Goal: Information Seeking & Learning: Learn about a topic

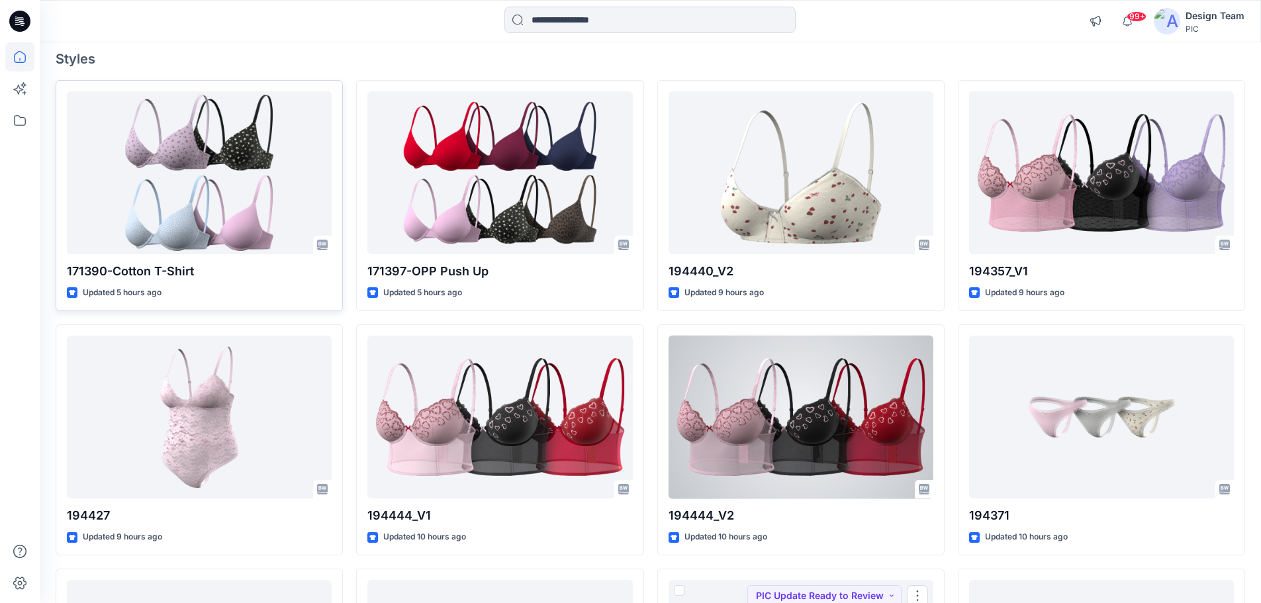
scroll to position [101, 0]
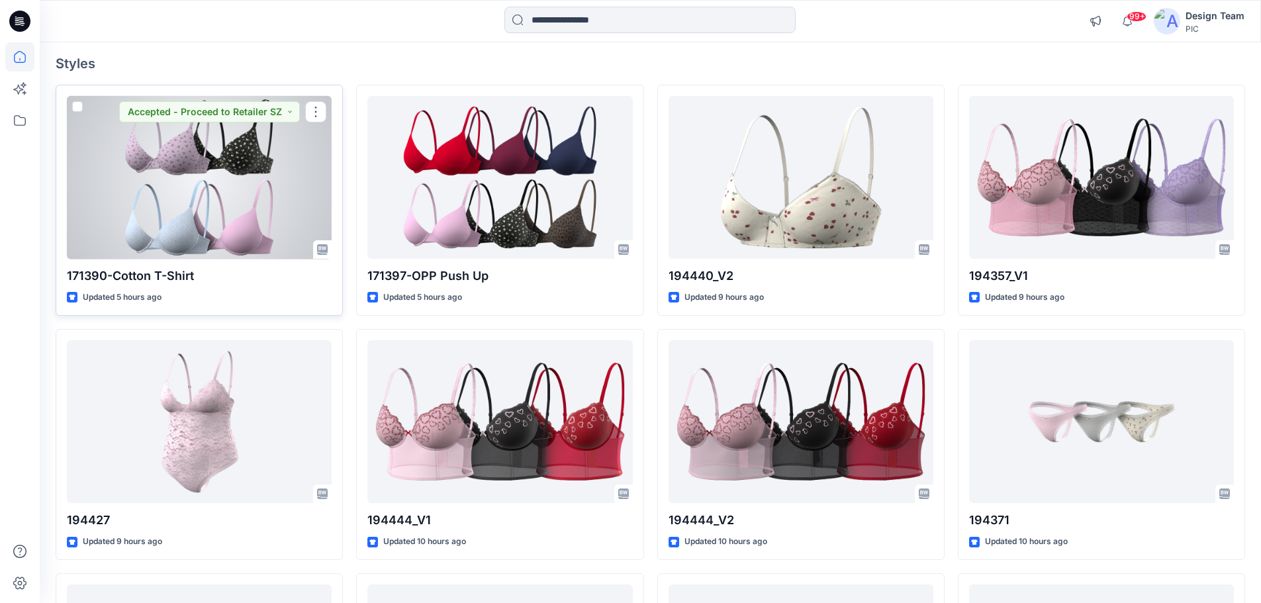
click at [181, 172] on div at bounding box center [199, 178] width 265 height 164
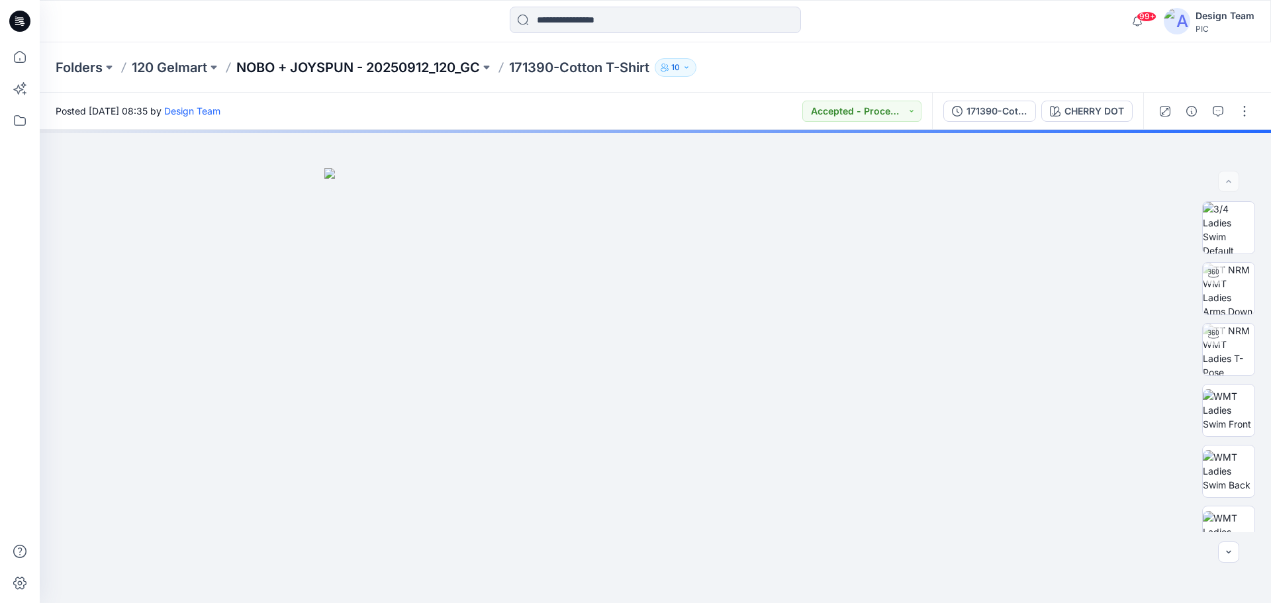
click at [393, 66] on p "NOBO + JOYSPUN - 20250912_120_GC" at bounding box center [358, 67] width 244 height 19
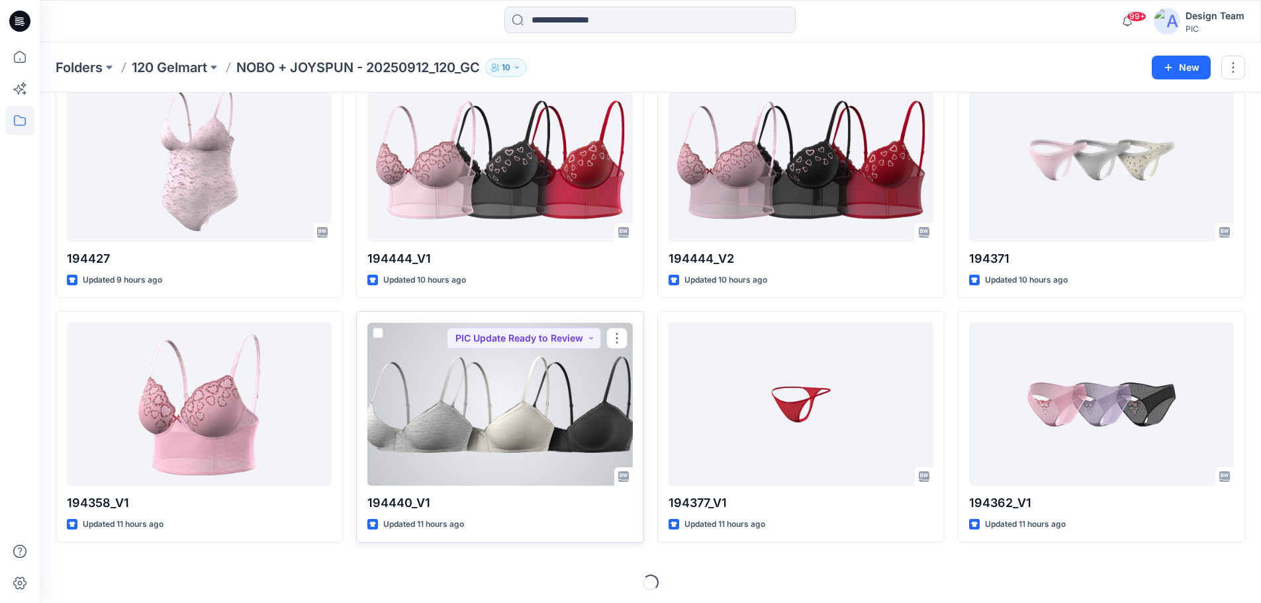
scroll to position [329, 0]
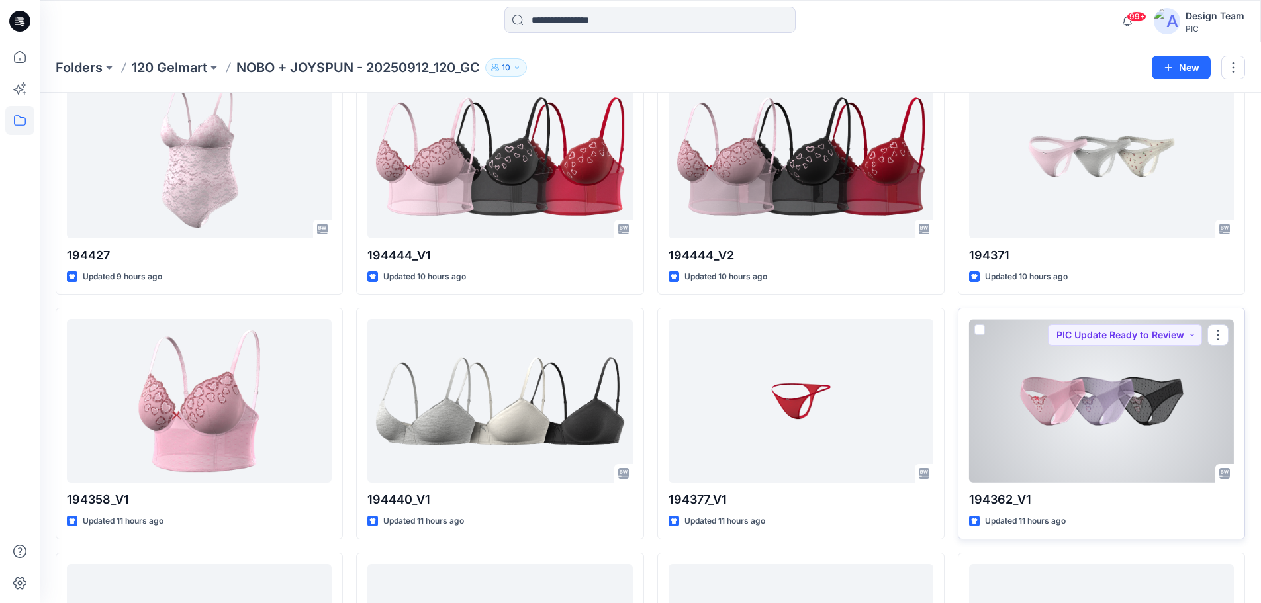
click at [1075, 452] on div at bounding box center [1101, 401] width 265 height 164
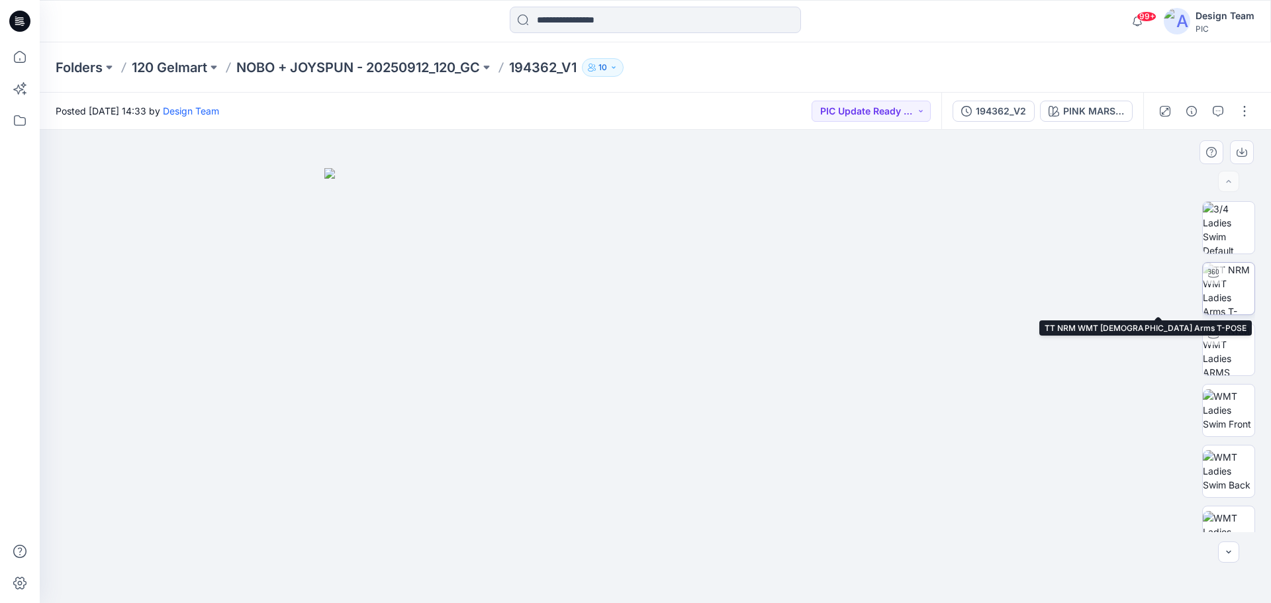
click at [1218, 281] on div at bounding box center [1213, 273] width 21 height 21
drag, startPoint x: 575, startPoint y: 583, endPoint x: 826, endPoint y: 579, distance: 250.3
click at [805, 597] on div at bounding box center [655, 570] width 397 height 66
click at [11, 18] on icon at bounding box center [19, 21] width 21 height 21
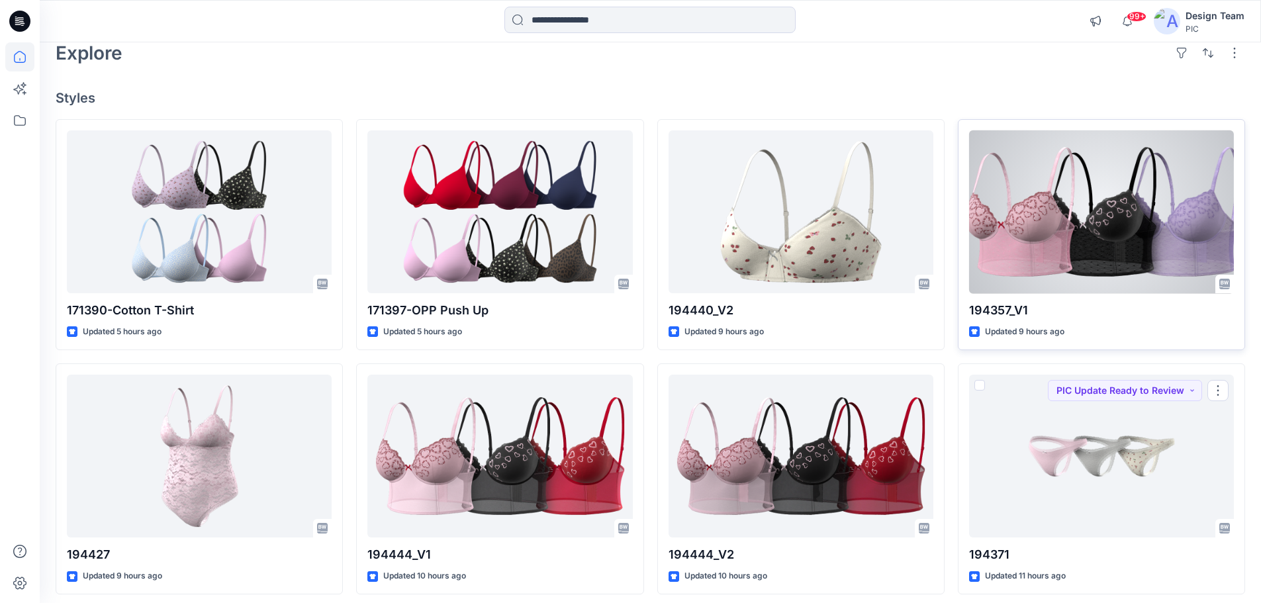
scroll to position [66, 0]
click at [1041, 257] on div at bounding box center [1101, 213] width 265 height 164
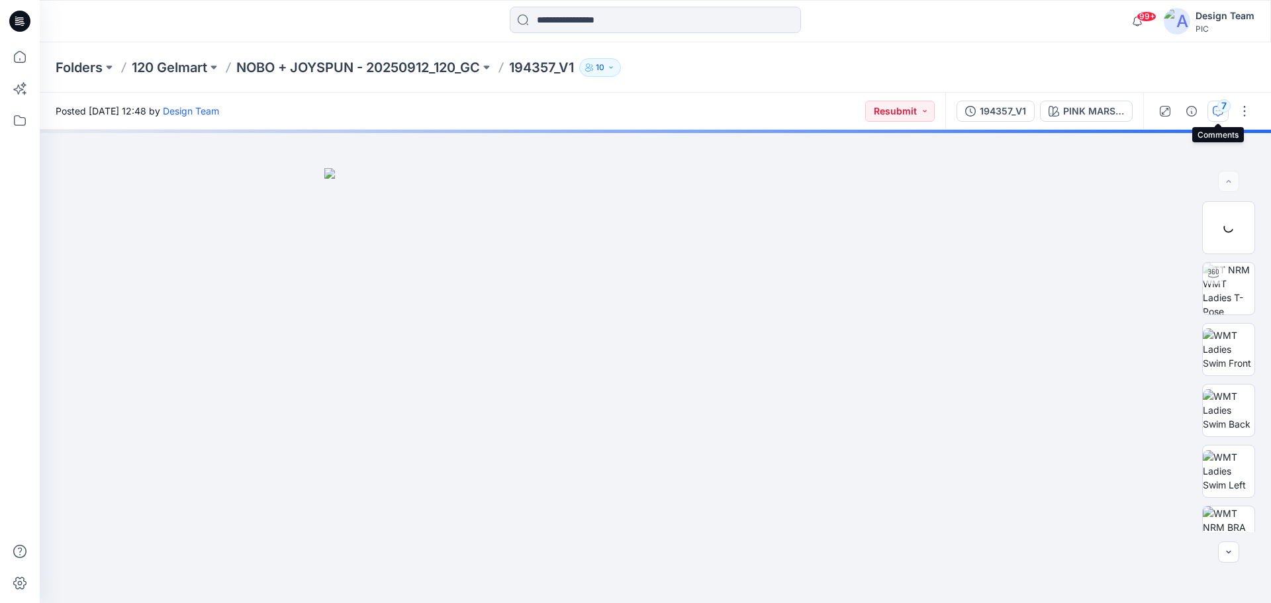
click at [1220, 115] on icon "button" at bounding box center [1218, 111] width 11 height 11
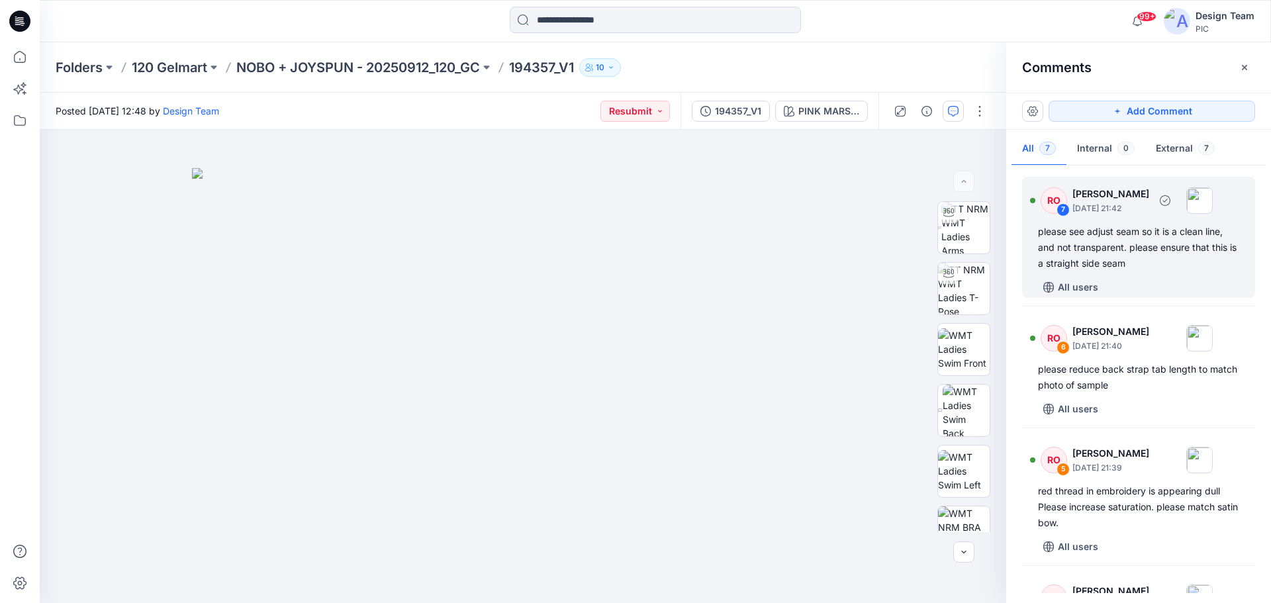
click at [1120, 240] on div "please see adjust seam so it is a clean line, and not transparent. please ensur…" at bounding box center [1138, 248] width 201 height 48
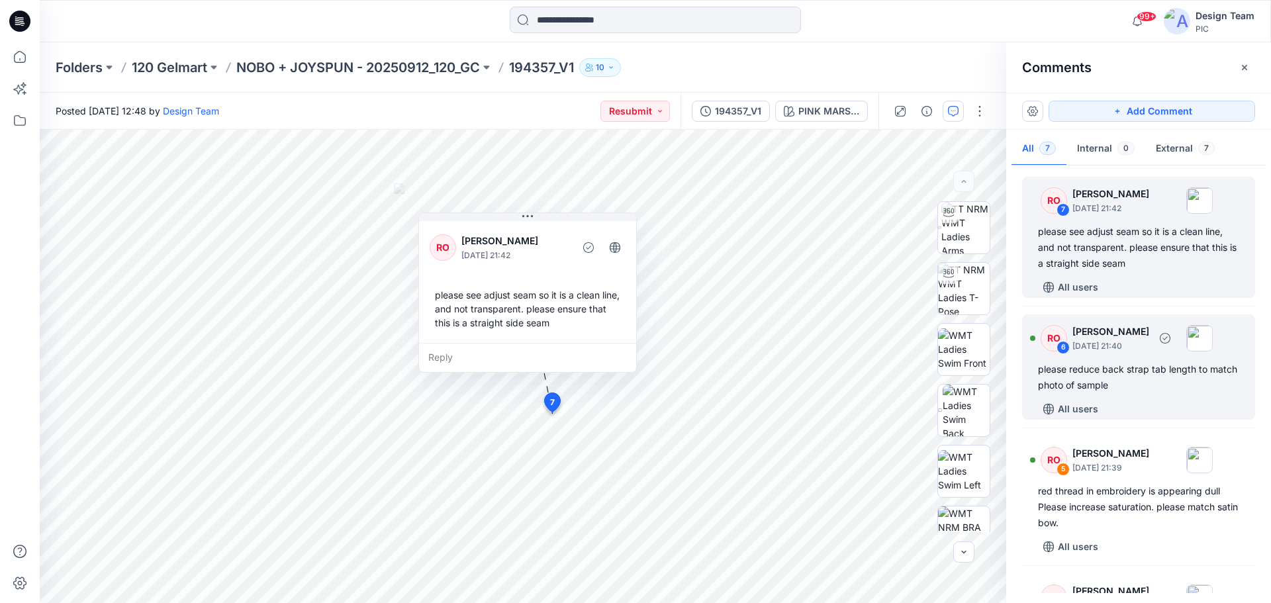
click at [1158, 368] on div "please reduce back strap tab length to match photo of sample" at bounding box center [1138, 378] width 201 height 32
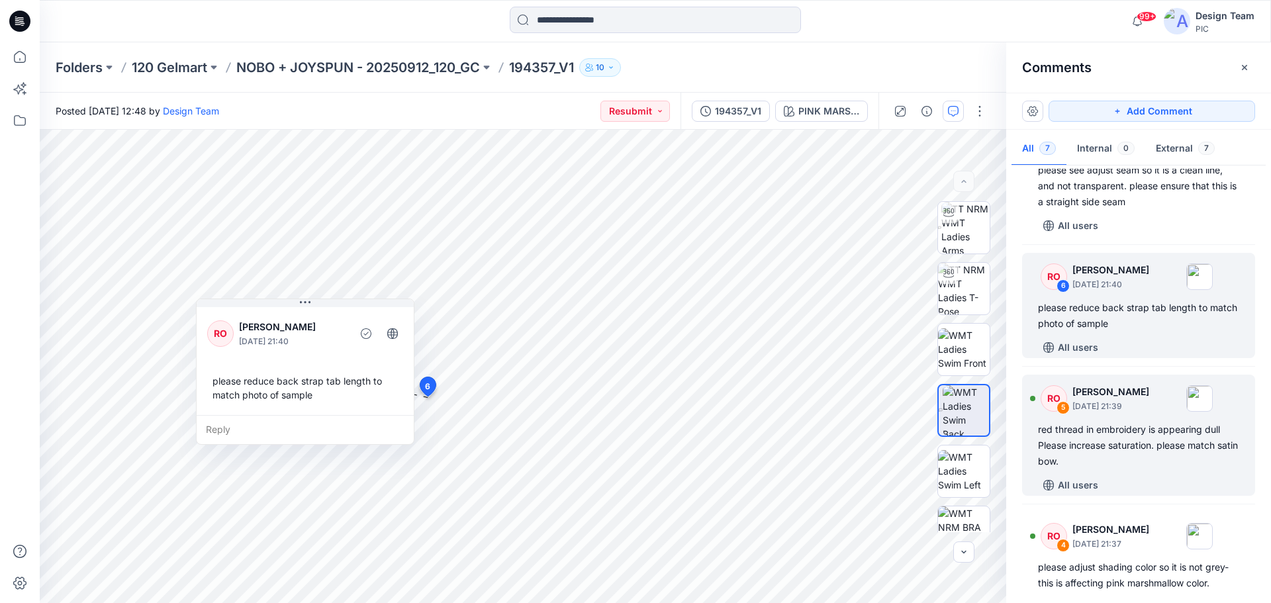
scroll to position [132, 0]
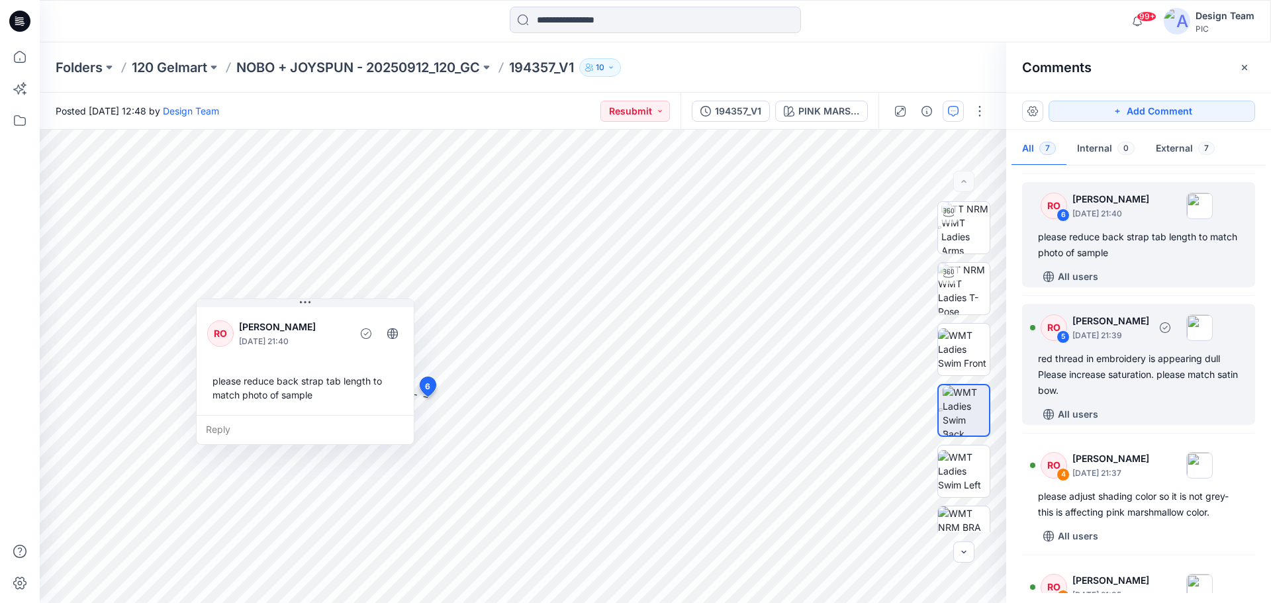
drag, startPoint x: 1122, startPoint y: 383, endPoint x: 1112, endPoint y: 382, distance: 9.4
click at [1119, 382] on div "red thread in embroidery is appearing dull Please increase saturation. please m…" at bounding box center [1138, 375] width 201 height 48
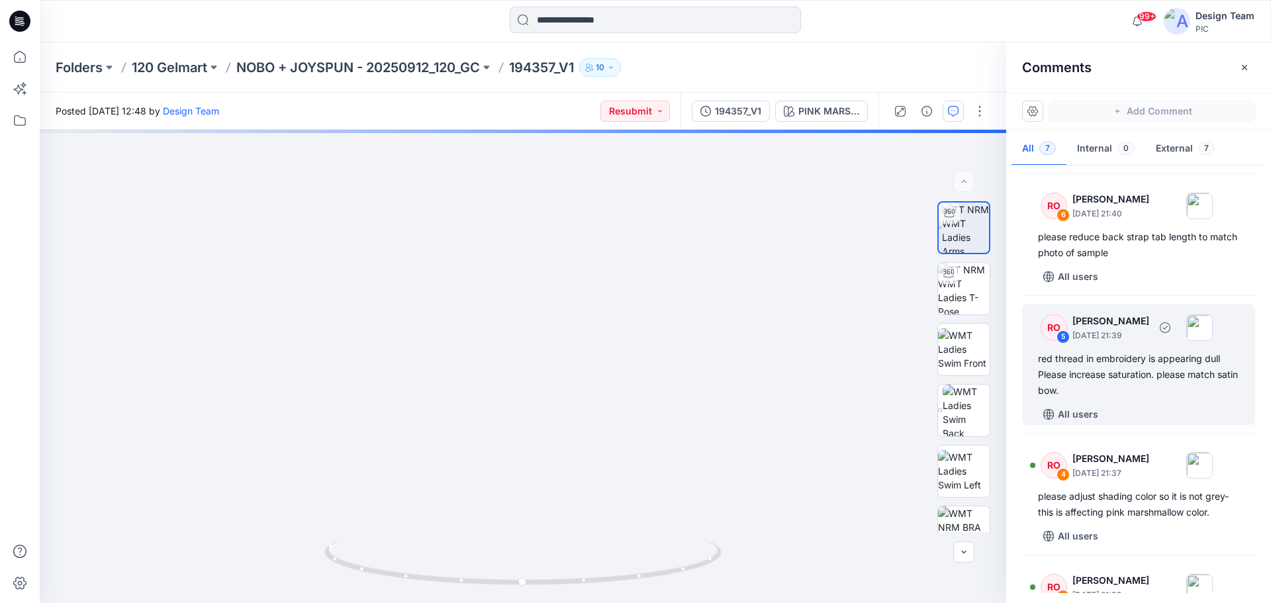
click at [1135, 409] on div "All users" at bounding box center [1146, 414] width 217 height 21
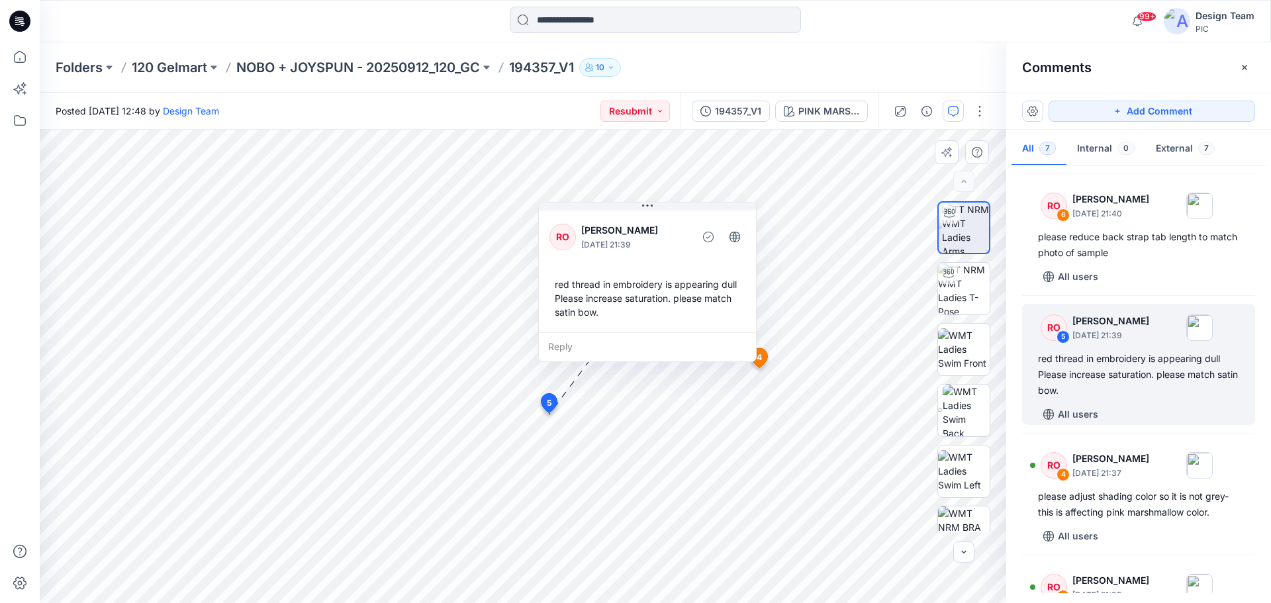
drag, startPoint x: 560, startPoint y: 355, endPoint x: 642, endPoint y: 320, distance: 88.7
click at [642, 320] on div "red thread in embroidery is appearing dull Please increase saturation. please m…" at bounding box center [648, 298] width 196 height 52
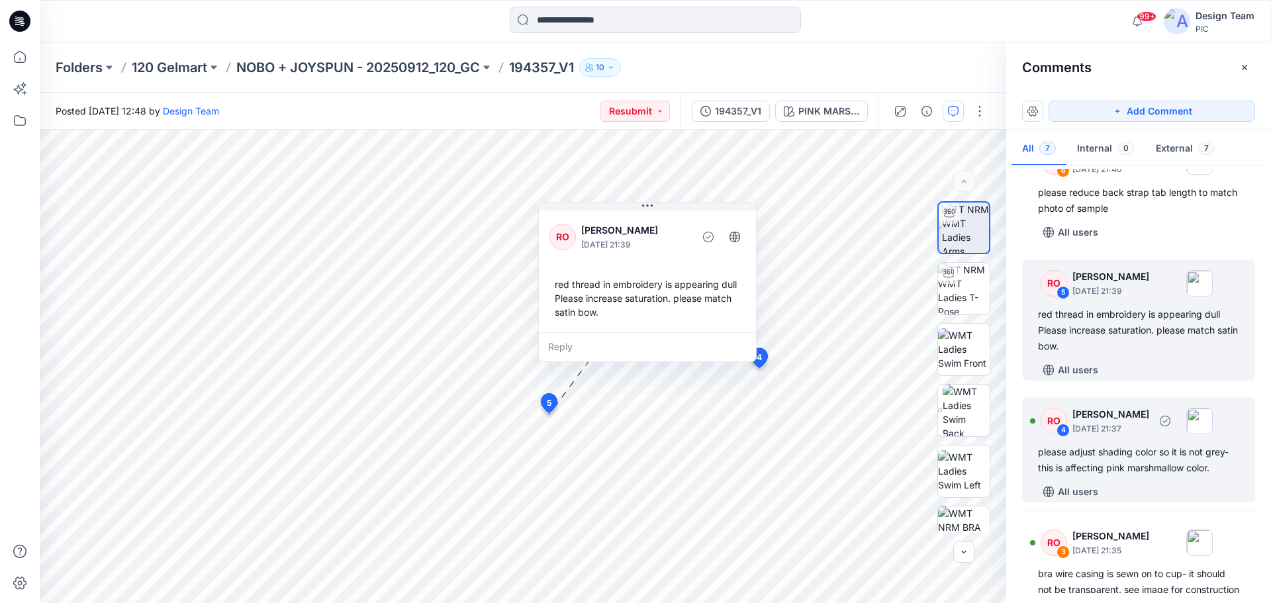
scroll to position [199, 0]
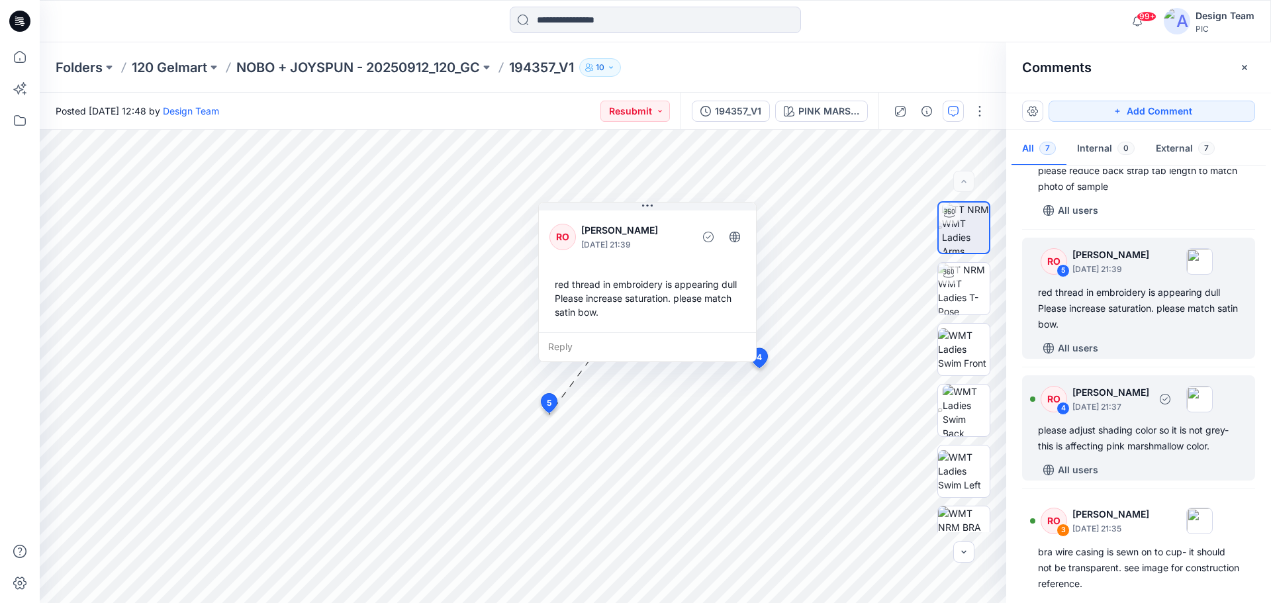
click at [1128, 403] on p "[DATE] 21:37" at bounding box center [1111, 407] width 77 height 13
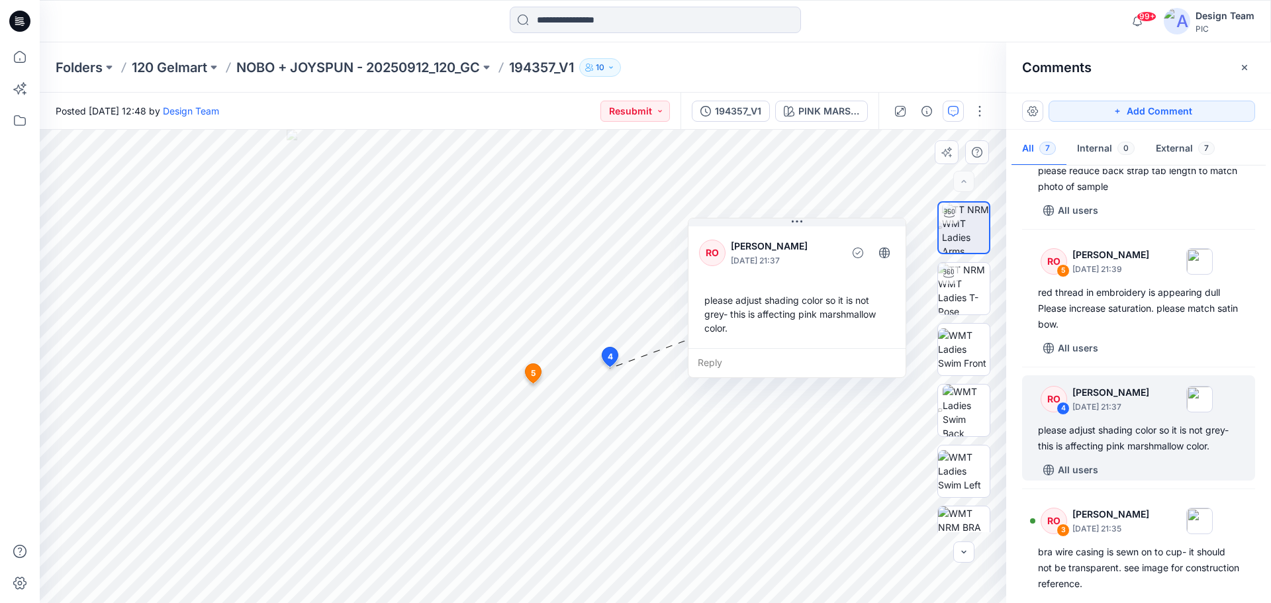
drag, startPoint x: 432, startPoint y: 394, endPoint x: 798, endPoint y: 282, distance: 382.9
click at [798, 282] on div "RO [PERSON_NAME] [DATE] 21:37 please adjust shading color so it is not grey- th…" at bounding box center [797, 286] width 217 height 124
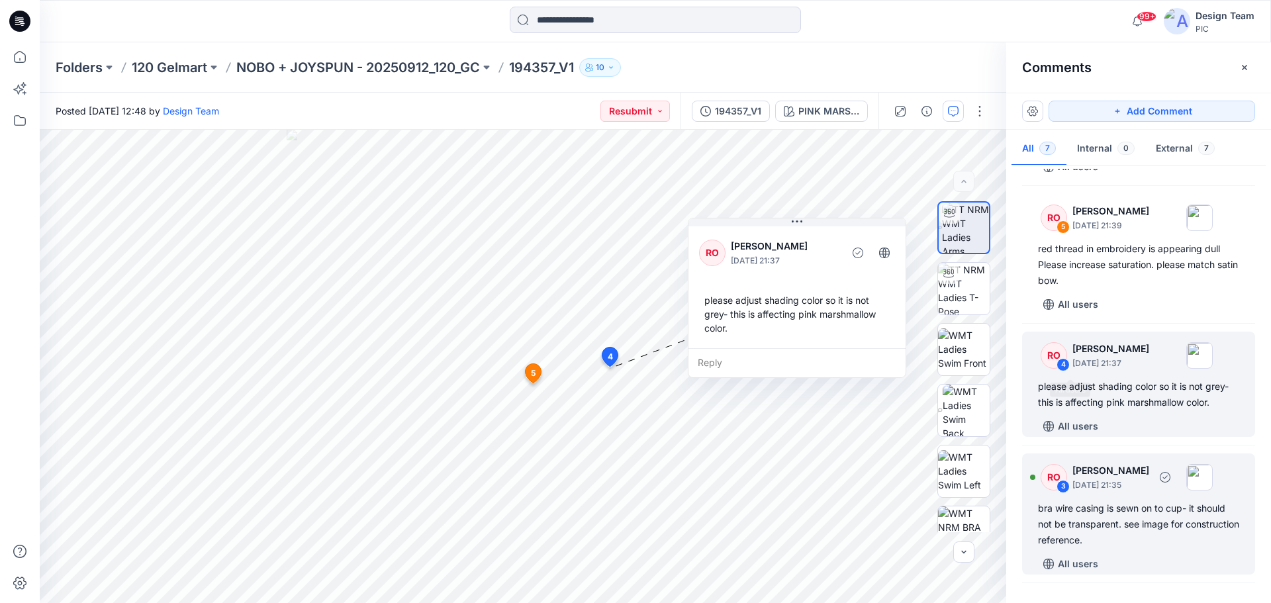
scroll to position [331, 0]
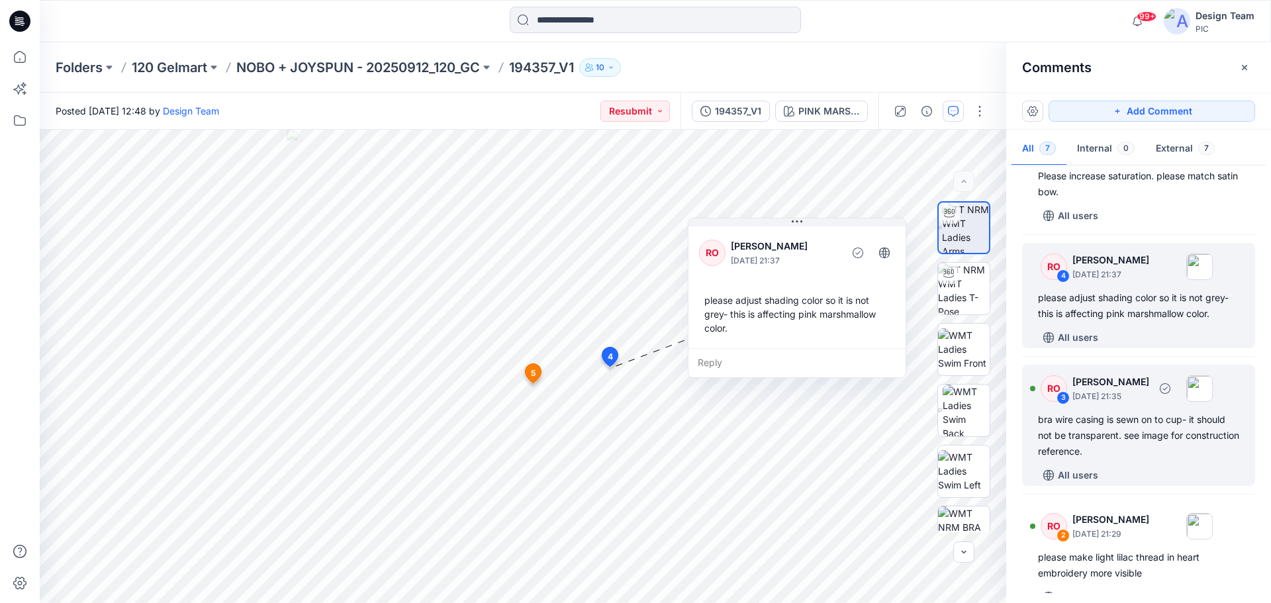
click at [1126, 428] on div "bra wire casing is sewn on to cup- it should not be transparent. see image for …" at bounding box center [1138, 436] width 201 height 48
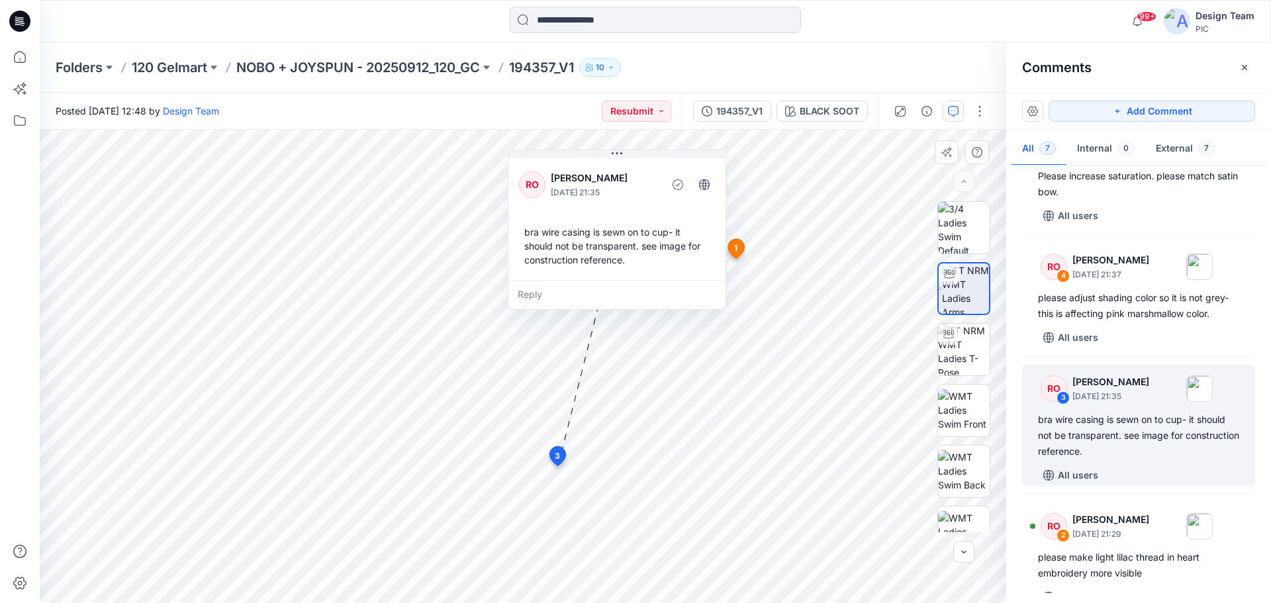
drag, startPoint x: 561, startPoint y: 338, endPoint x: 628, endPoint y: 275, distance: 92.3
click at [630, 266] on div "bra wire casing is sewn on to cup- it should not be transparent. see image for …" at bounding box center [617, 246] width 196 height 52
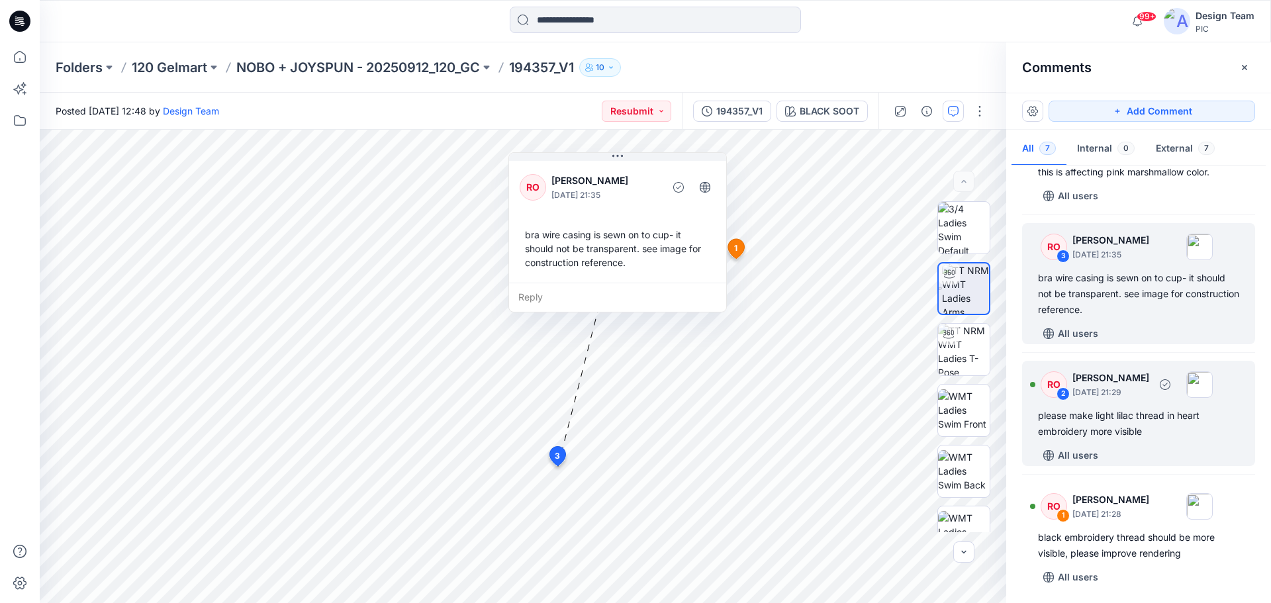
scroll to position [475, 0]
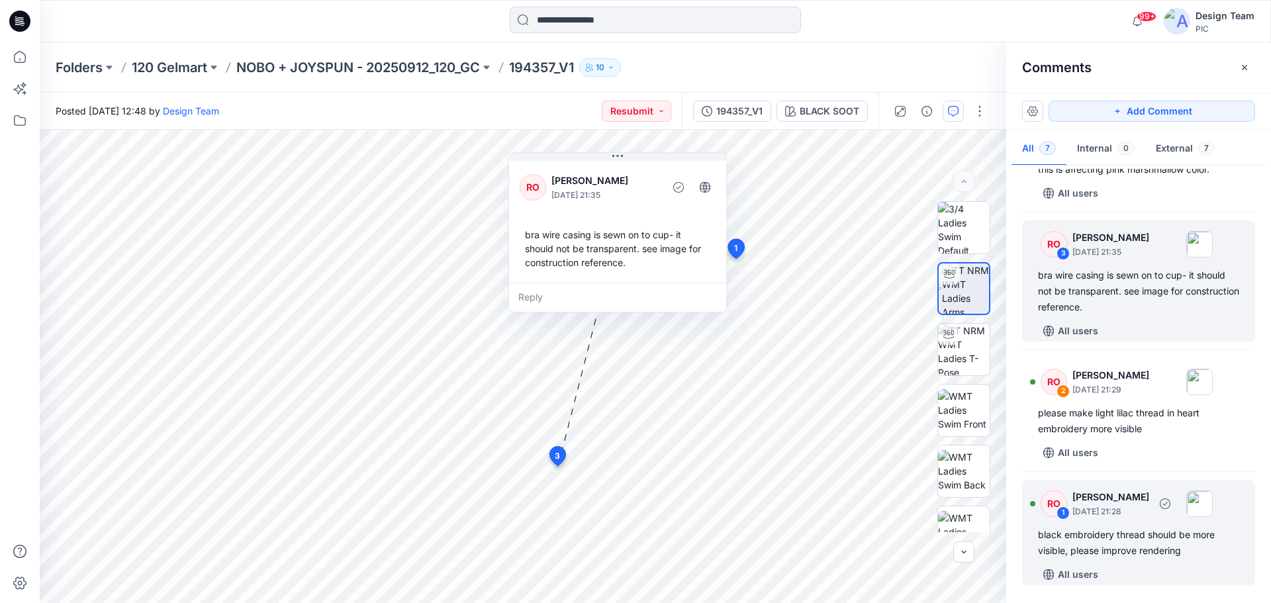
drag, startPoint x: 1160, startPoint y: 542, endPoint x: 1146, endPoint y: 536, distance: 15.1
click at [1160, 541] on div "black embroidery thread should be more visible, please improve rendering" at bounding box center [1138, 543] width 201 height 32
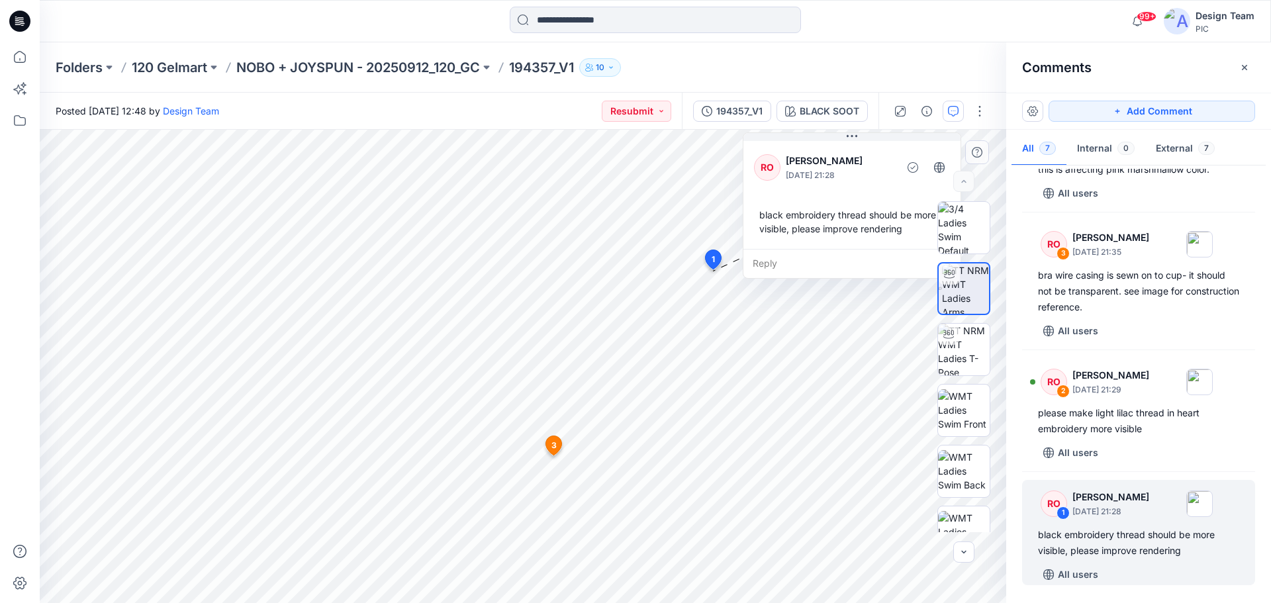
drag, startPoint x: 664, startPoint y: 217, endPoint x: 818, endPoint y: 162, distance: 163.6
click at [818, 162] on div "[PERSON_NAME] [DATE] 21:28" at bounding box center [840, 167] width 108 height 29
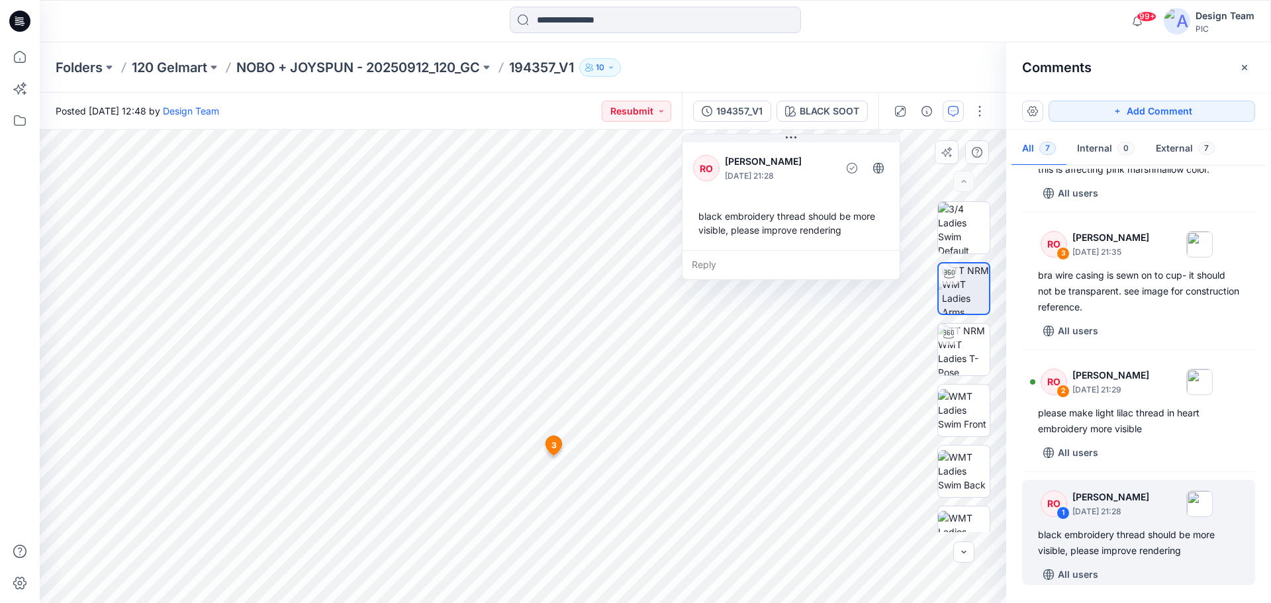
drag, startPoint x: 817, startPoint y: 187, endPoint x: 756, endPoint y: 188, distance: 60.9
click at [756, 188] on div "RO [PERSON_NAME] [DATE] 21:28 black embroidery thread should be more visible, p…" at bounding box center [791, 195] width 217 height 111
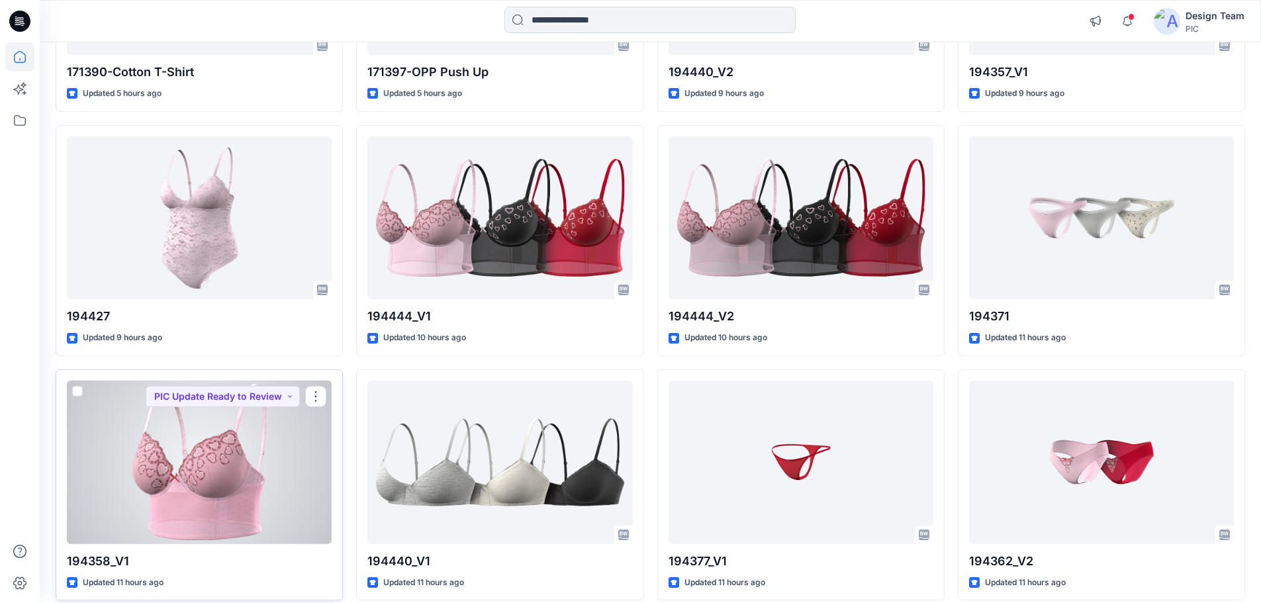
scroll to position [173, 0]
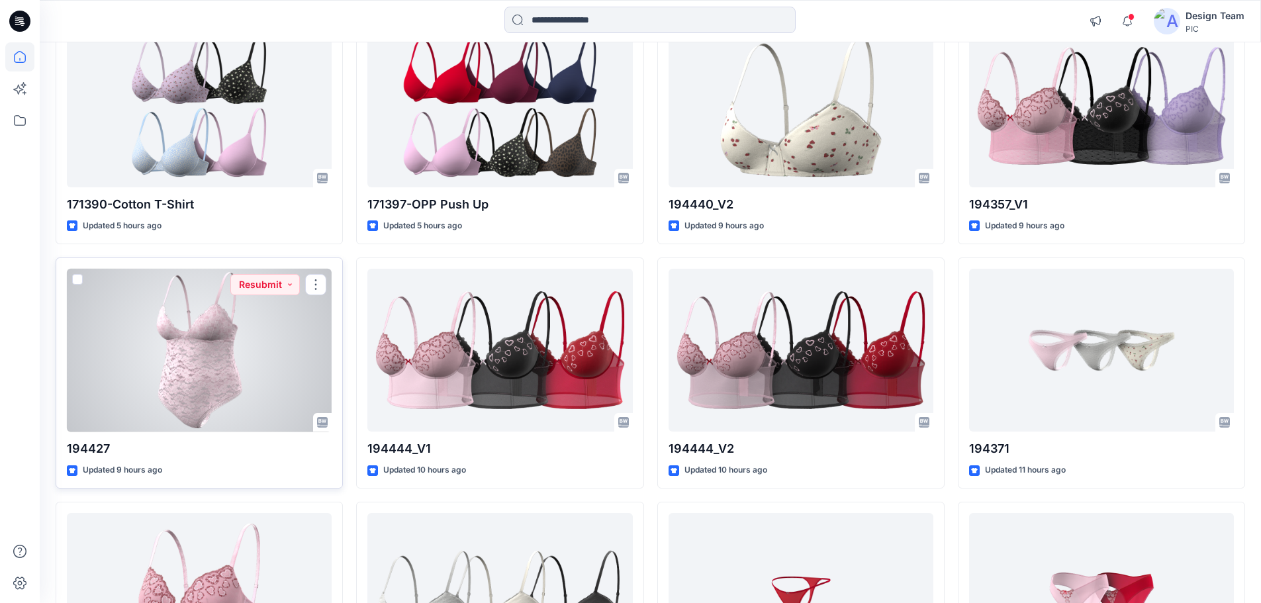
click at [172, 334] on div at bounding box center [199, 351] width 265 height 164
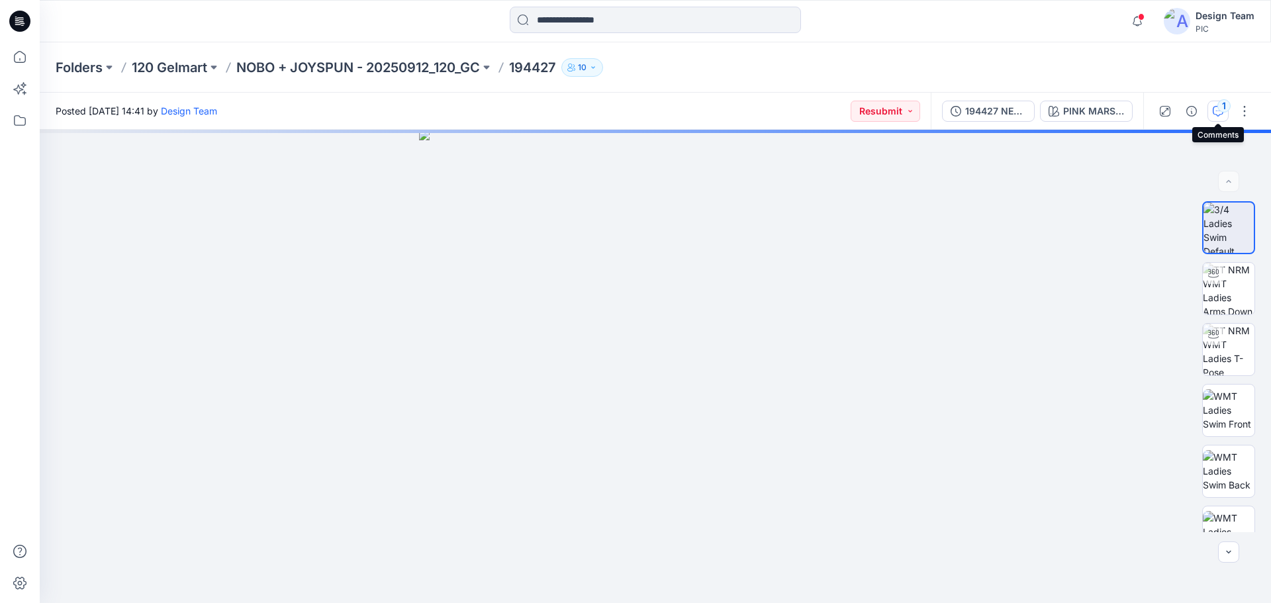
click at [1214, 113] on icon "button" at bounding box center [1218, 111] width 11 height 11
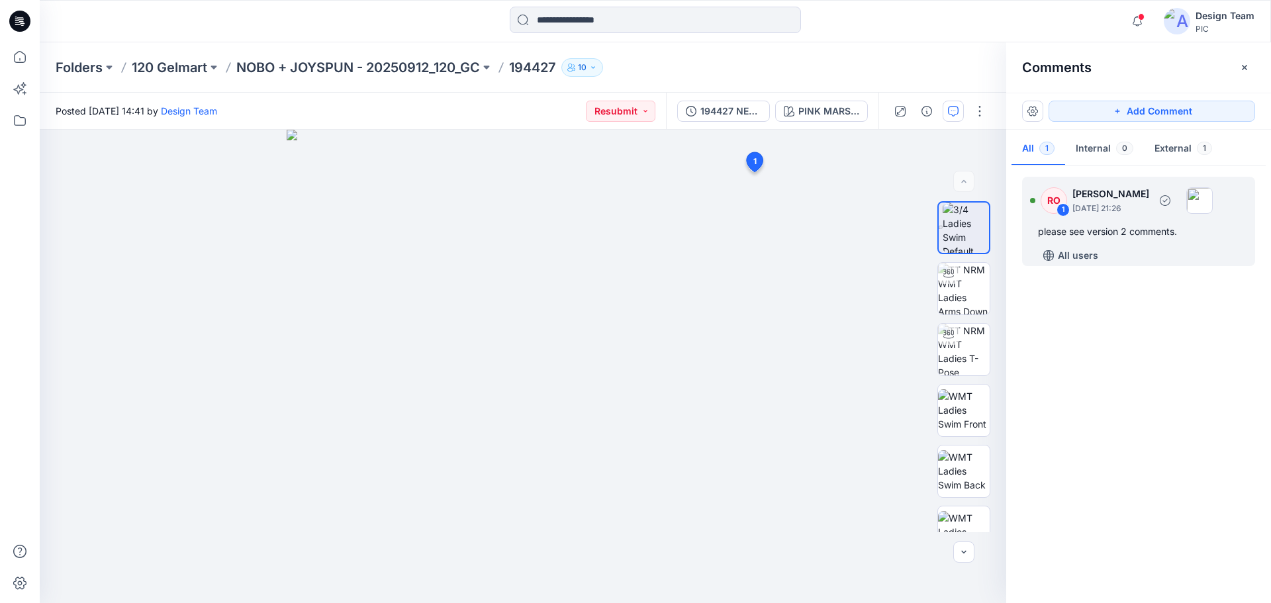
click at [1137, 246] on div "All users" at bounding box center [1146, 255] width 217 height 21
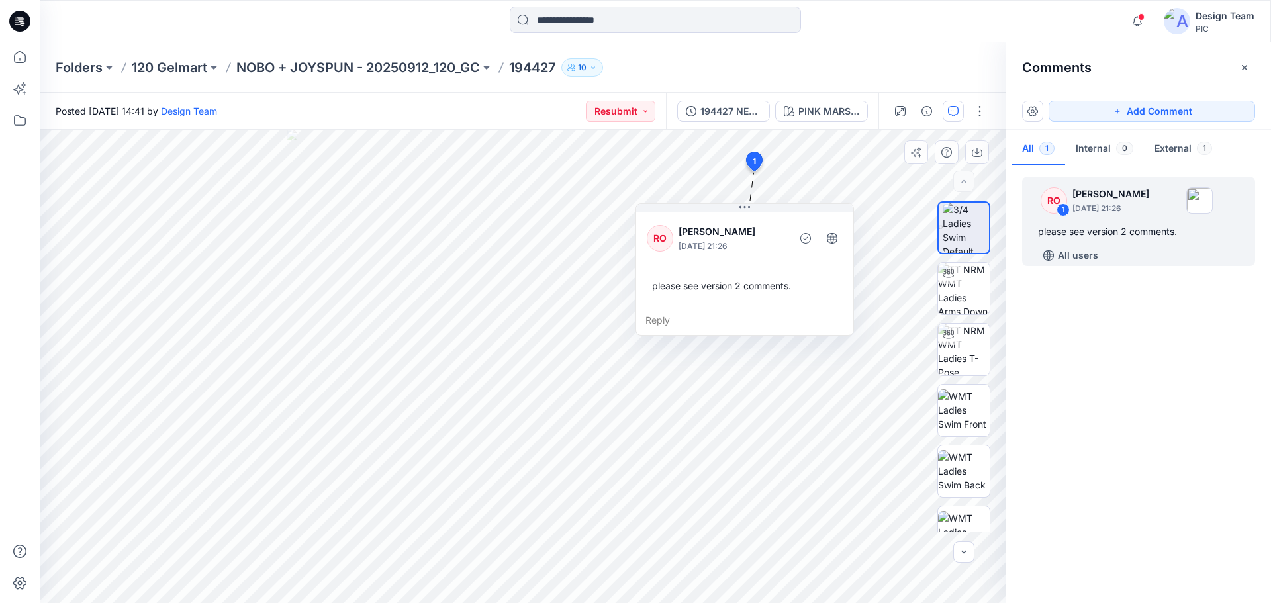
drag, startPoint x: 670, startPoint y: 283, endPoint x: 769, endPoint y: 300, distance: 100.0
click at [774, 301] on div "RO [PERSON_NAME] [DATE] 21:26 please see version 2 comments." at bounding box center [744, 257] width 217 height 97
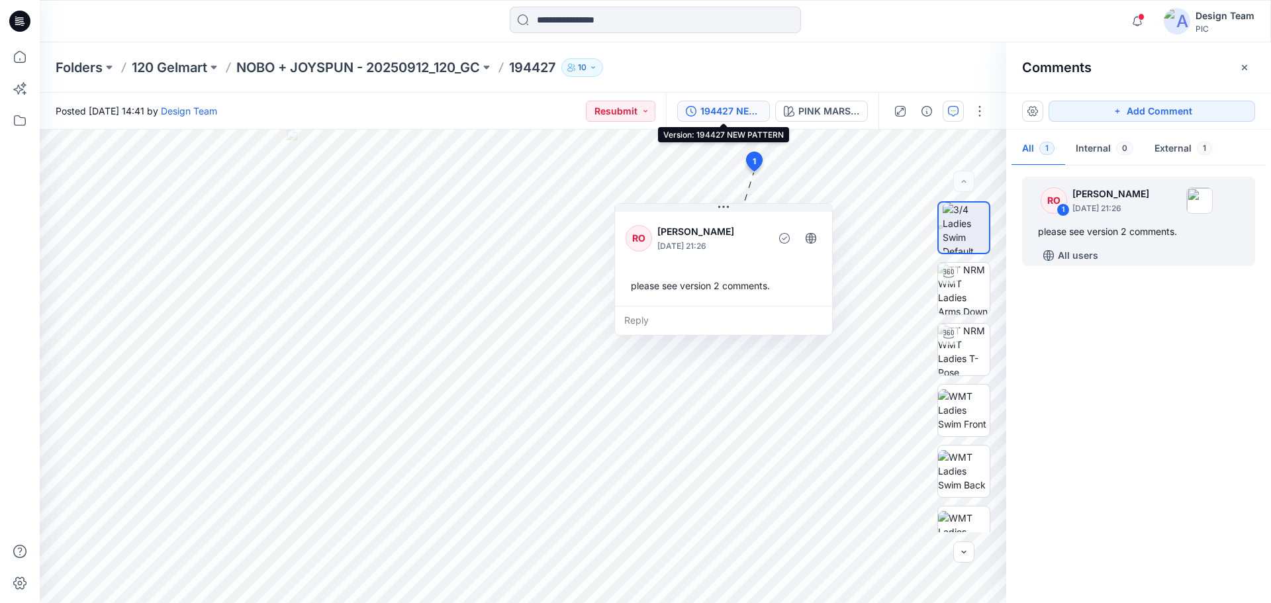
click at [723, 109] on div "194427 NEW PATTERN" at bounding box center [731, 111] width 61 height 15
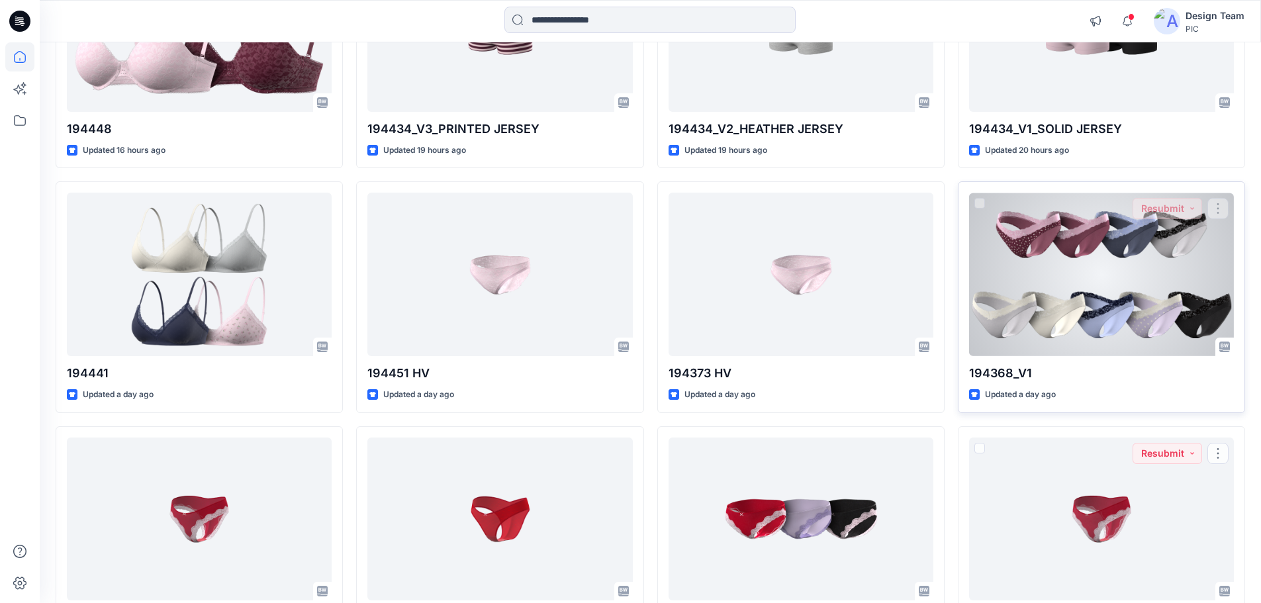
scroll to position [2444, 0]
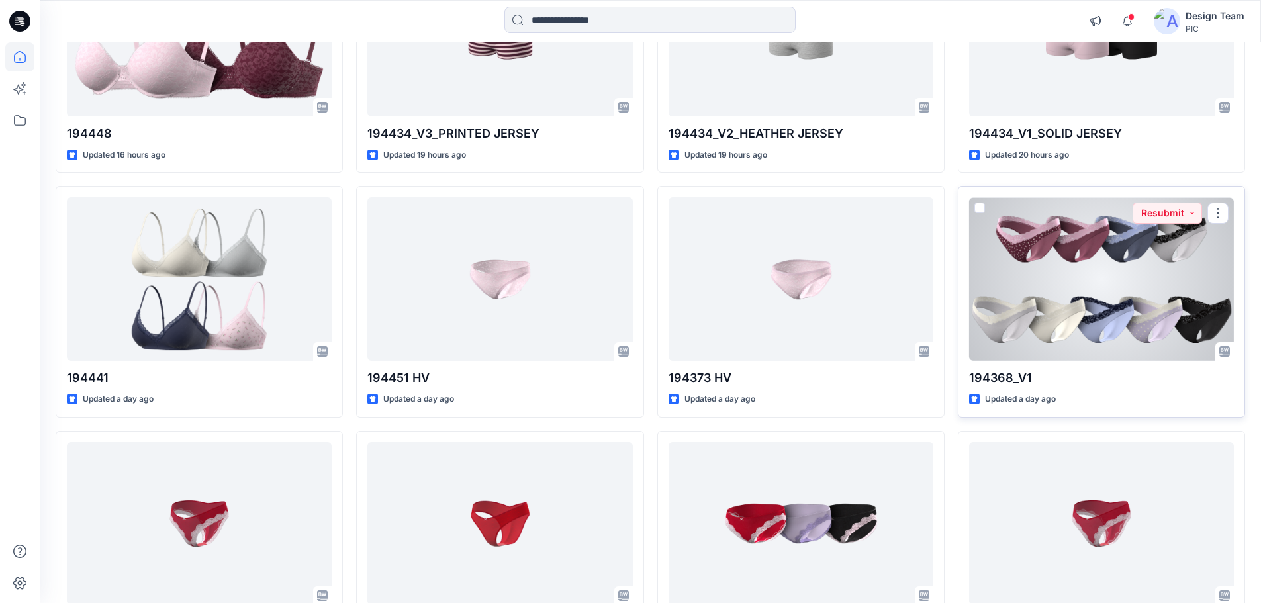
click at [1043, 277] on div at bounding box center [1101, 279] width 265 height 164
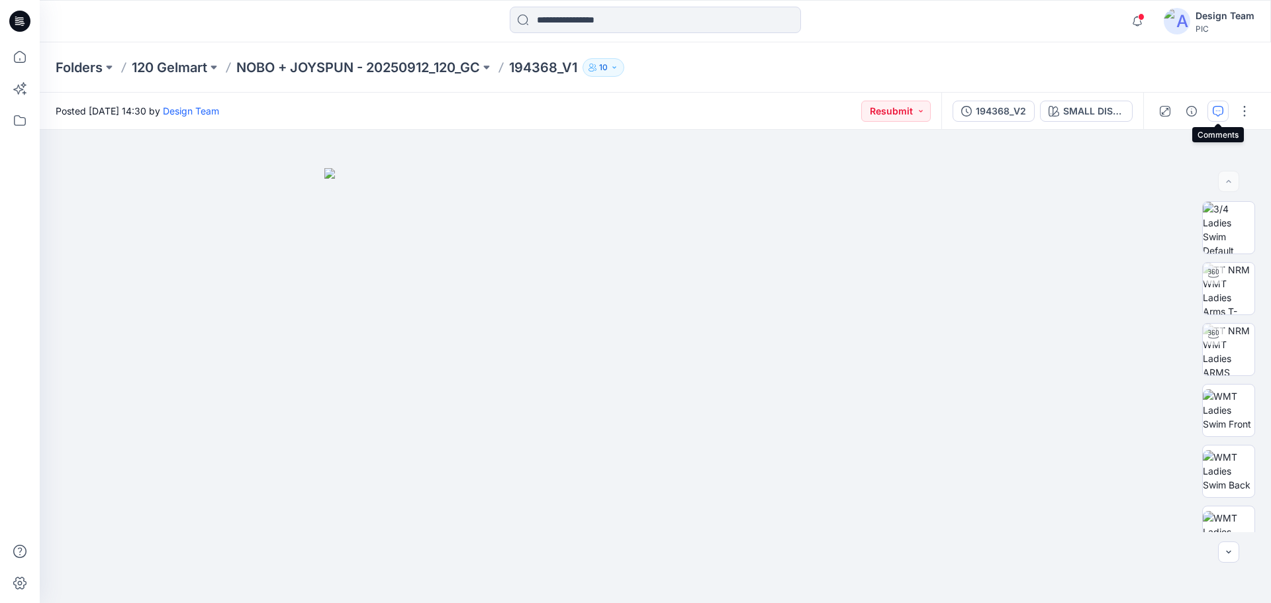
click at [1213, 115] on icon "button" at bounding box center [1218, 111] width 11 height 11
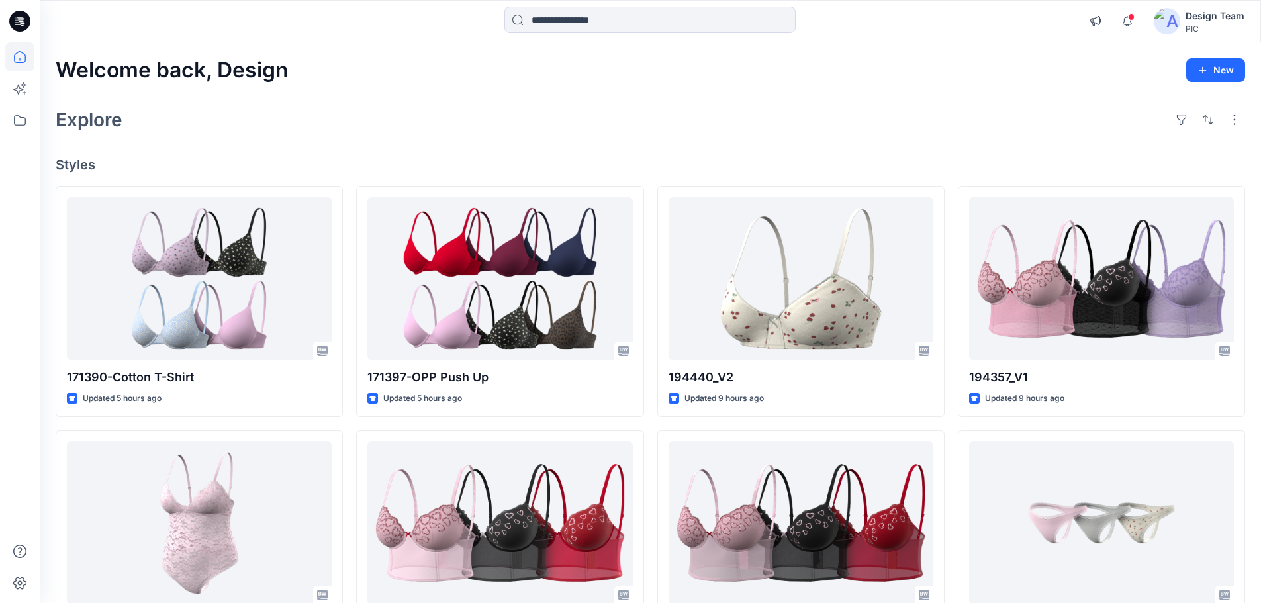
drag, startPoint x: 465, startPoint y: 121, endPoint x: 456, endPoint y: 115, distance: 11.6
click at [462, 118] on div "Explore" at bounding box center [651, 120] width 1190 height 32
click at [1119, 23] on icon "button" at bounding box center [1127, 21] width 25 height 26
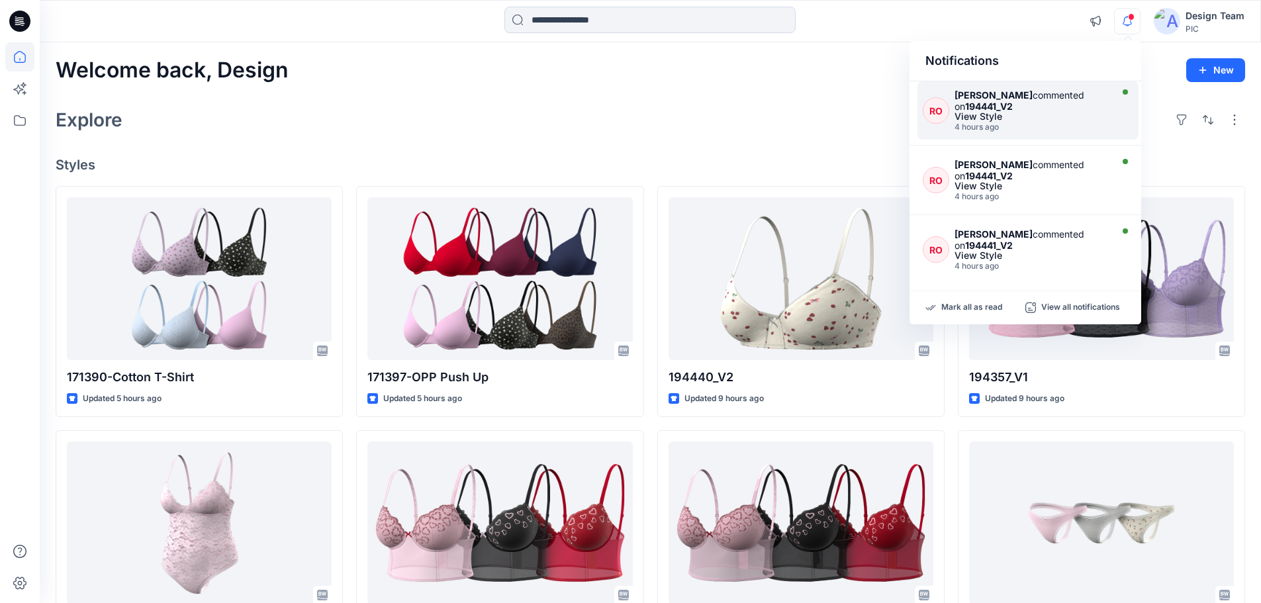
click at [969, 123] on div "4 hours ago" at bounding box center [1032, 126] width 154 height 9
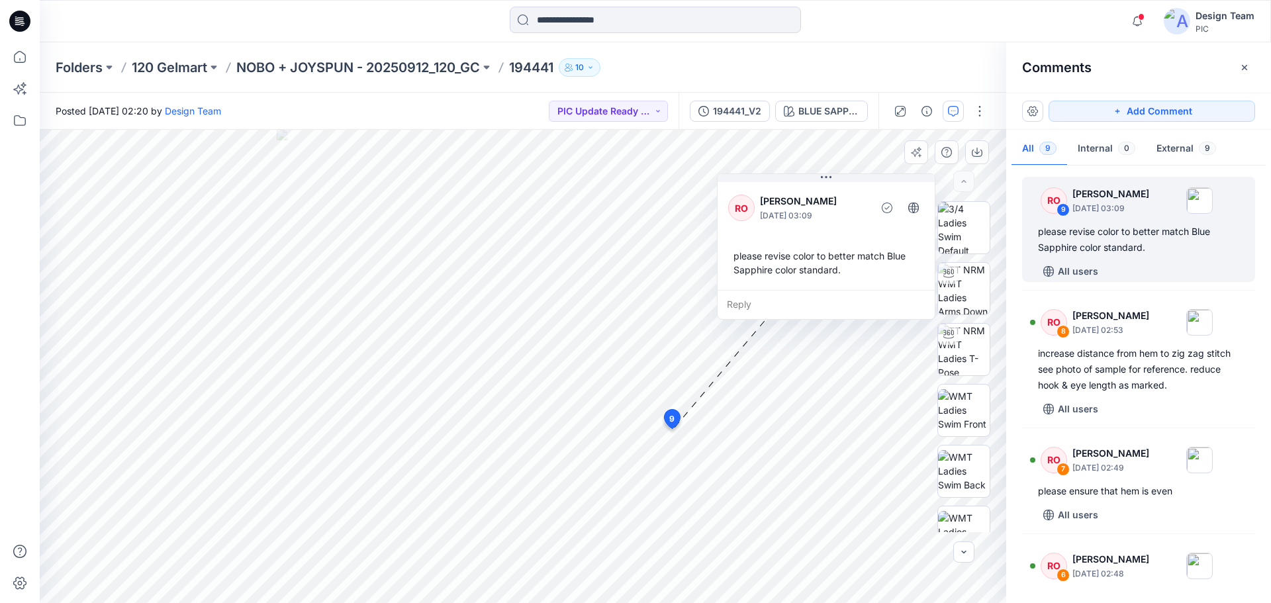
drag, startPoint x: 730, startPoint y: 465, endPoint x: 771, endPoint y: 244, distance: 225.5
click at [771, 244] on div "please revise color to better match Blue Sapphire color standard." at bounding box center [826, 263] width 196 height 38
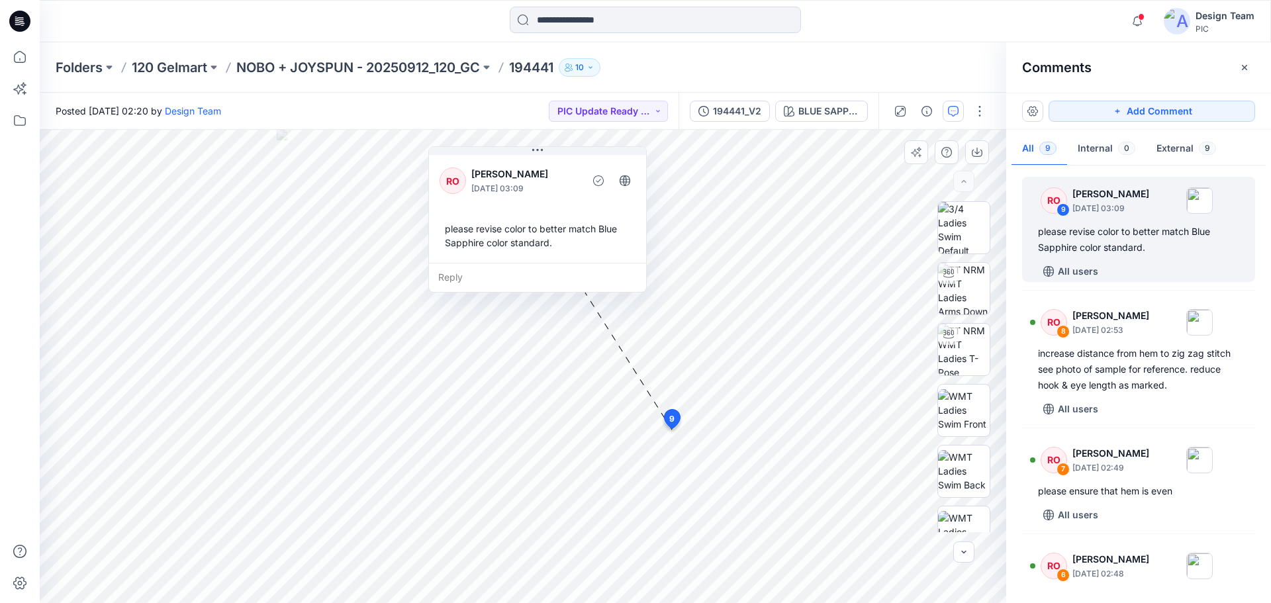
drag, startPoint x: 832, startPoint y: 278, endPoint x: 543, endPoint y: 252, distance: 289.9
click at [543, 252] on div "please revise color to better match Blue Sapphire color standard." at bounding box center [538, 236] width 196 height 38
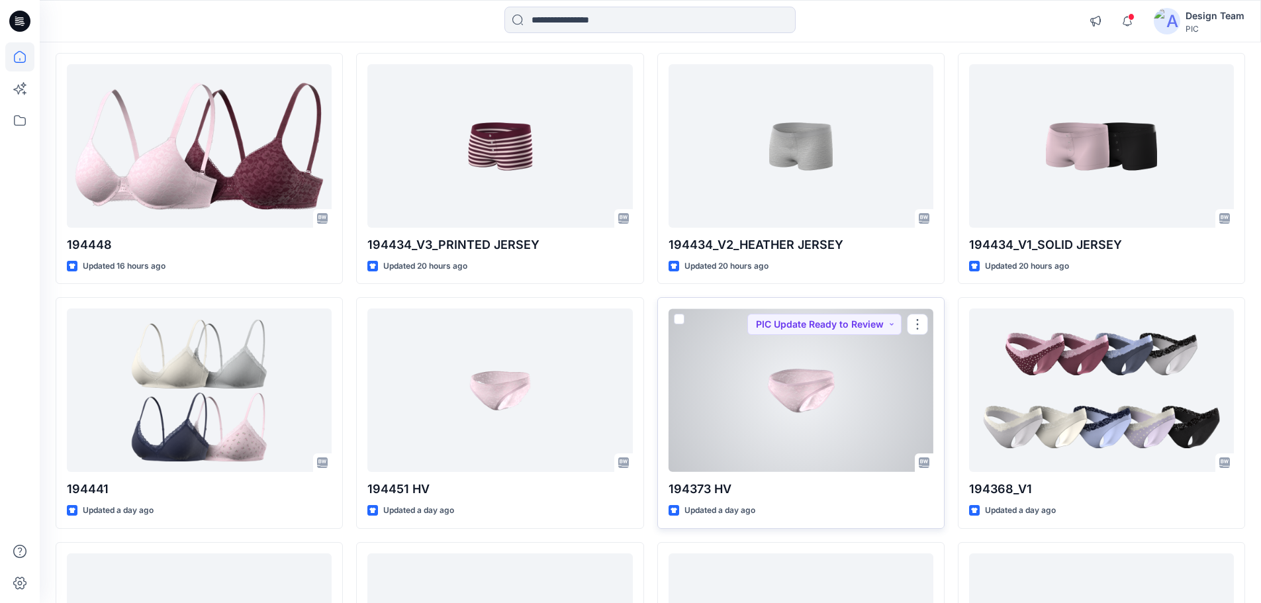
scroll to position [2384, 0]
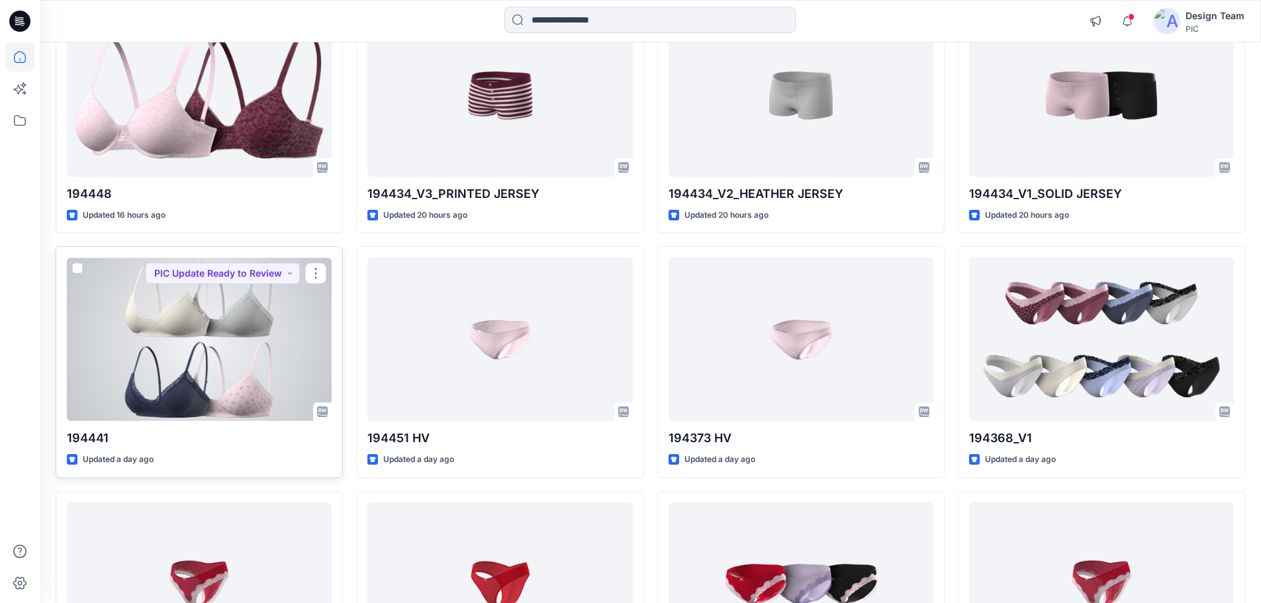
click at [216, 348] on div at bounding box center [199, 340] width 265 height 164
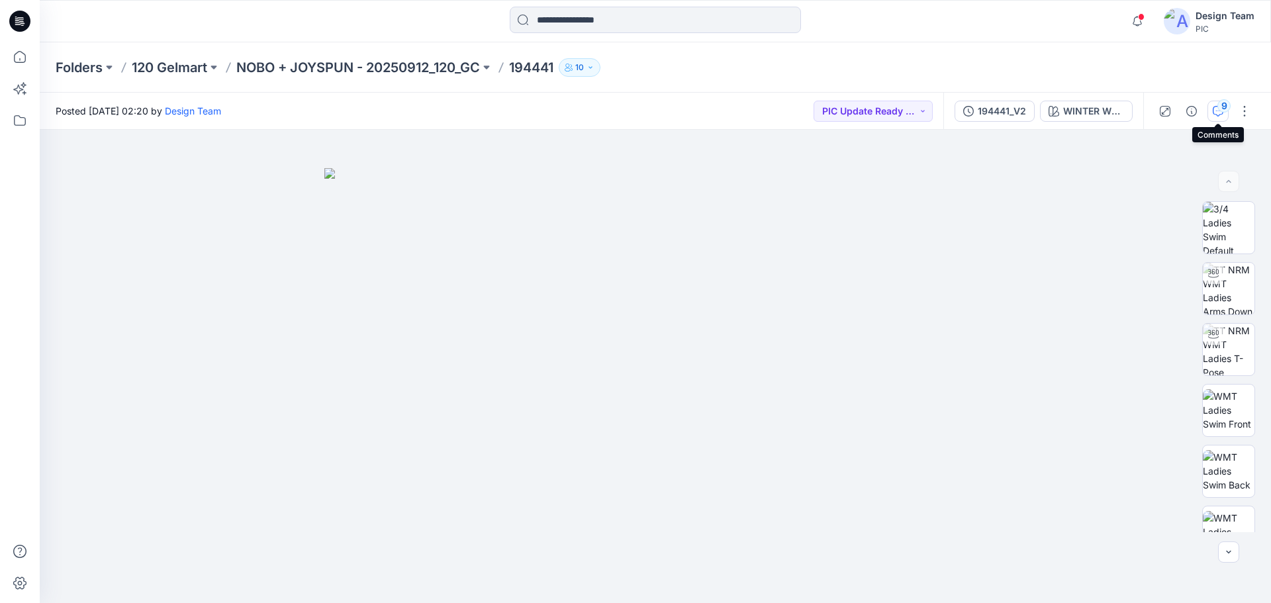
click at [1211, 116] on button "9" at bounding box center [1218, 111] width 21 height 21
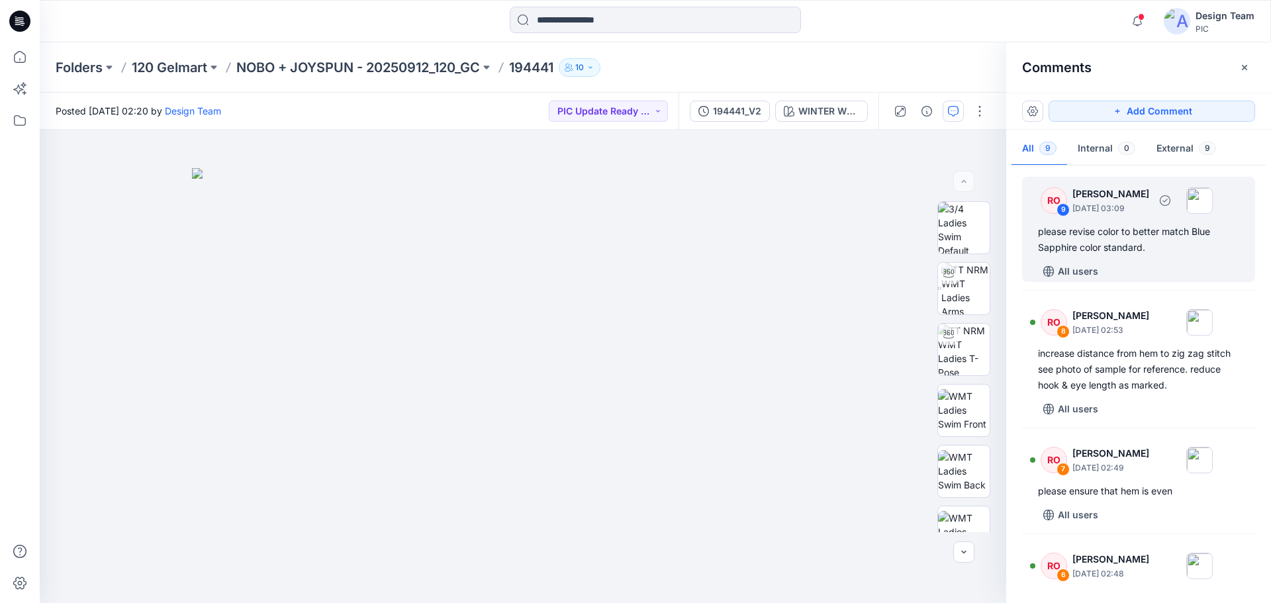
click at [1103, 234] on div "please revise color to better match Blue Sapphire color standard." at bounding box center [1138, 240] width 201 height 32
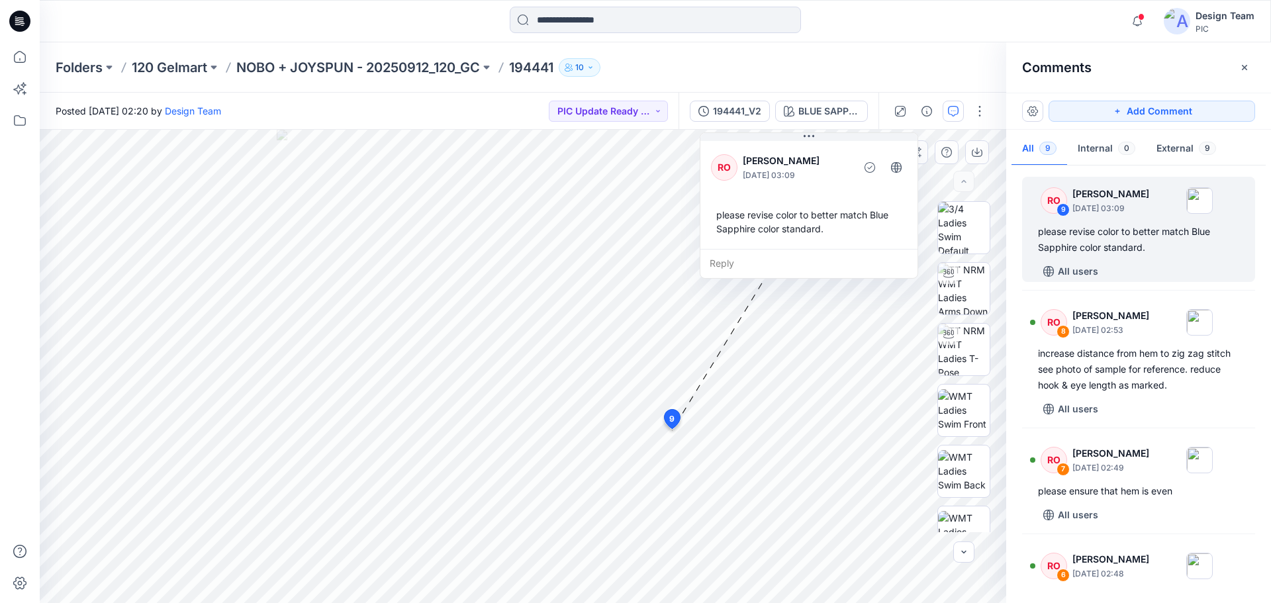
drag, startPoint x: 773, startPoint y: 451, endPoint x: 800, endPoint y: 179, distance: 273.4
click at [800, 179] on div "RO [PERSON_NAME] [DATE] 03:09 please revise color to better match Blue Sapphire…" at bounding box center [809, 193] width 217 height 111
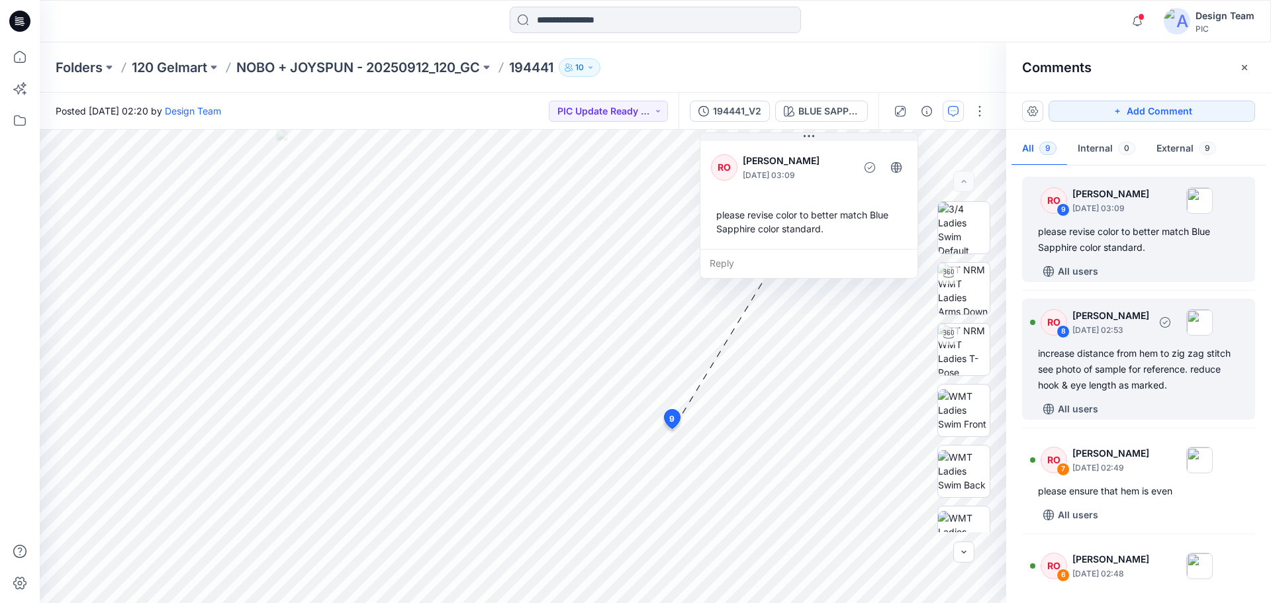
click at [1153, 360] on div "increase distance from hem to zig zag stitch see photo of sample for reference.…" at bounding box center [1138, 370] width 201 height 48
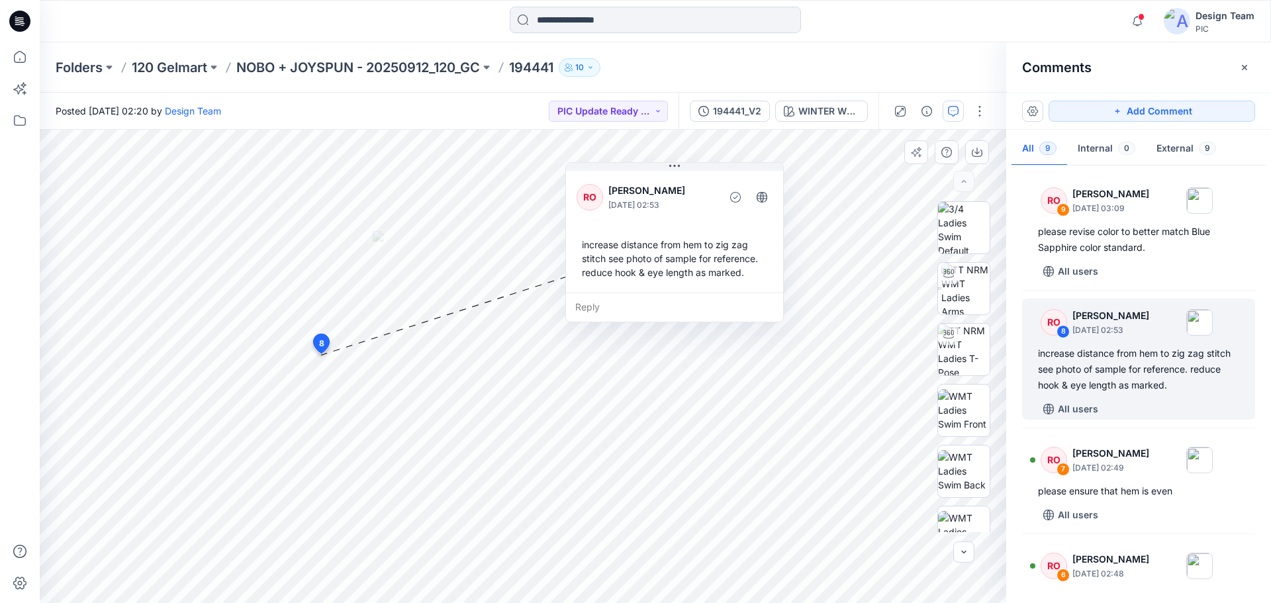
drag, startPoint x: 279, startPoint y: 320, endPoint x: 675, endPoint y: 257, distance: 401.0
click at [675, 257] on div "increase distance from hem to zig zag stitch see photo of sample for reference.…" at bounding box center [675, 258] width 196 height 52
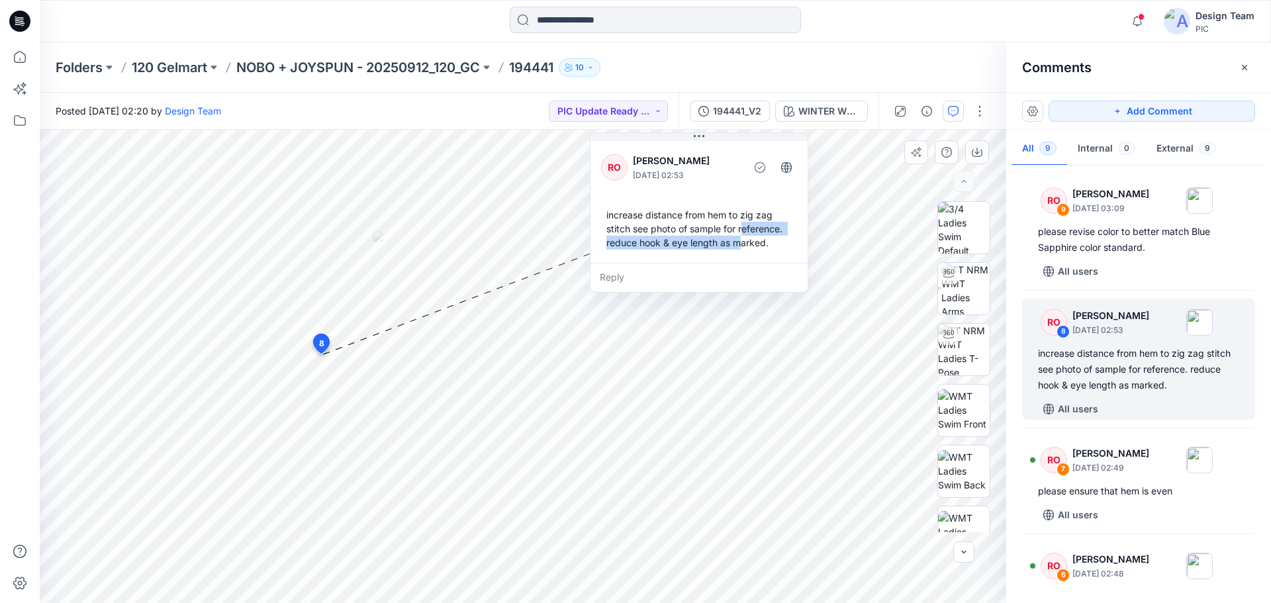
drag, startPoint x: 728, startPoint y: 251, endPoint x: 744, endPoint y: 230, distance: 26.1
click at [744, 230] on div "increase distance from hem to zig zag stitch see photo of sample for reference.…" at bounding box center [699, 229] width 196 height 52
click at [715, 250] on div "increase distance from hem to zig zag stitch see photo of sample for reference.…" at bounding box center [699, 229] width 196 height 52
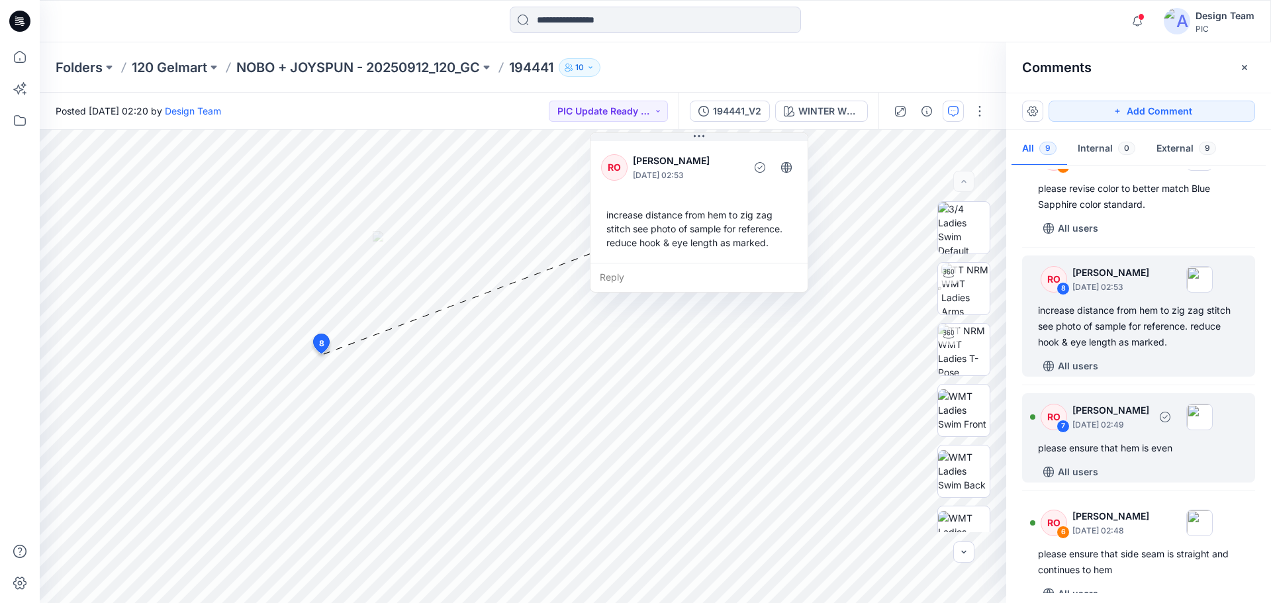
scroll to position [66, 0]
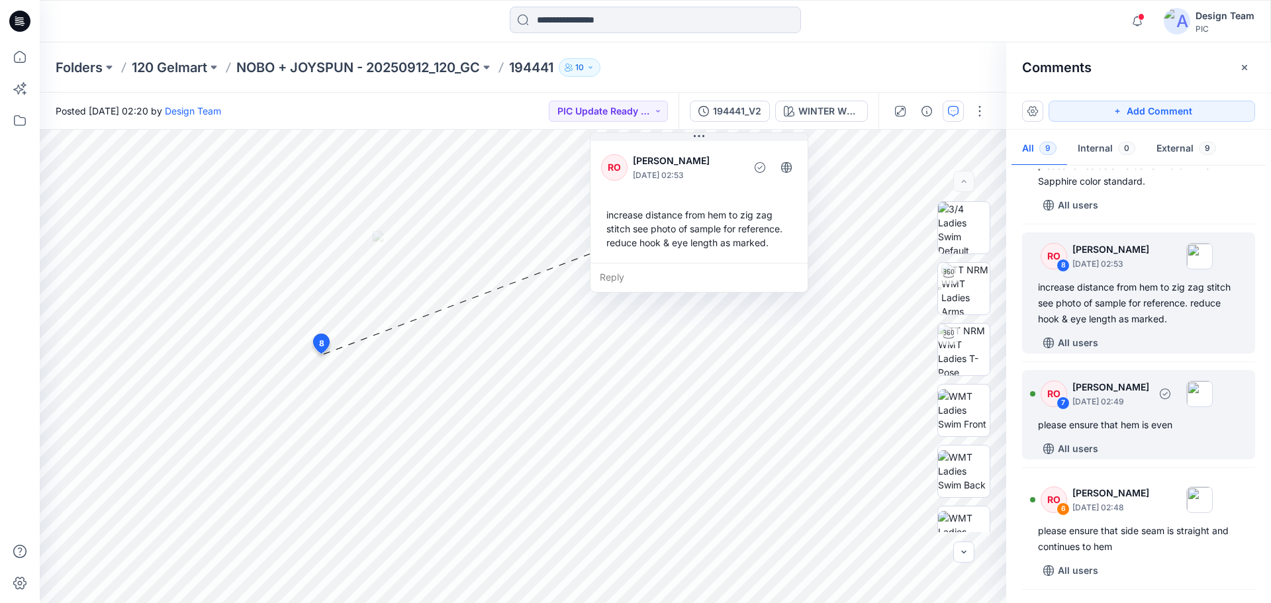
click at [1140, 419] on div "please ensure that hem is even" at bounding box center [1138, 425] width 201 height 16
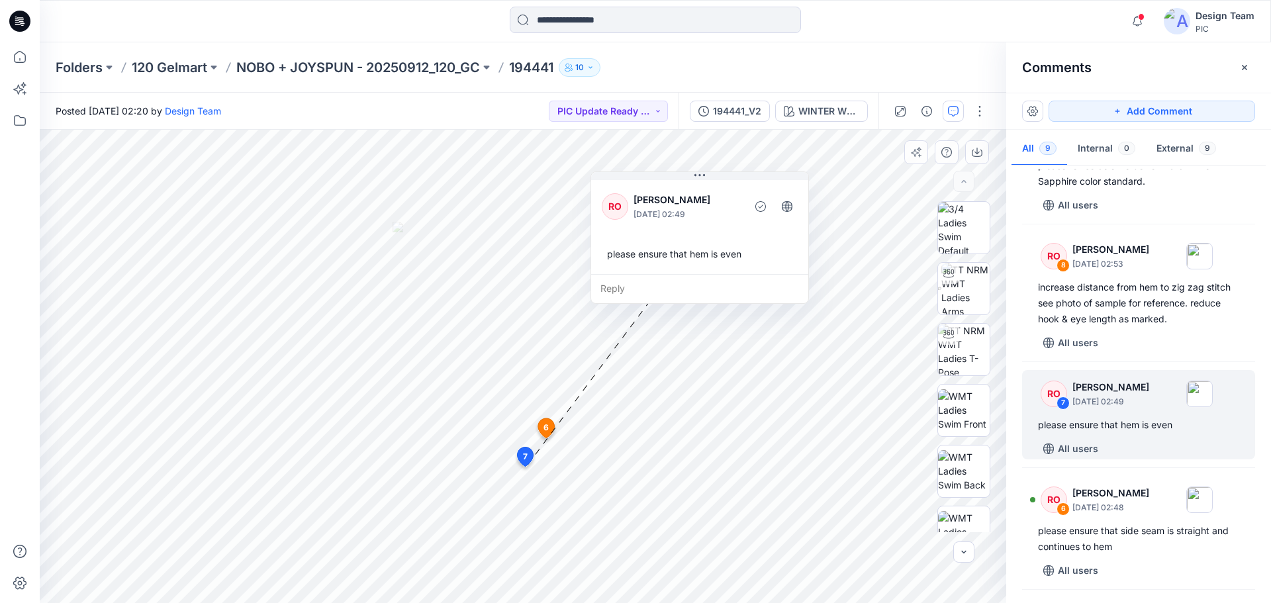
drag, startPoint x: 694, startPoint y: 331, endPoint x: 795, endPoint y: 301, distance: 105.8
click at [729, 274] on div "RO [PERSON_NAME] [DATE] 02:49 please ensure that hem is even" at bounding box center [699, 225] width 217 height 97
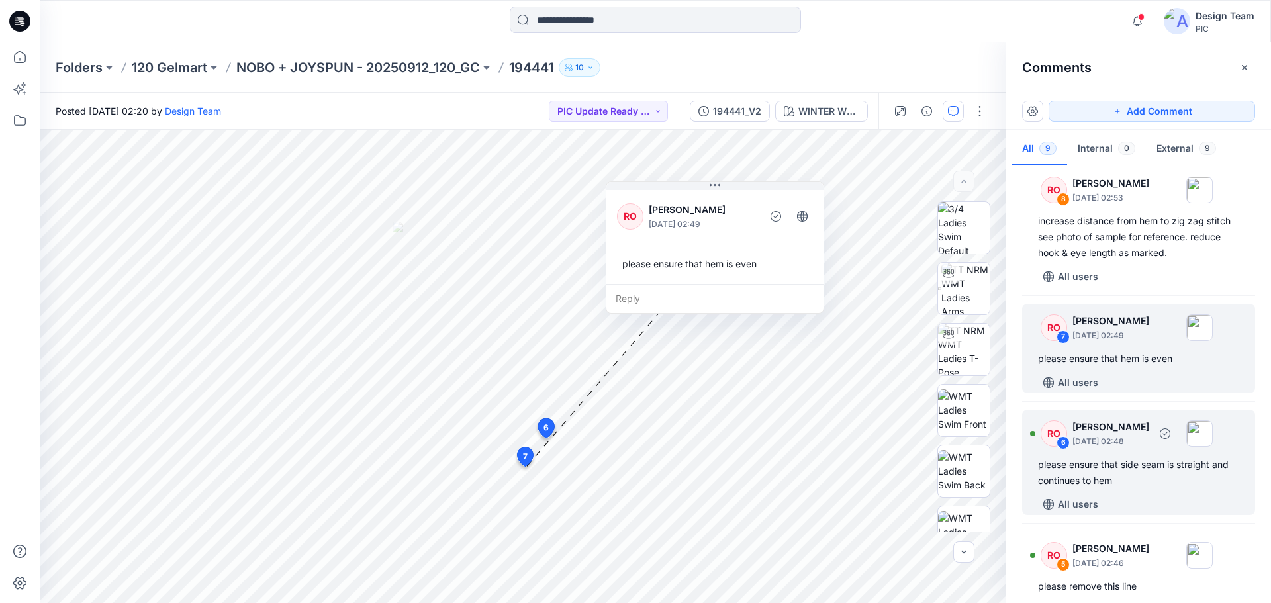
scroll to position [199, 0]
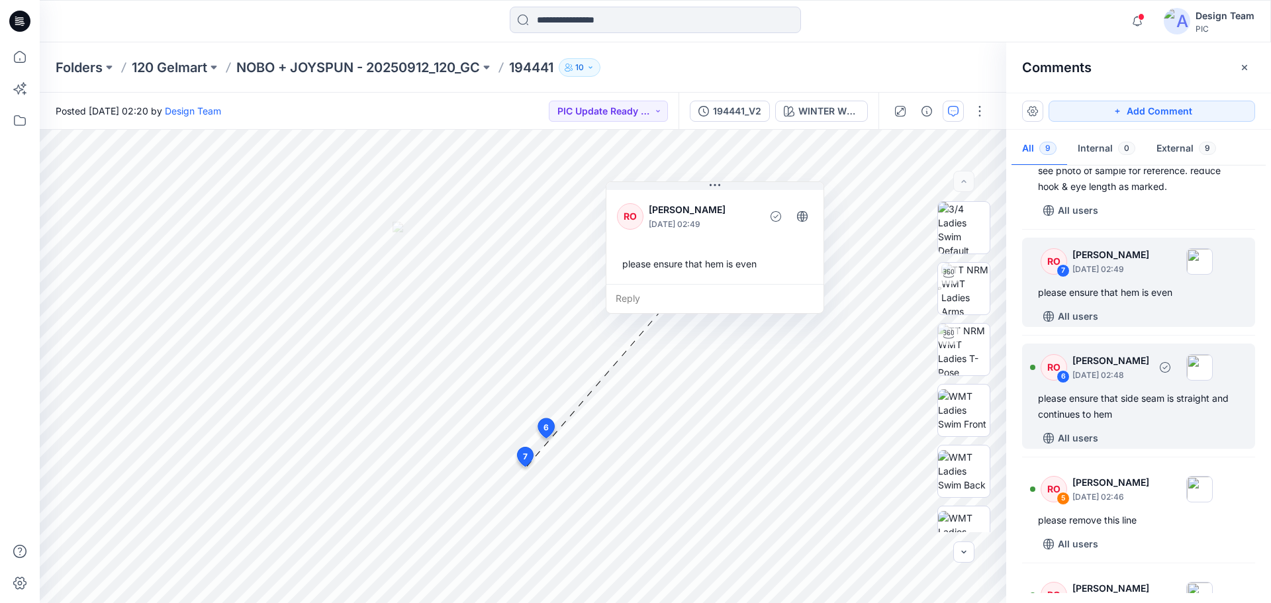
click at [1122, 432] on div "All users" at bounding box center [1146, 438] width 217 height 21
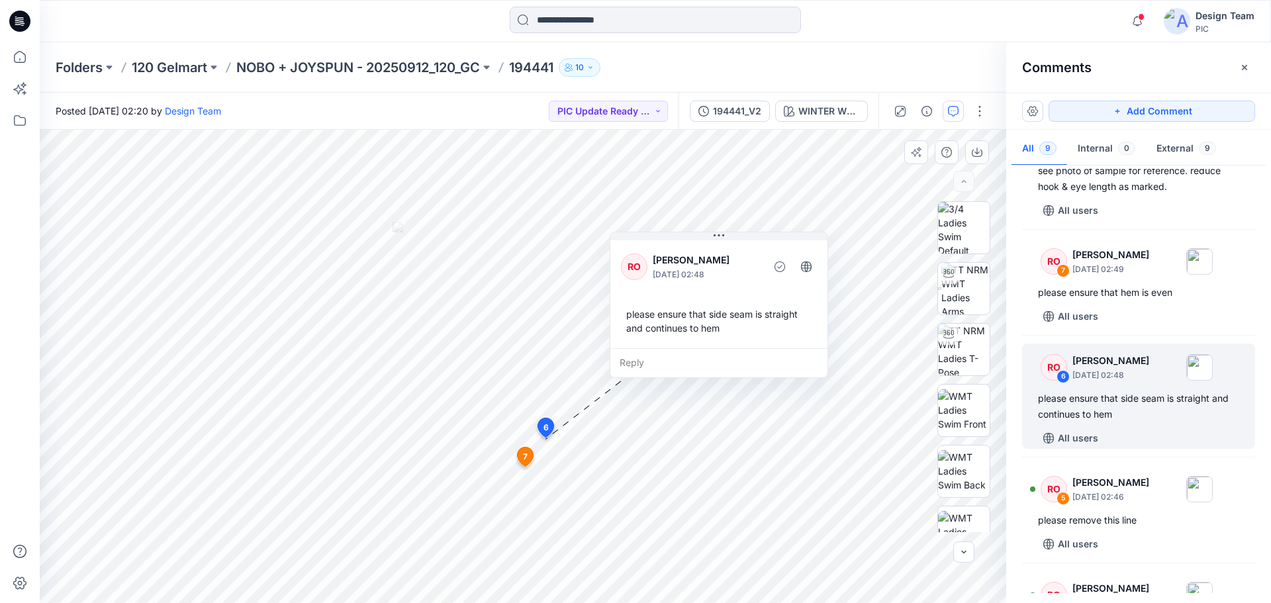
drag, startPoint x: 655, startPoint y: 358, endPoint x: 688, endPoint y: 344, distance: 35.7
click at [688, 344] on div "RO [PERSON_NAME] [DATE] 02:48 please ensure that side seam is straight and cont…" at bounding box center [719, 293] width 217 height 111
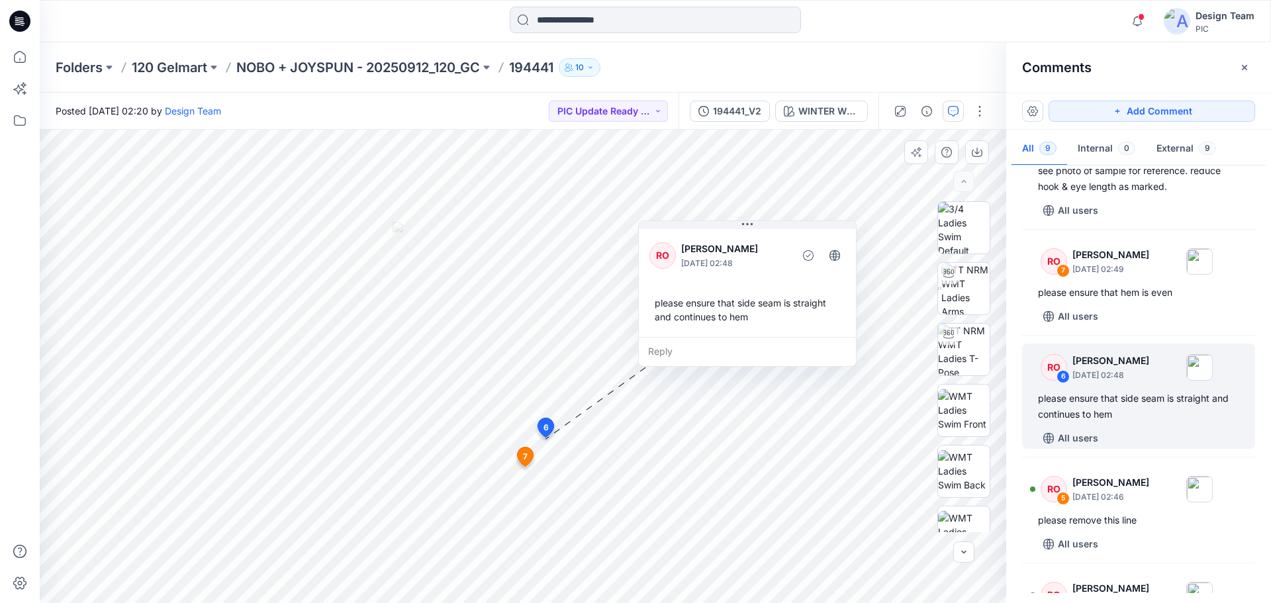
drag, startPoint x: 743, startPoint y: 338, endPoint x: 765, endPoint y: 330, distance: 23.9
click at [765, 330] on div "RO [PERSON_NAME] [DATE] 02:48 please ensure that side seam is straight and cont…" at bounding box center [747, 281] width 217 height 111
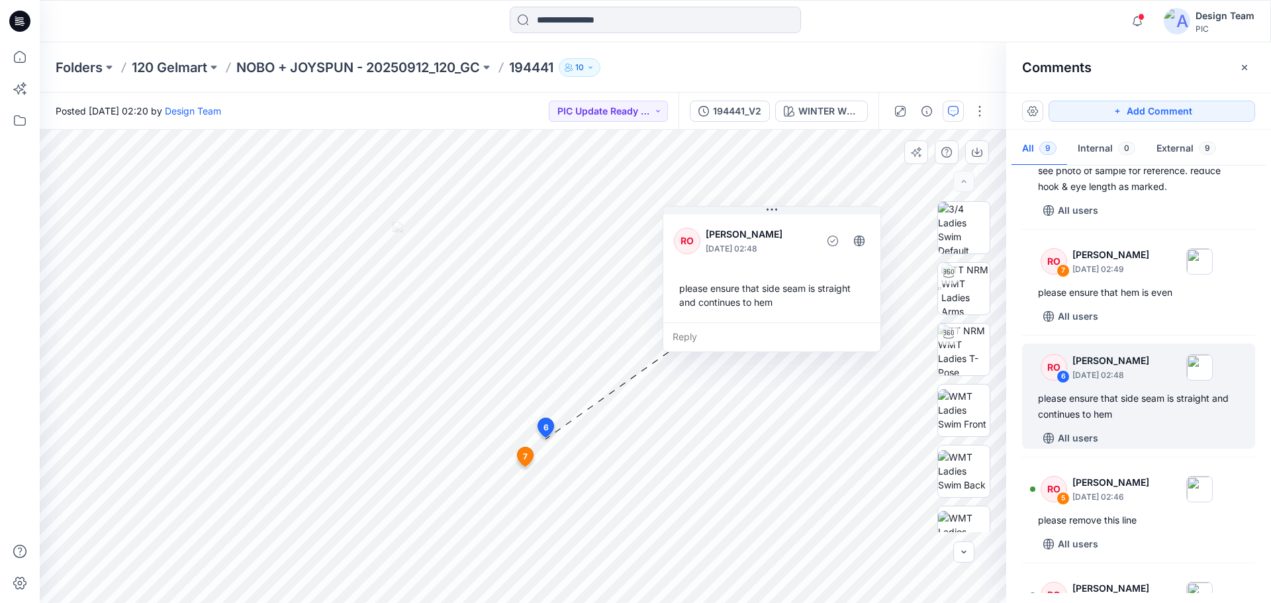
drag, startPoint x: 725, startPoint y: 340, endPoint x: 732, endPoint y: 346, distance: 9.4
click at [750, 326] on div "Reply" at bounding box center [771, 336] width 217 height 29
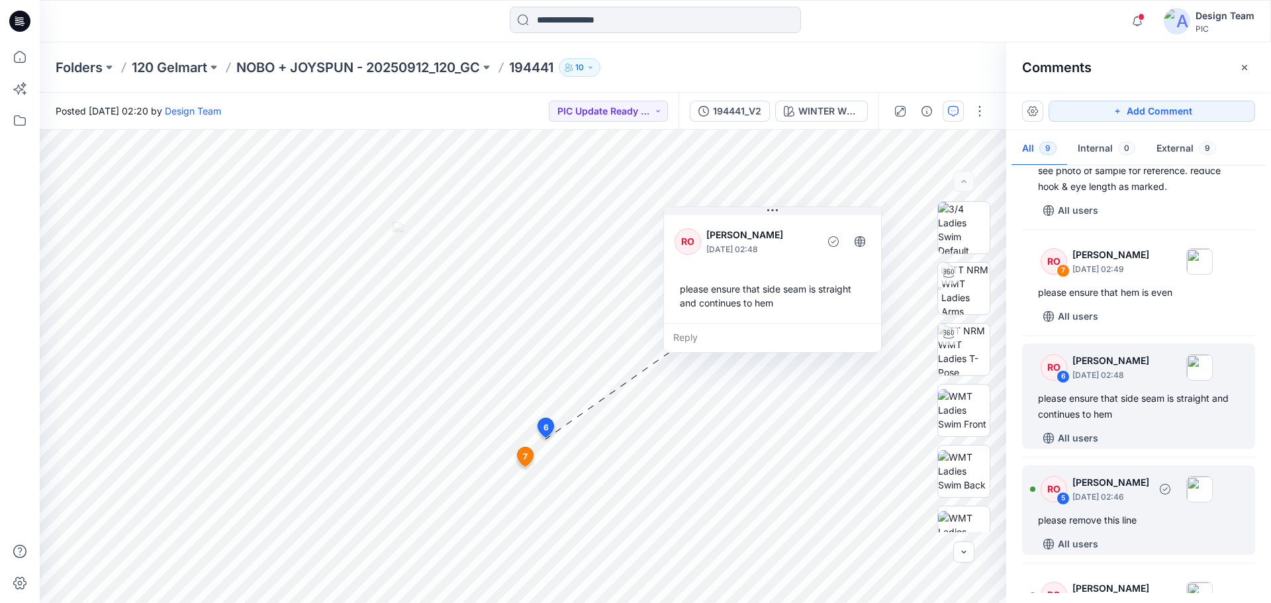
scroll to position [265, 0]
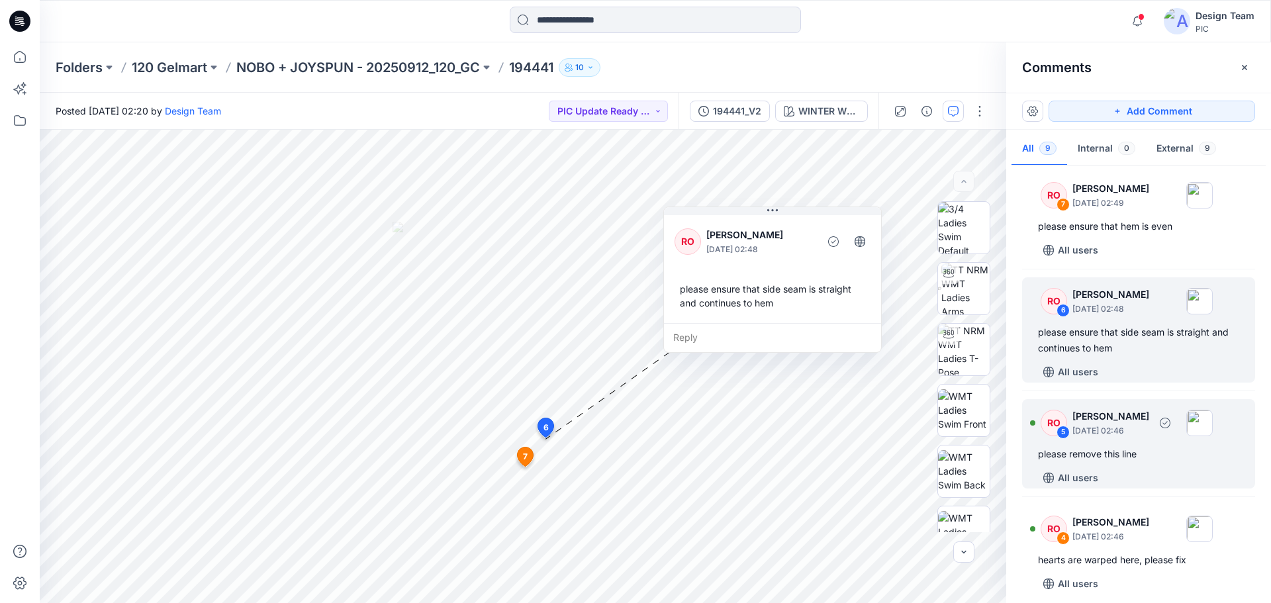
click at [1140, 464] on div "RO 5 [PERSON_NAME] [DATE] 02:46 please remove this line All users" at bounding box center [1138, 443] width 233 height 89
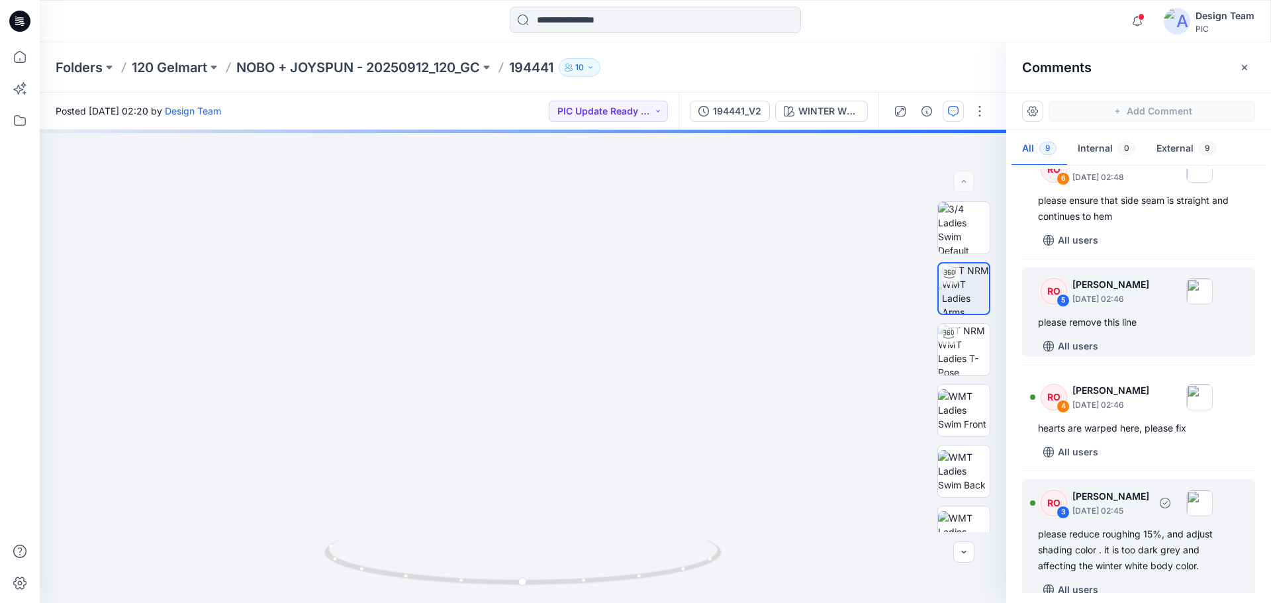
scroll to position [397, 0]
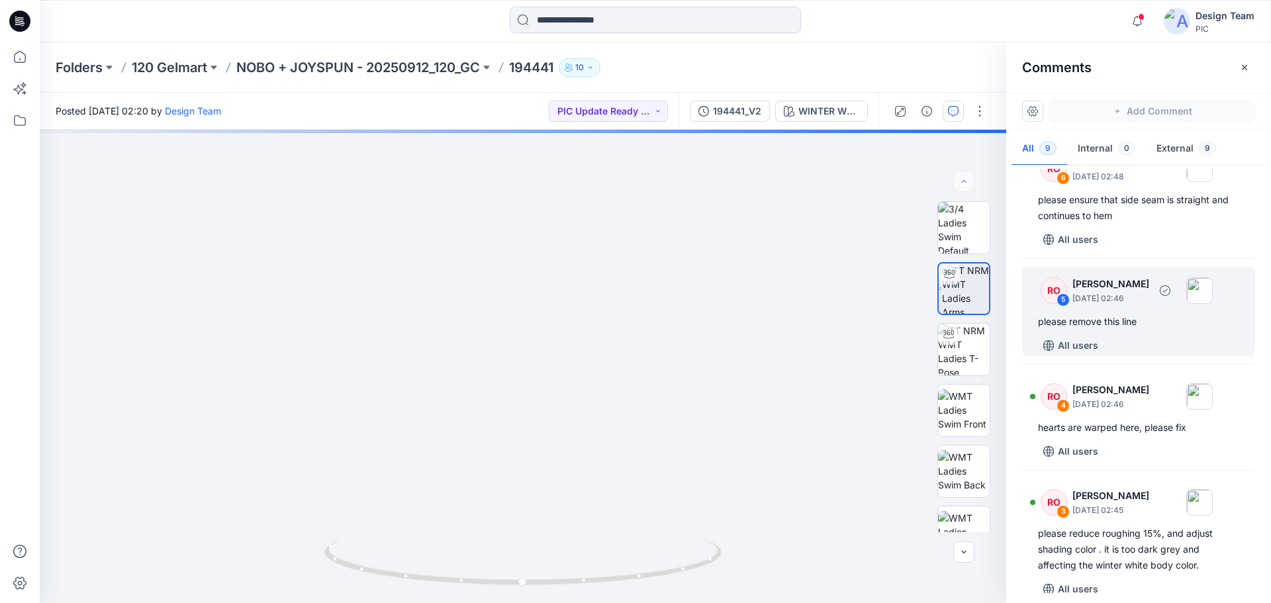
click at [1146, 327] on div "please remove this line" at bounding box center [1138, 322] width 201 height 16
click at [411, 540] on div "WINTER WHITE Loading... Material Properties Loading..." at bounding box center [523, 366] width 967 height 473
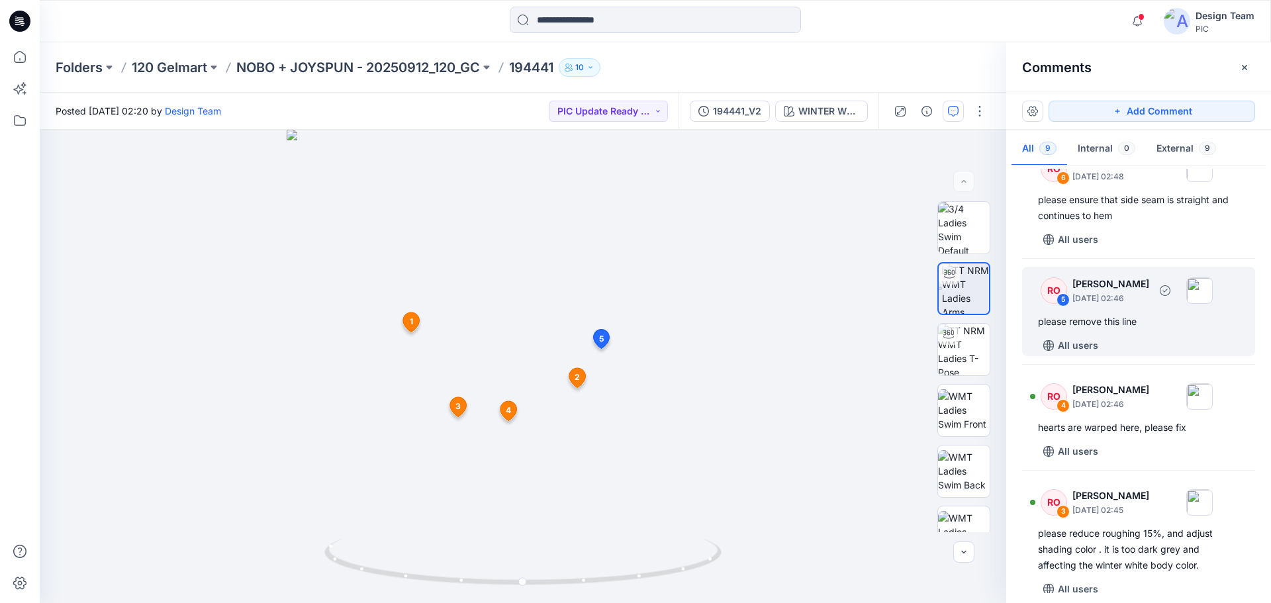
click at [1102, 348] on div "All users" at bounding box center [1146, 345] width 217 height 21
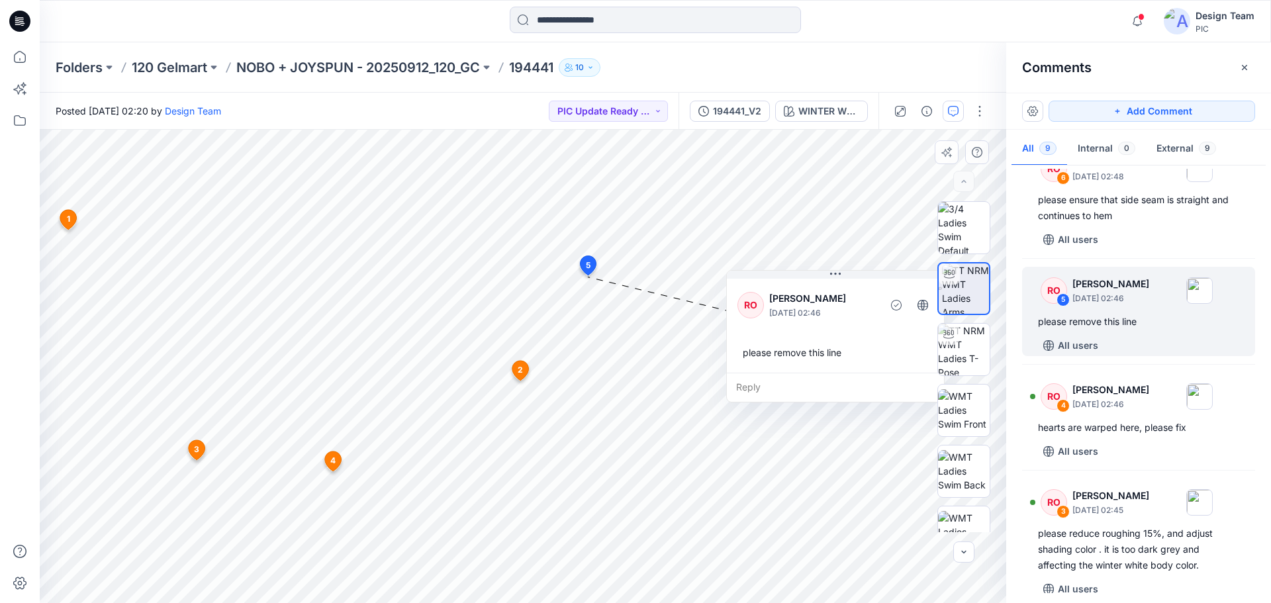
drag, startPoint x: 613, startPoint y: 408, endPoint x: 780, endPoint y: 330, distance: 184.0
click at [780, 330] on div "RO [PERSON_NAME] [DATE] 02:46 please remove this line" at bounding box center [835, 324] width 217 height 97
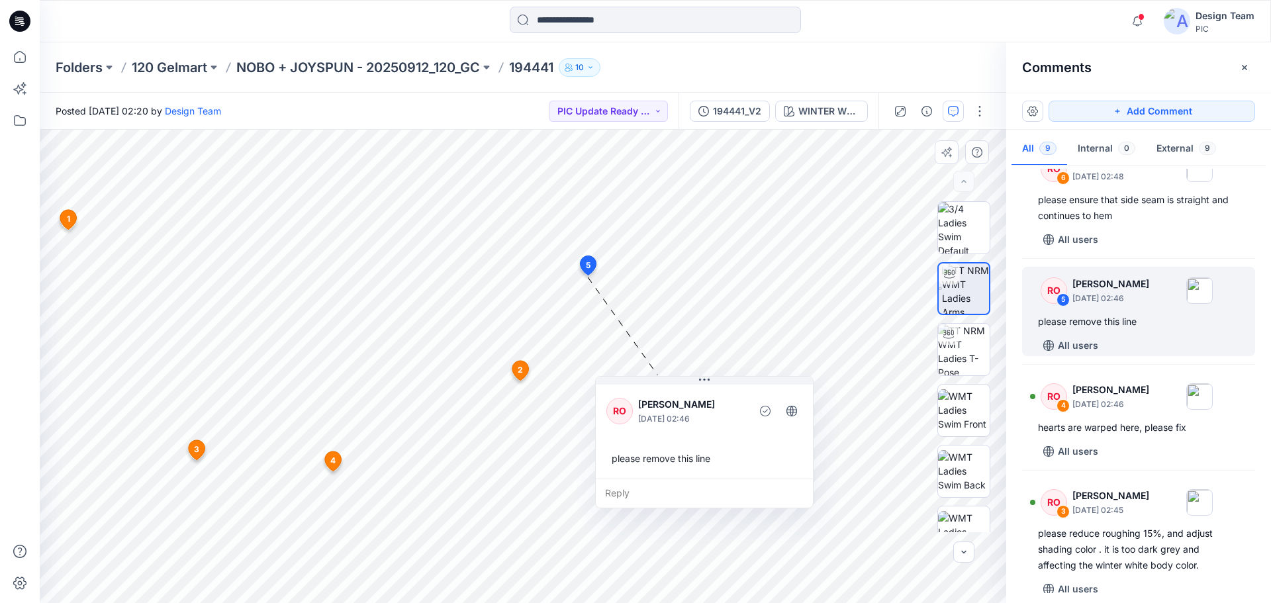
drag, startPoint x: 805, startPoint y: 379, endPoint x: 673, endPoint y: 486, distance: 169.9
click at [673, 486] on div "Reply" at bounding box center [704, 493] width 217 height 29
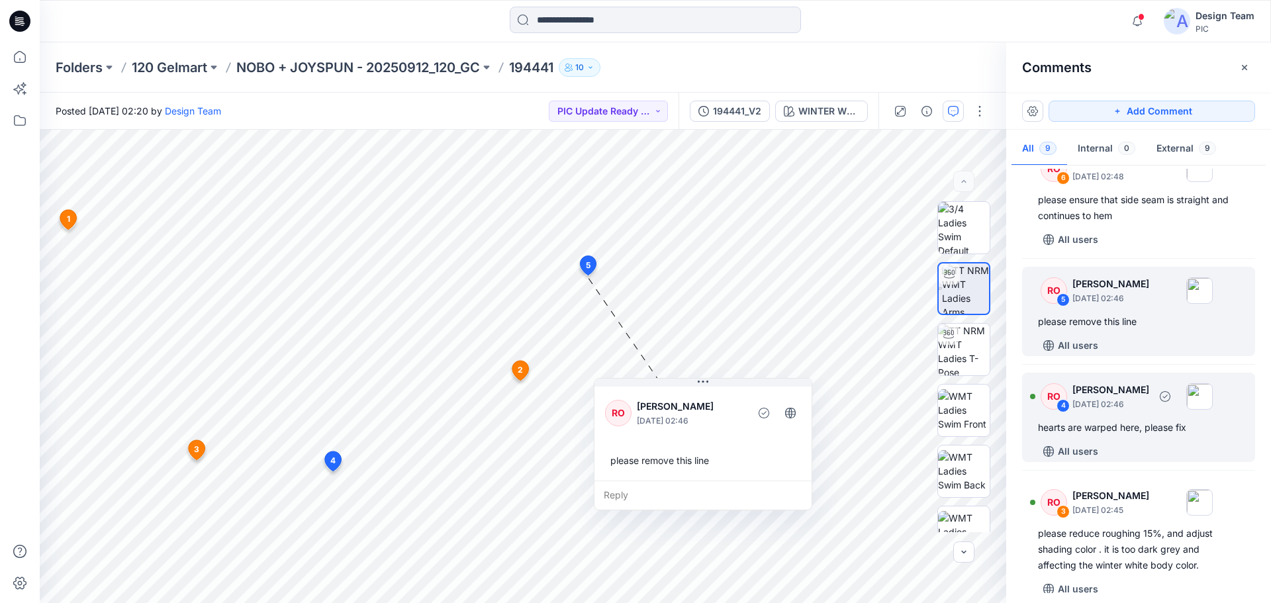
click at [1118, 454] on div "All users" at bounding box center [1146, 451] width 217 height 21
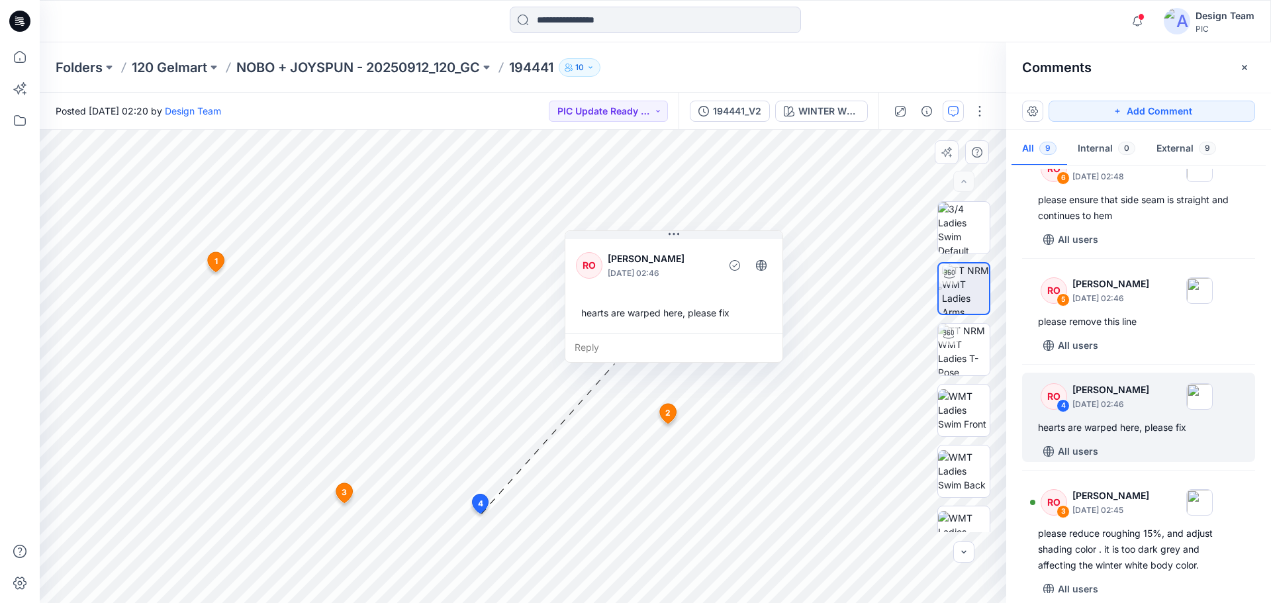
drag, startPoint x: 499, startPoint y: 323, endPoint x: 618, endPoint y: 319, distance: 118.6
click at [656, 304] on div "hearts are warped here, please fix" at bounding box center [674, 313] width 196 height 24
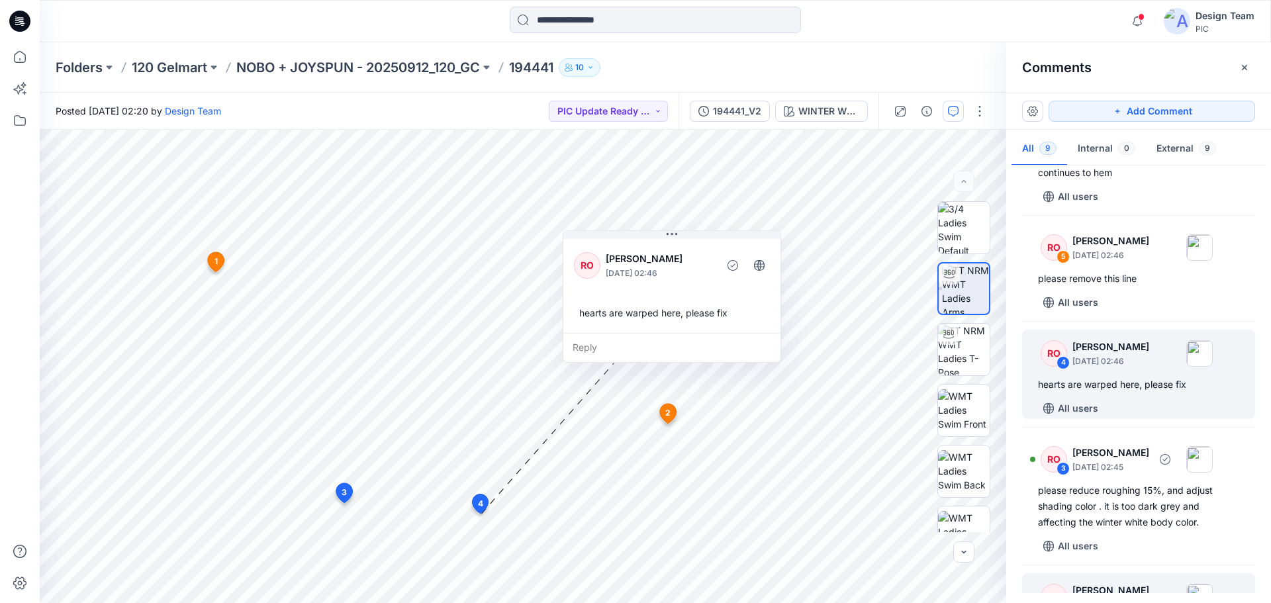
scroll to position [464, 0]
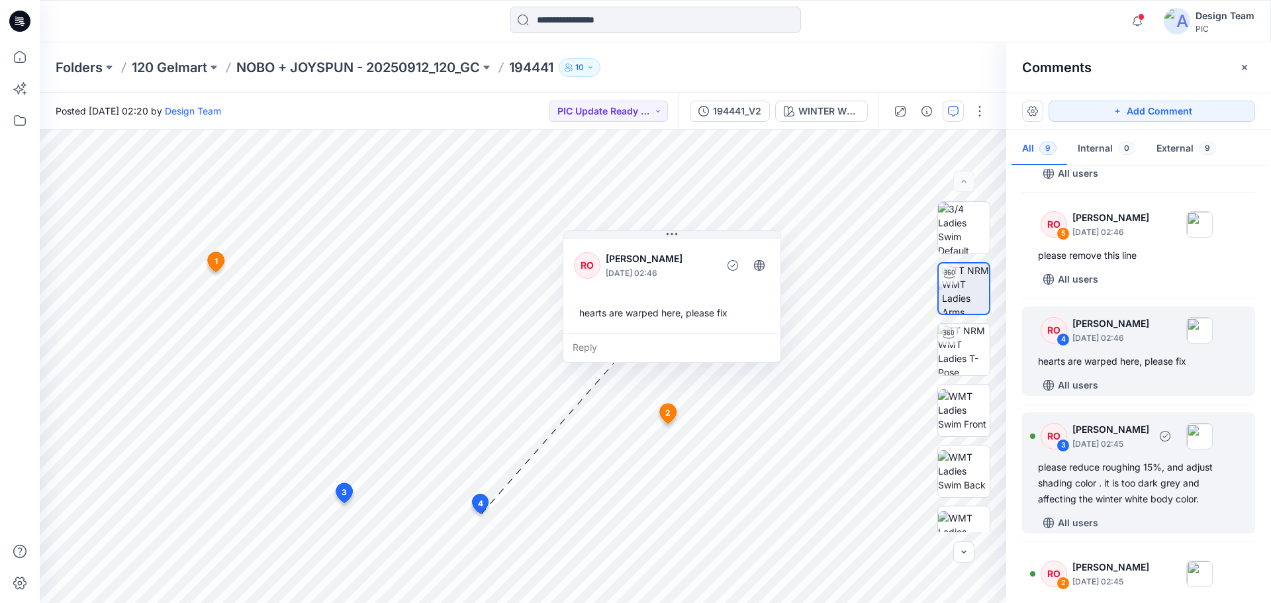
click at [1130, 503] on div "please reduce roughing 15%, and adjust shading color . it is too dark grey and …" at bounding box center [1138, 484] width 201 height 48
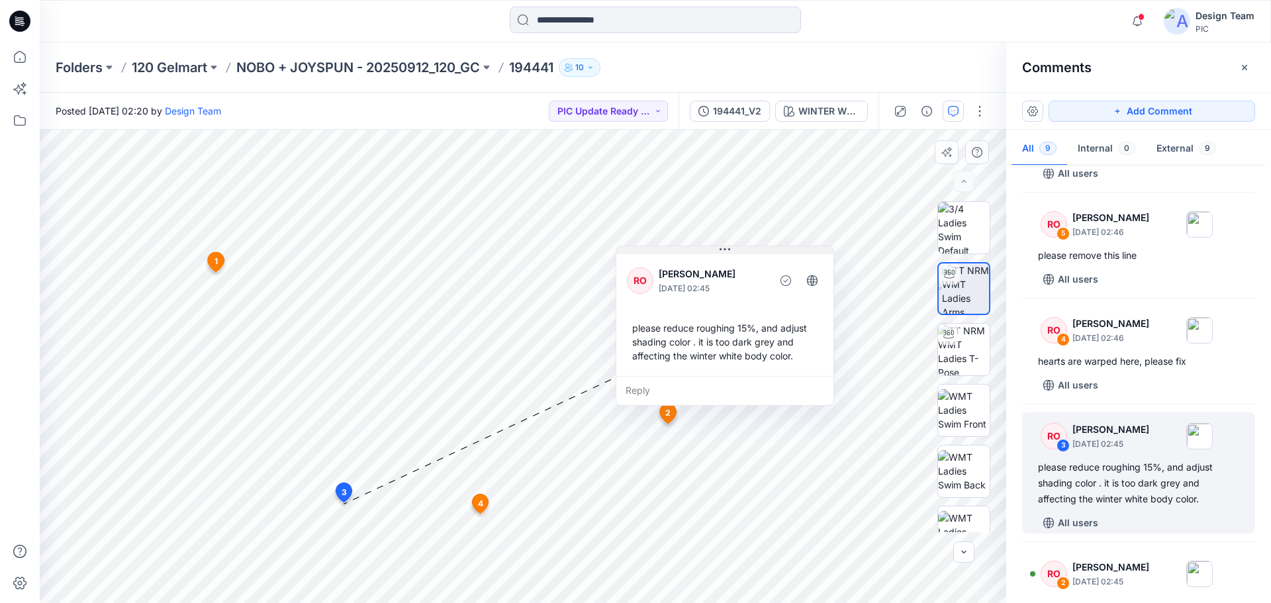
drag, startPoint x: 606, startPoint y: 422, endPoint x: 758, endPoint y: 248, distance: 231.3
click at [758, 248] on button at bounding box center [724, 250] width 217 height 8
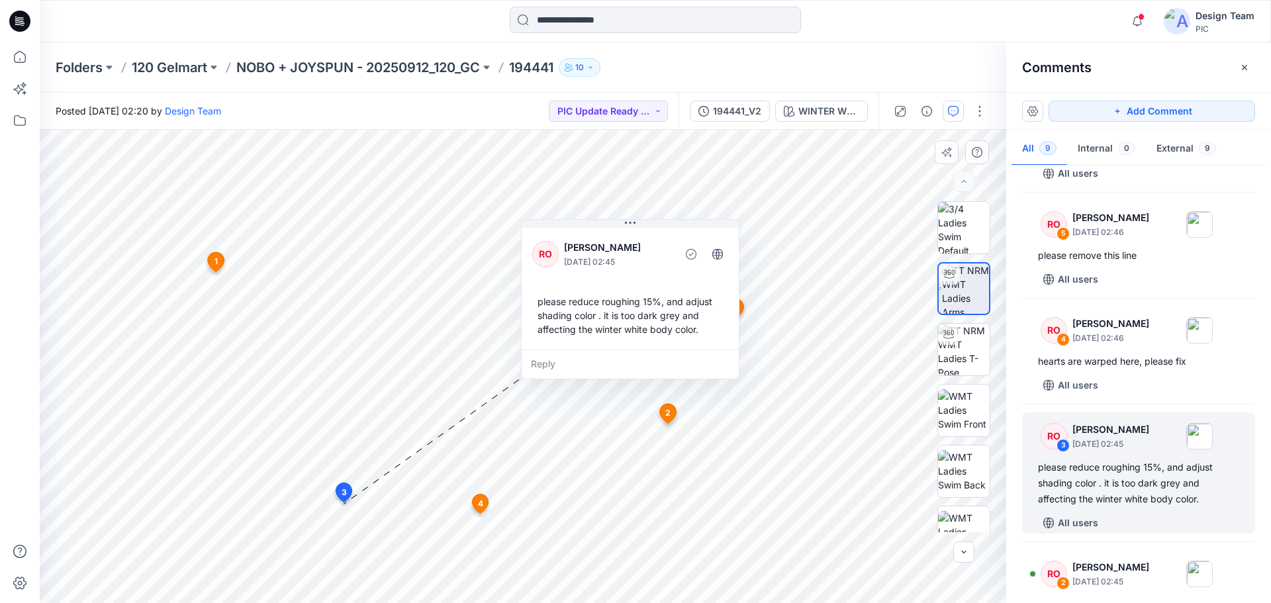
drag, startPoint x: 673, startPoint y: 368, endPoint x: 580, endPoint y: 341, distance: 97.2
click at [580, 341] on div "please reduce roughing 15%, and adjust shading color . it is too dark grey and …" at bounding box center [630, 315] width 196 height 52
drag, startPoint x: 587, startPoint y: 342, endPoint x: 579, endPoint y: 341, distance: 8.1
click at [579, 341] on div "RO [PERSON_NAME] [DATE] 02:45 please reduce roughing 15%, and adjust shading co…" at bounding box center [622, 286] width 217 height 124
click at [573, 343] on div "RO [PERSON_NAME] [DATE] 02:45 please reduce roughing 15%, and adjust shading co…" at bounding box center [615, 287] width 217 height 124
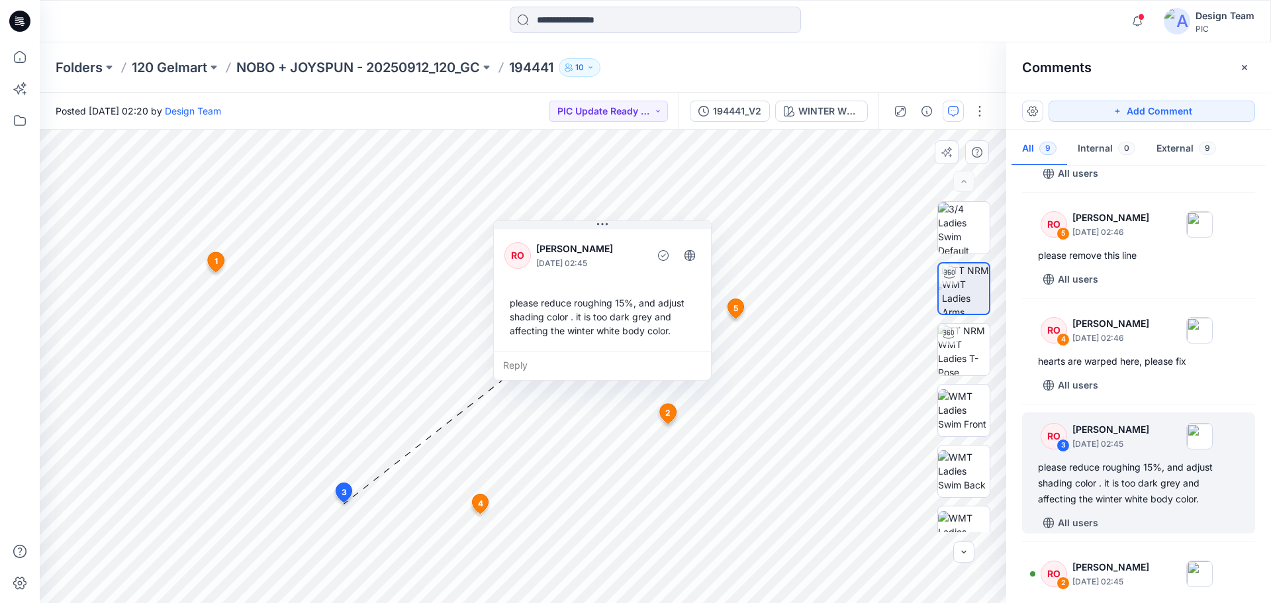
drag, startPoint x: 609, startPoint y: 346, endPoint x: 596, endPoint y: 347, distance: 12.7
click at [596, 347] on div "RO [PERSON_NAME] [DATE] 02:45 please reduce roughing 15%, and adjust shading co…" at bounding box center [602, 288] width 217 height 124
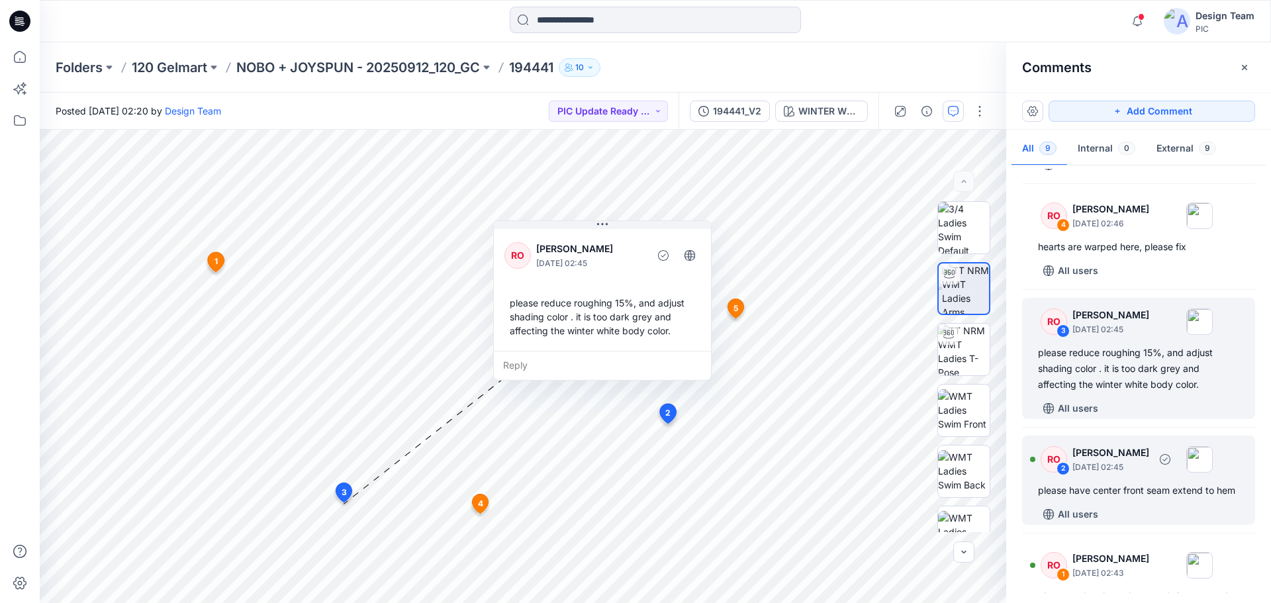
scroll to position [596, 0]
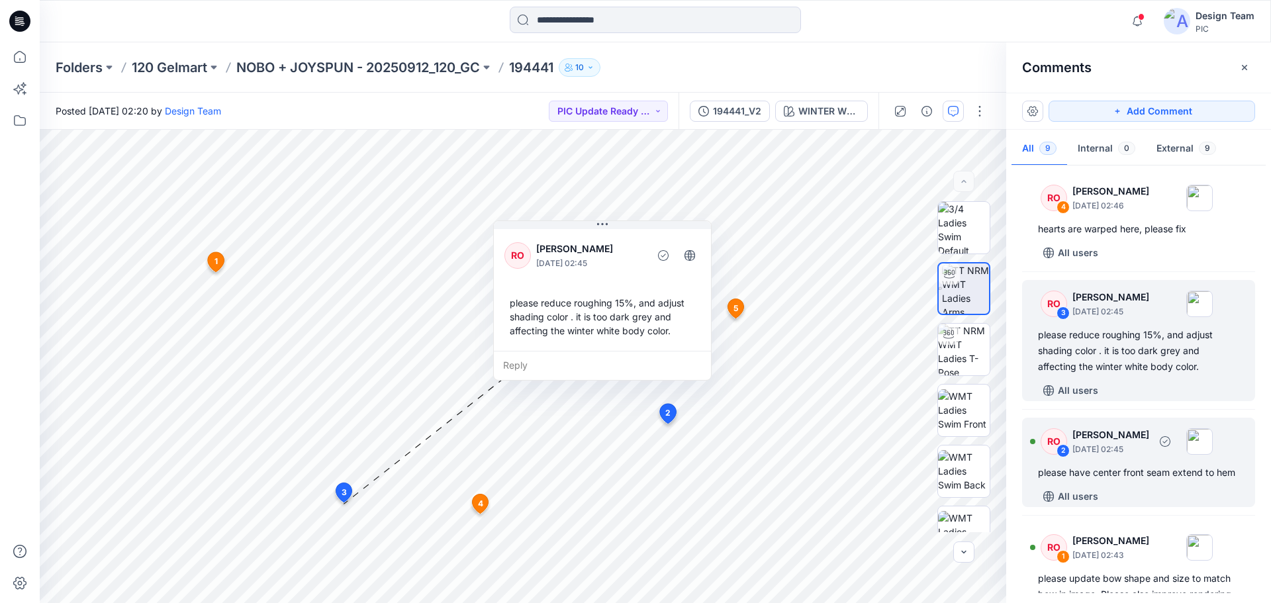
click at [1135, 468] on div "please have center front seam extend to hem" at bounding box center [1138, 473] width 201 height 16
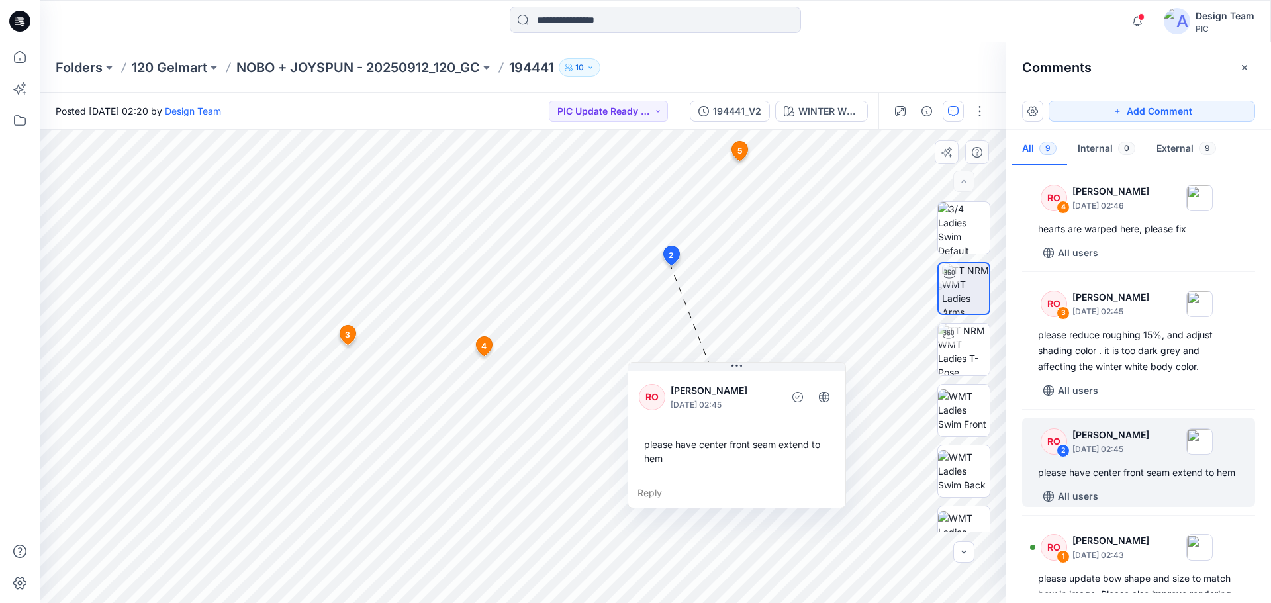
drag, startPoint x: 700, startPoint y: 245, endPoint x: 756, endPoint y: 457, distance: 219.2
click at [756, 457] on div "please have center front seam extend to hem" at bounding box center [737, 451] width 196 height 38
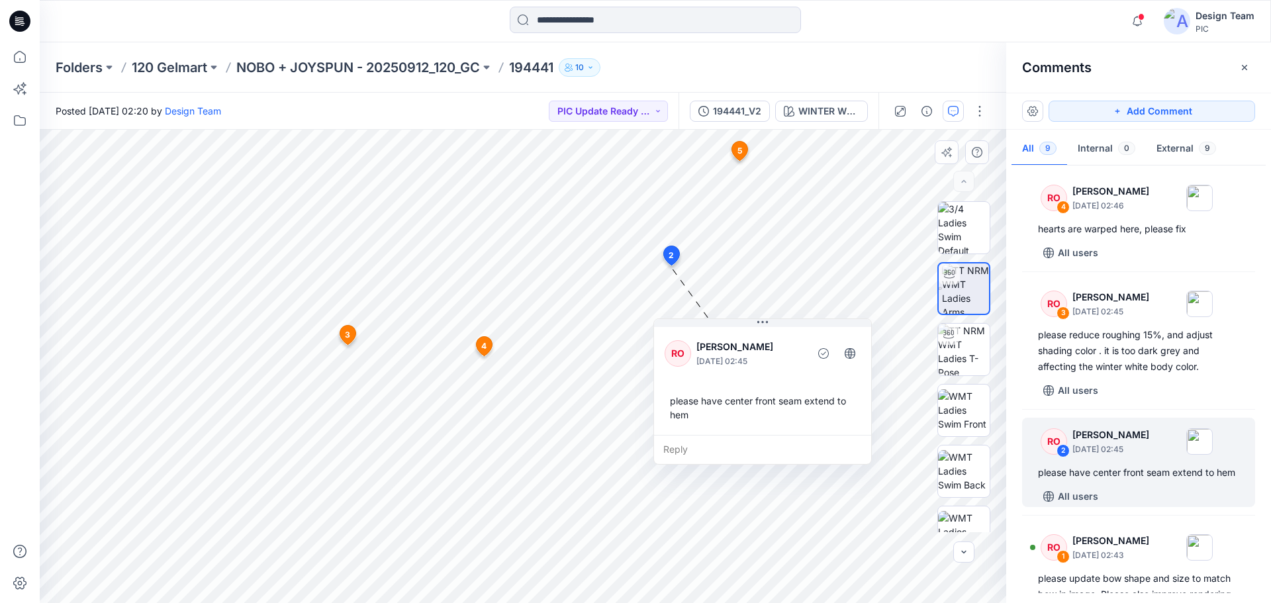
drag, startPoint x: 750, startPoint y: 456, endPoint x: 775, endPoint y: 412, distance: 50.8
click at [775, 412] on div "please have center front seam extend to hem" at bounding box center [763, 408] width 196 height 38
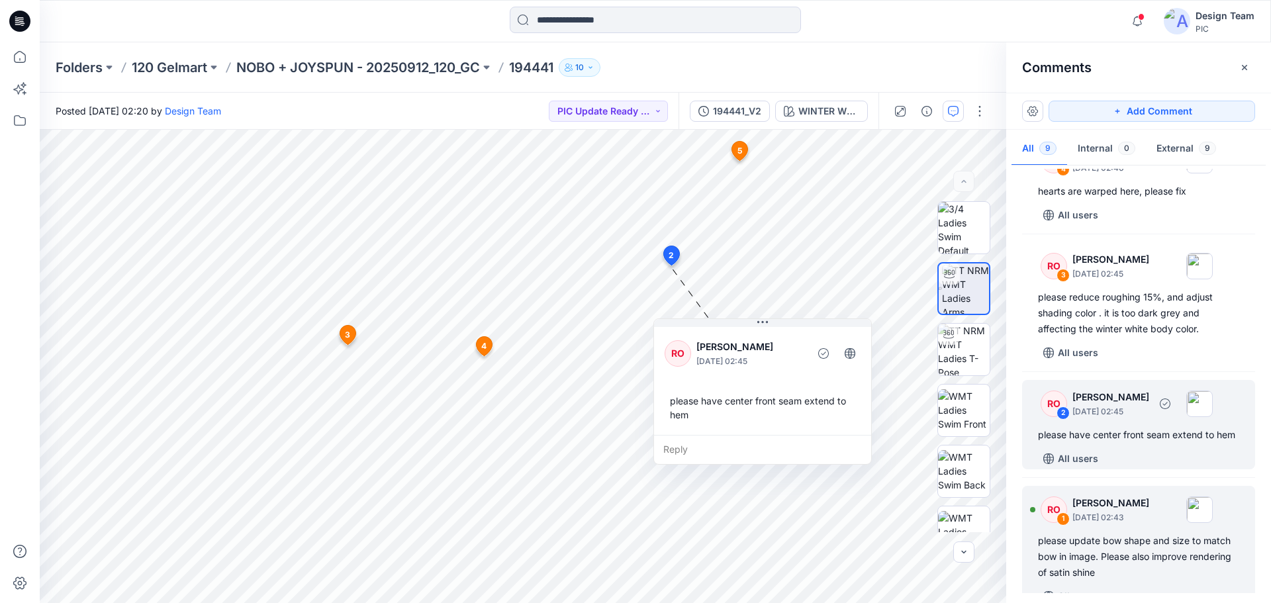
scroll to position [671, 0]
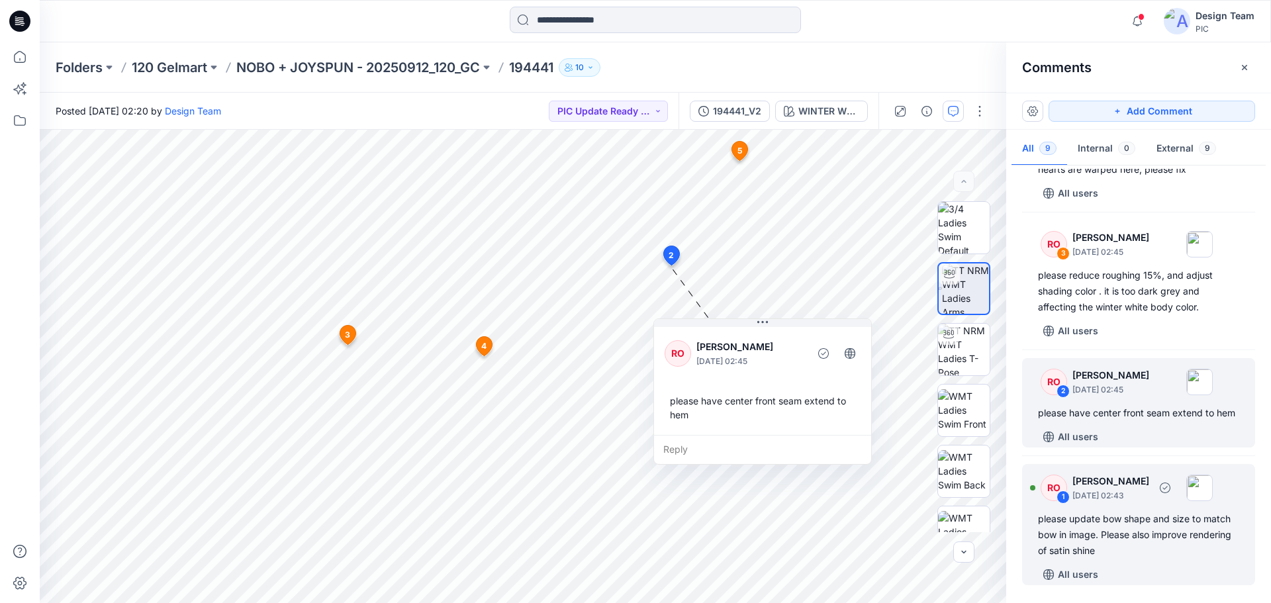
click at [1150, 489] on div "[PERSON_NAME] [DATE] 02:43" at bounding box center [1111, 487] width 77 height 29
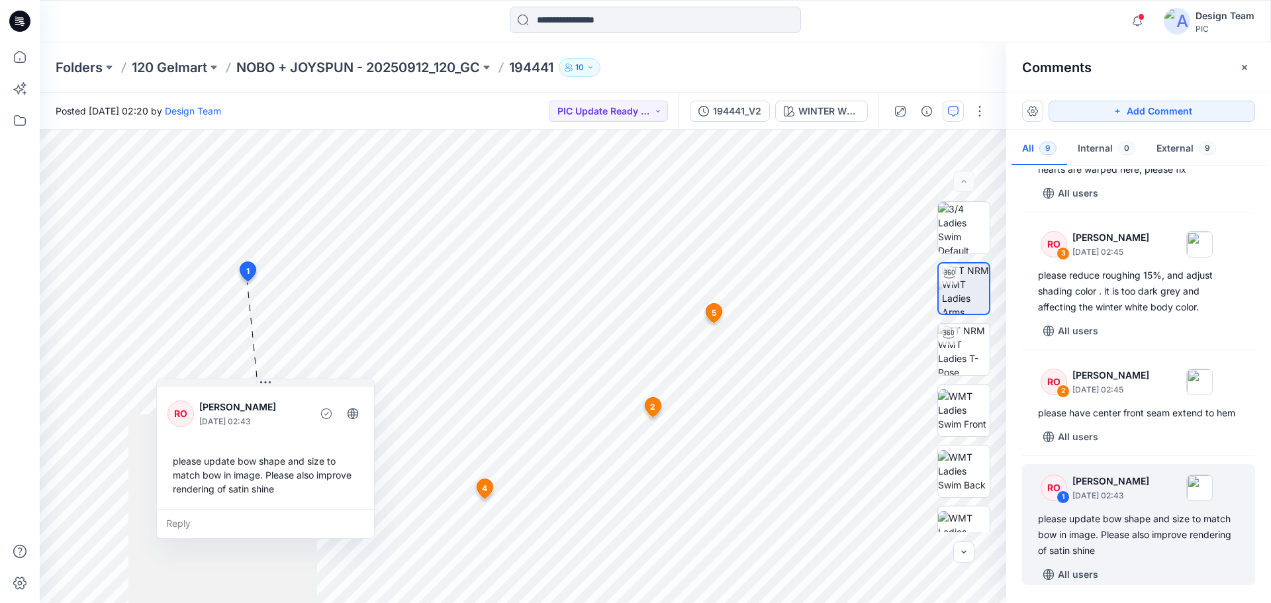
click at [1012, 464] on div "RO 9 [PERSON_NAME] [DATE] 03:09 please revise color to better match Blue Sapphi…" at bounding box center [1138, 381] width 265 height 424
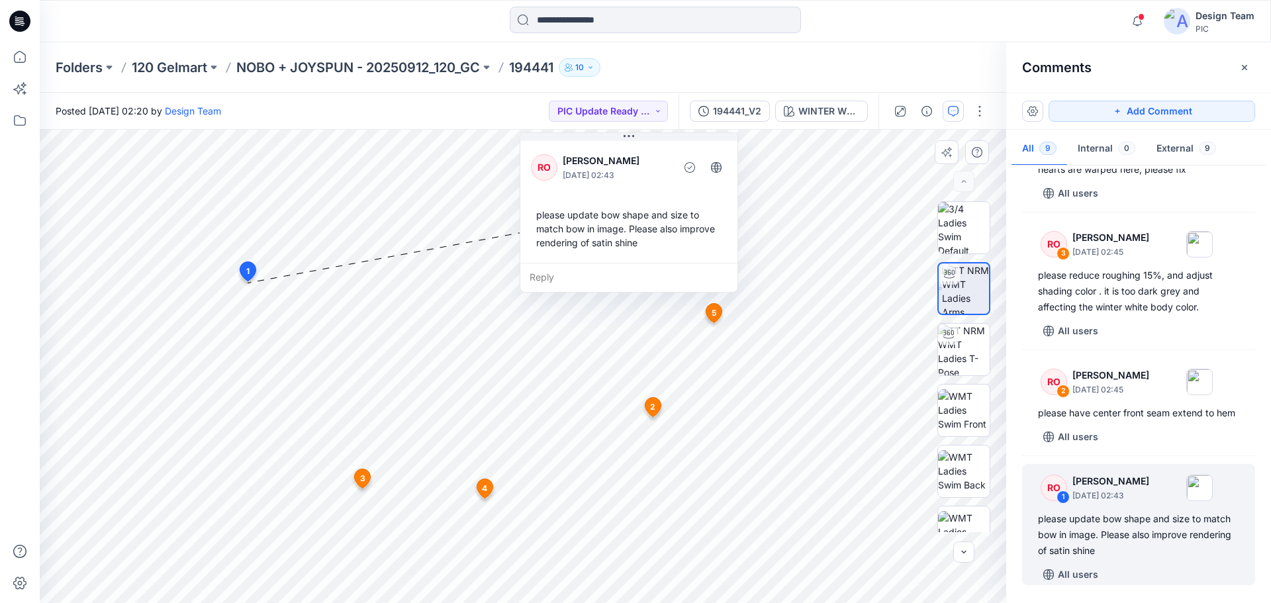
drag, startPoint x: 259, startPoint y: 417, endPoint x: 587, endPoint y: 160, distance: 417.0
click at [587, 160] on div "RO [PERSON_NAME] [DATE] 02:43 please update bow shape and size to match bow in …" at bounding box center [628, 200] width 217 height 124
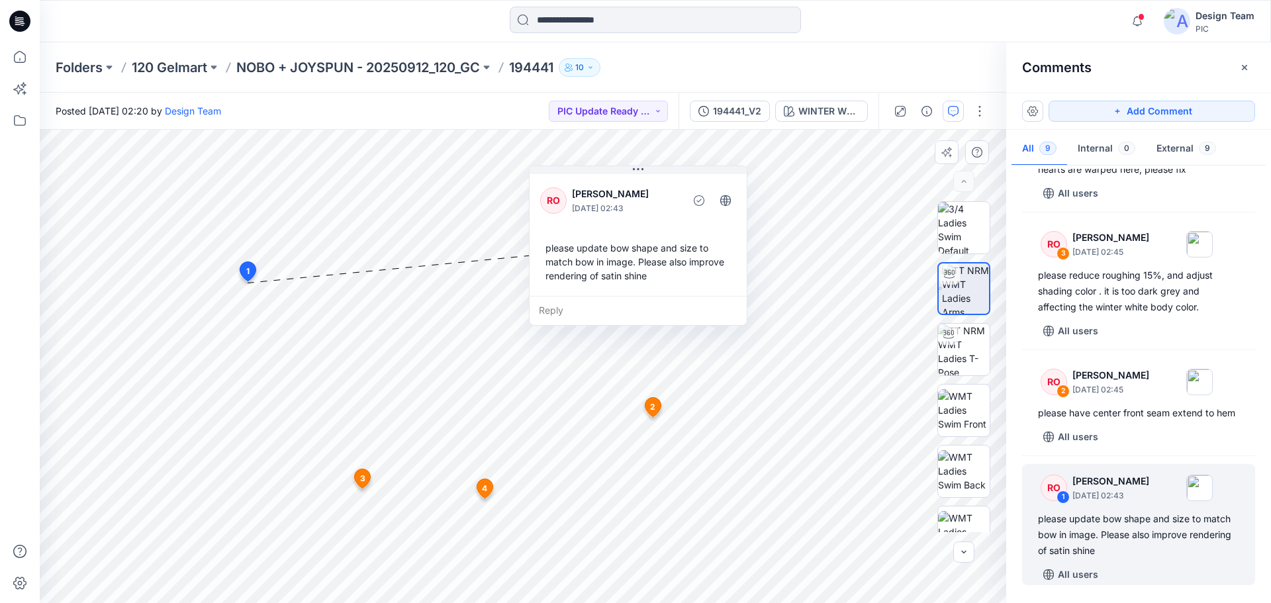
drag, startPoint x: 667, startPoint y: 260, endPoint x: 677, endPoint y: 291, distance: 32.5
click at [677, 291] on div "RO [PERSON_NAME] [DATE] 02:43 please update bow shape and size to match bow in …" at bounding box center [638, 233] width 217 height 124
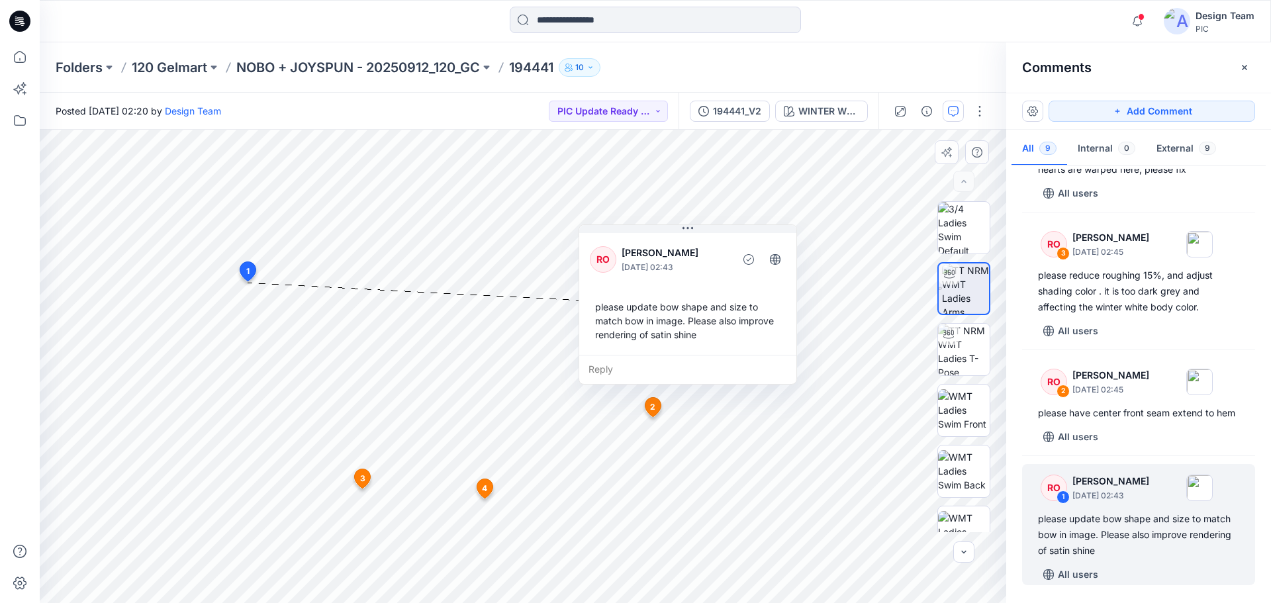
drag, startPoint x: 612, startPoint y: 314, endPoint x: 658, endPoint y: 366, distance: 69.0
click at [658, 366] on div "Reply" at bounding box center [687, 369] width 217 height 29
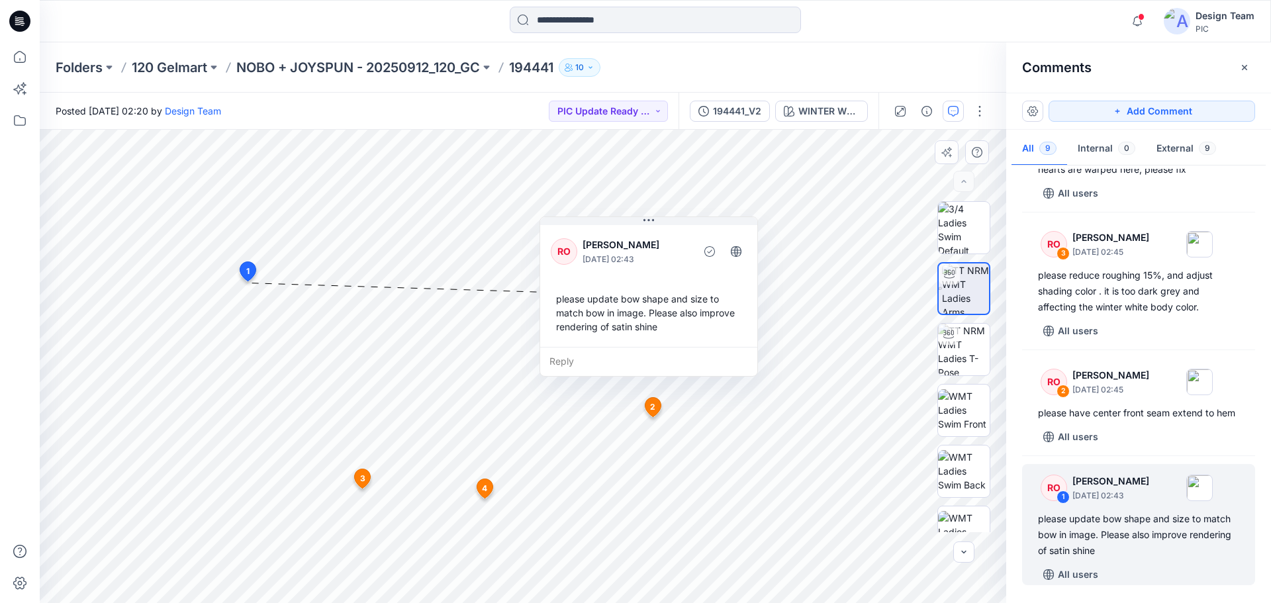
drag, startPoint x: 629, startPoint y: 339, endPoint x: 592, endPoint y: 334, distance: 37.5
click at [592, 334] on div "please update bow shape and size to match bow in image. Please also improve ren…" at bounding box center [649, 313] width 196 height 52
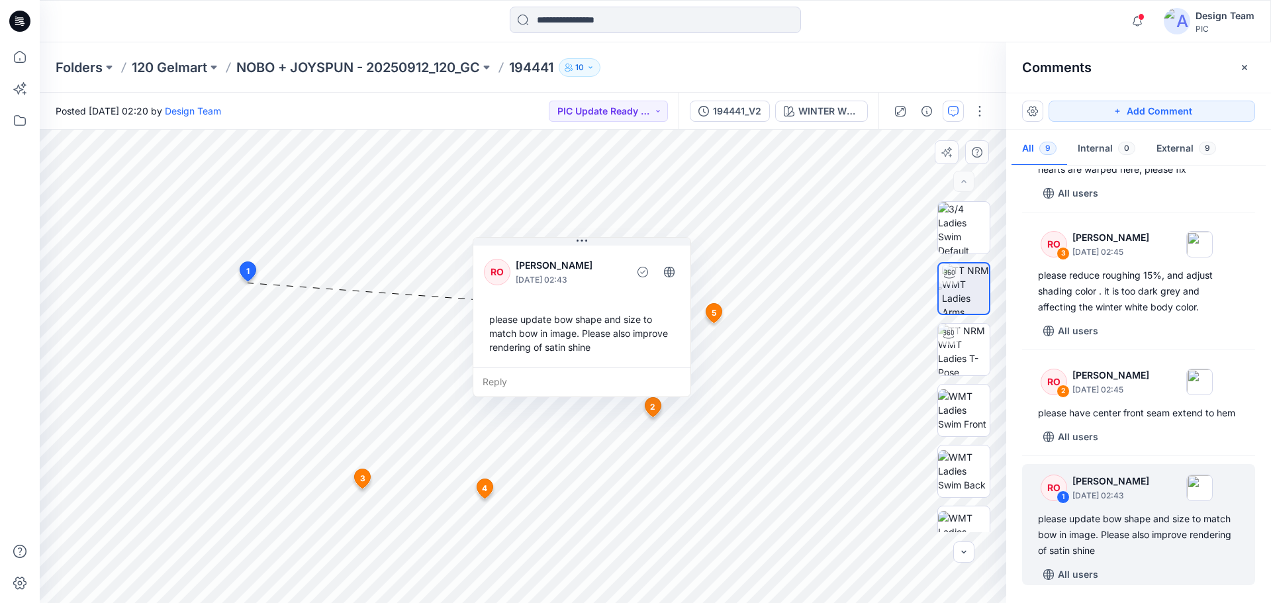
drag, startPoint x: 607, startPoint y: 323, endPoint x: 467, endPoint y: 339, distance: 141.3
click at [507, 350] on div "please update bow shape and size to match bow in image. Please also improve ren…" at bounding box center [582, 333] width 196 height 52
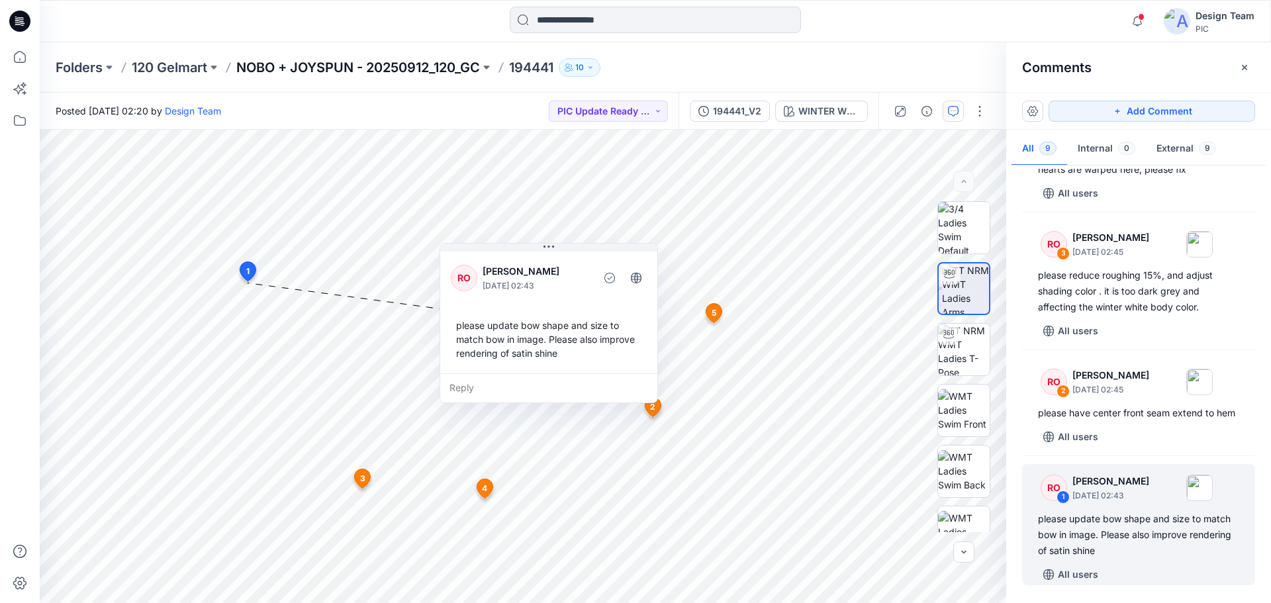
click at [418, 72] on p "NOBO + JOYSPUN - 20250912_120_GC" at bounding box center [358, 67] width 244 height 19
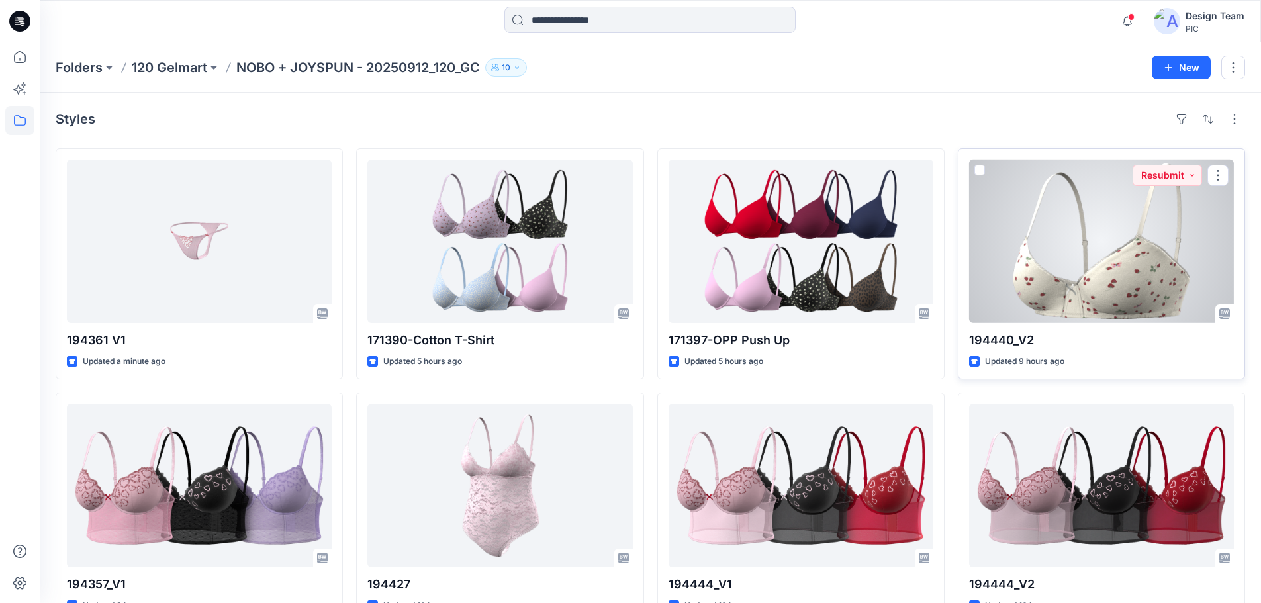
click at [1067, 271] on div at bounding box center [1101, 242] width 265 height 164
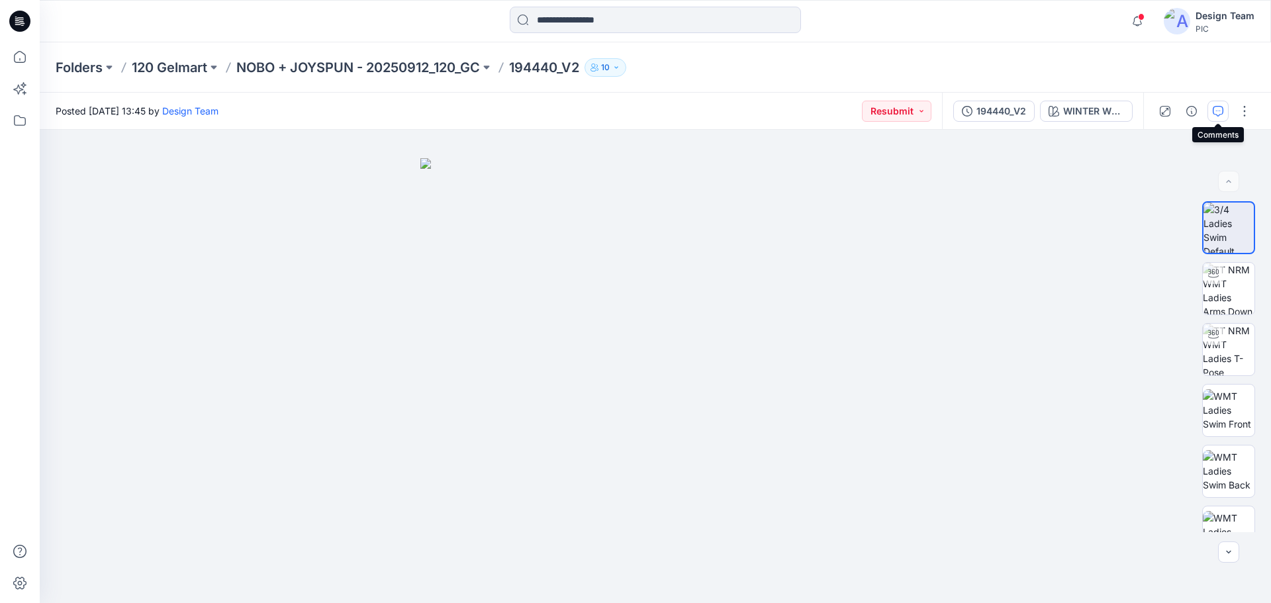
click at [1217, 109] on icon "button" at bounding box center [1218, 111] width 11 height 11
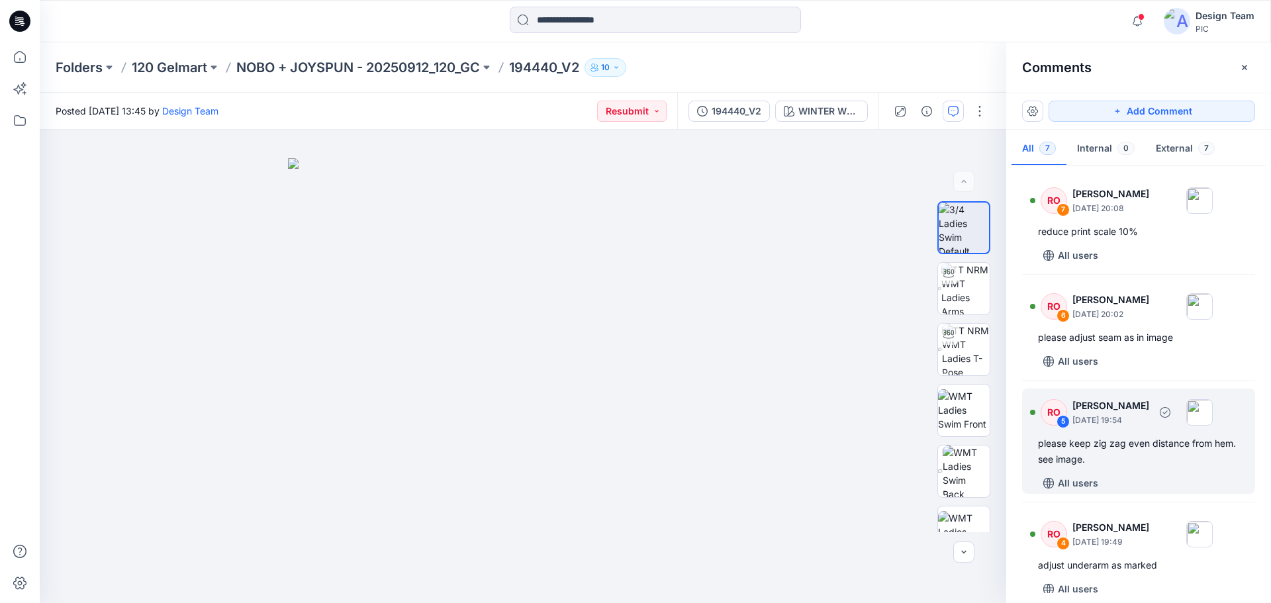
click at [1113, 453] on div "please keep zig zag even distance from hem. see image." at bounding box center [1138, 452] width 201 height 32
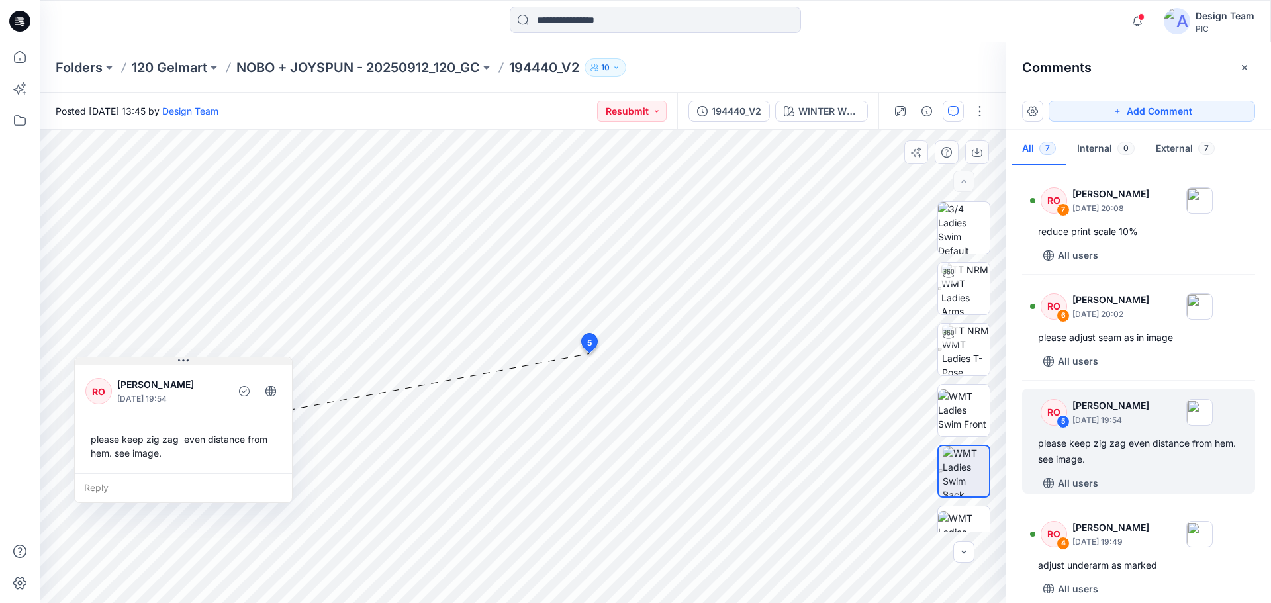
drag, startPoint x: 483, startPoint y: 254, endPoint x: 169, endPoint y: 362, distance: 331.7
click at [169, 362] on button at bounding box center [183, 362] width 217 height 8
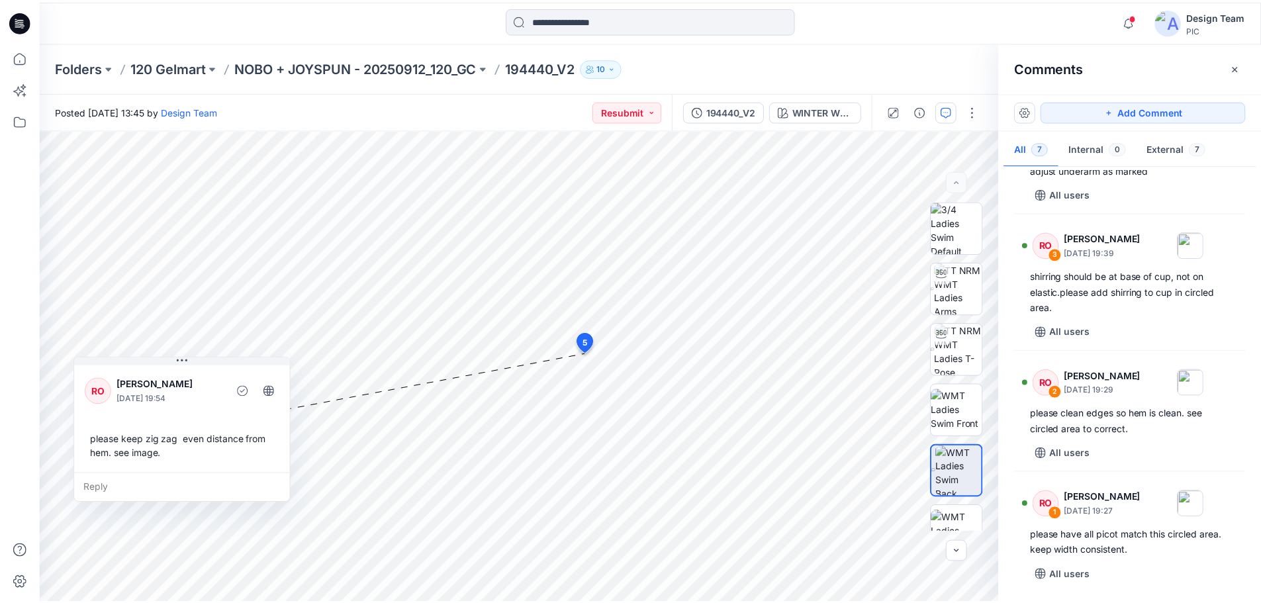
scroll to position [396, 0]
click at [334, 61] on p "NOBO + JOYSPUN - 20250912_120_GC" at bounding box center [358, 67] width 244 height 19
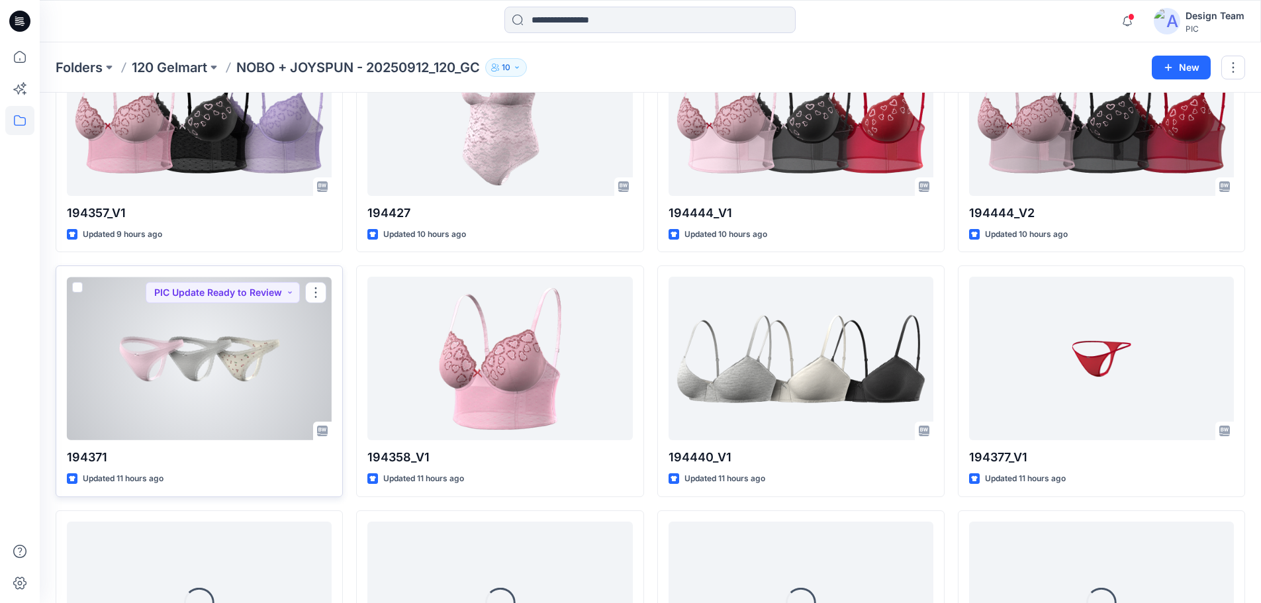
scroll to position [395, 0]
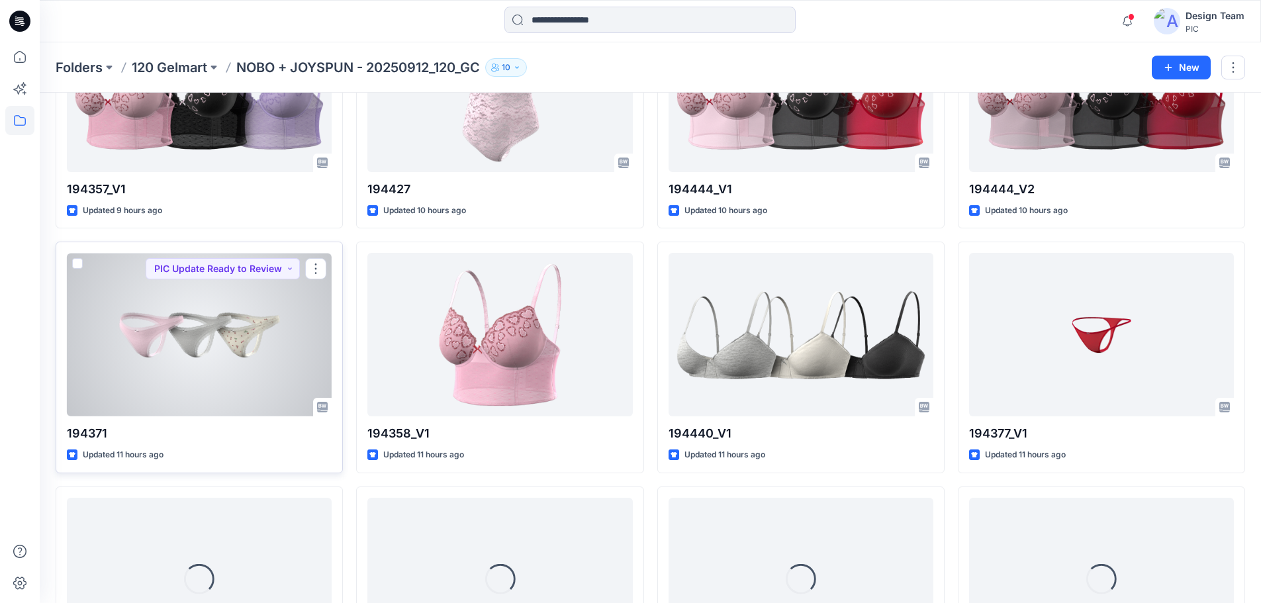
click at [211, 328] on div at bounding box center [199, 335] width 265 height 164
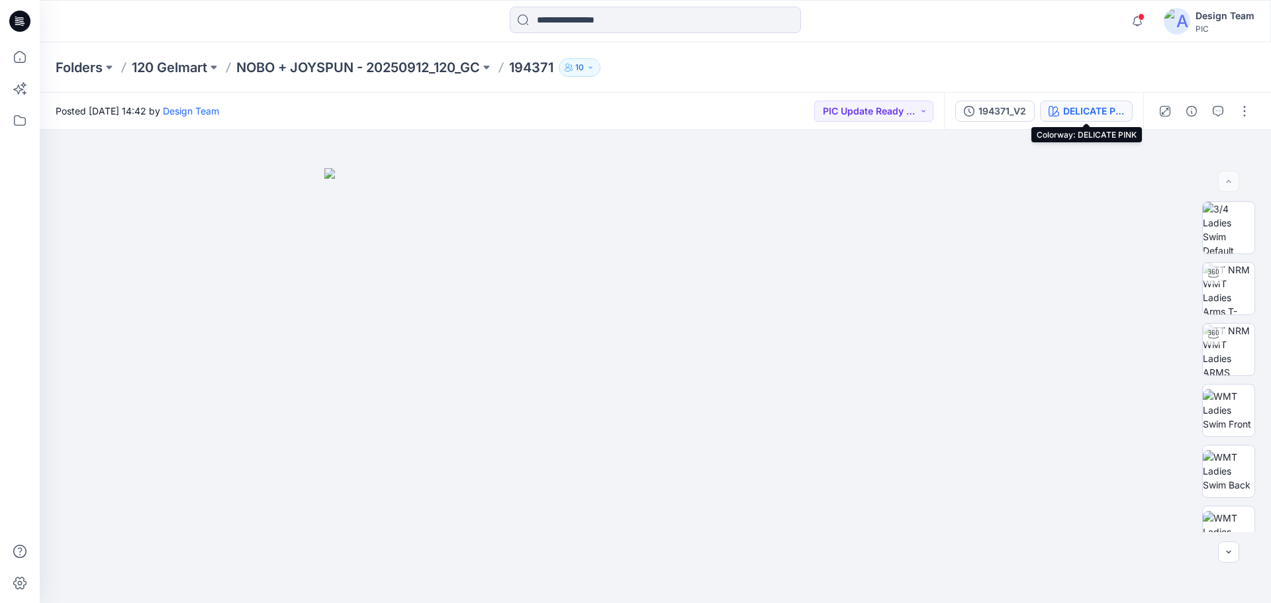
click at [1075, 107] on div "DELICATE PINK" at bounding box center [1093, 111] width 61 height 15
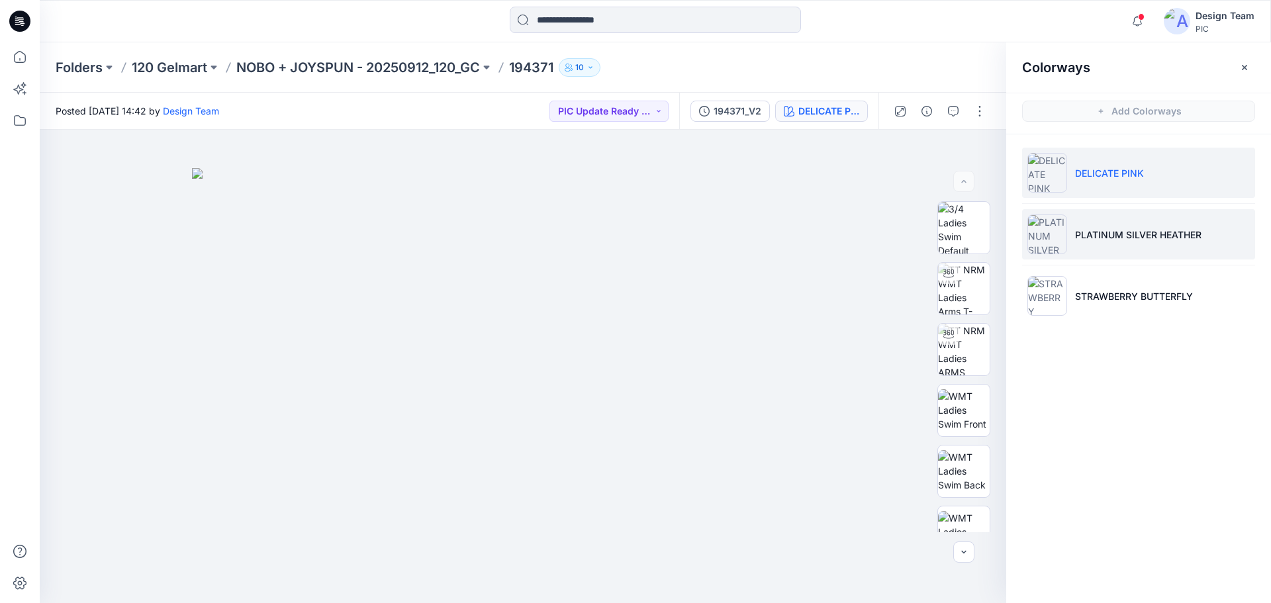
click at [1108, 234] on p "PLATINUM SILVER HEATHER" at bounding box center [1138, 235] width 126 height 14
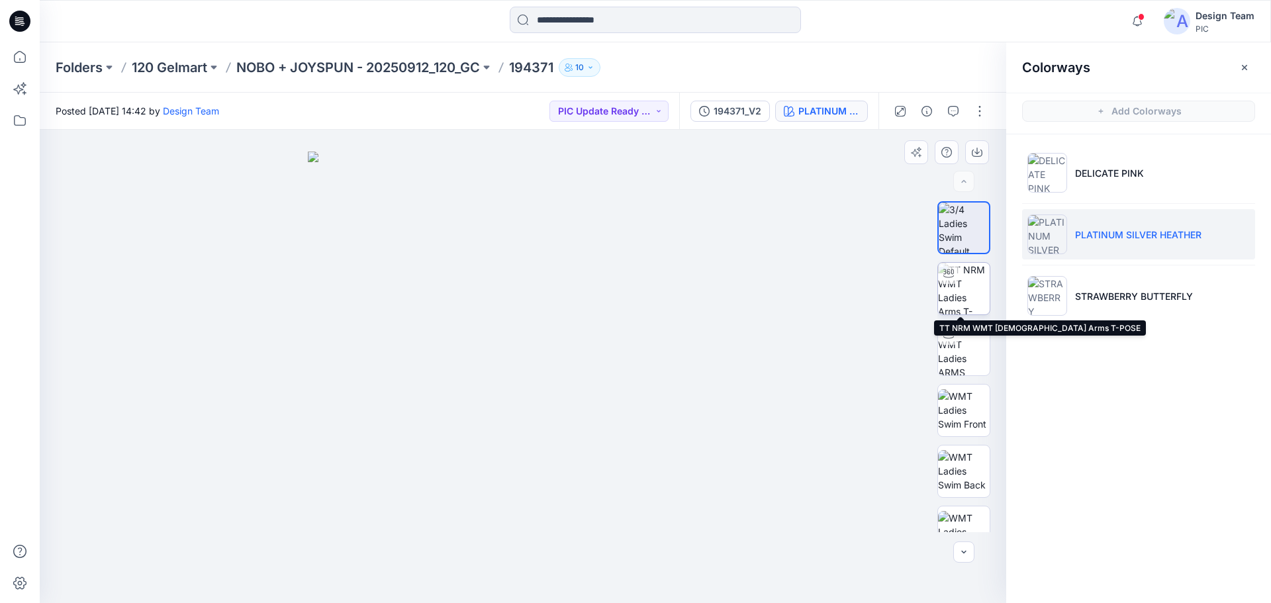
click at [970, 291] on img at bounding box center [964, 289] width 52 height 52
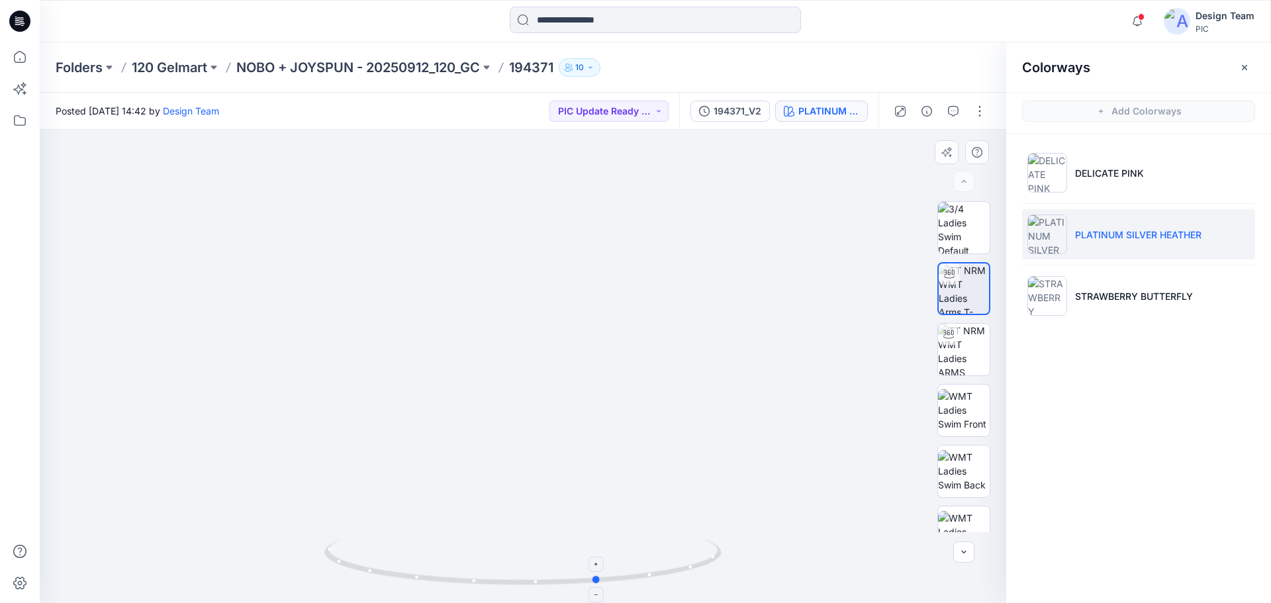
drag, startPoint x: 634, startPoint y: 578, endPoint x: 710, endPoint y: 550, distance: 81.1
click at [710, 550] on icon at bounding box center [524, 564] width 401 height 50
click at [311, 63] on p "NOBO + JOYSPUN - 20250912_120_GC" at bounding box center [358, 67] width 244 height 19
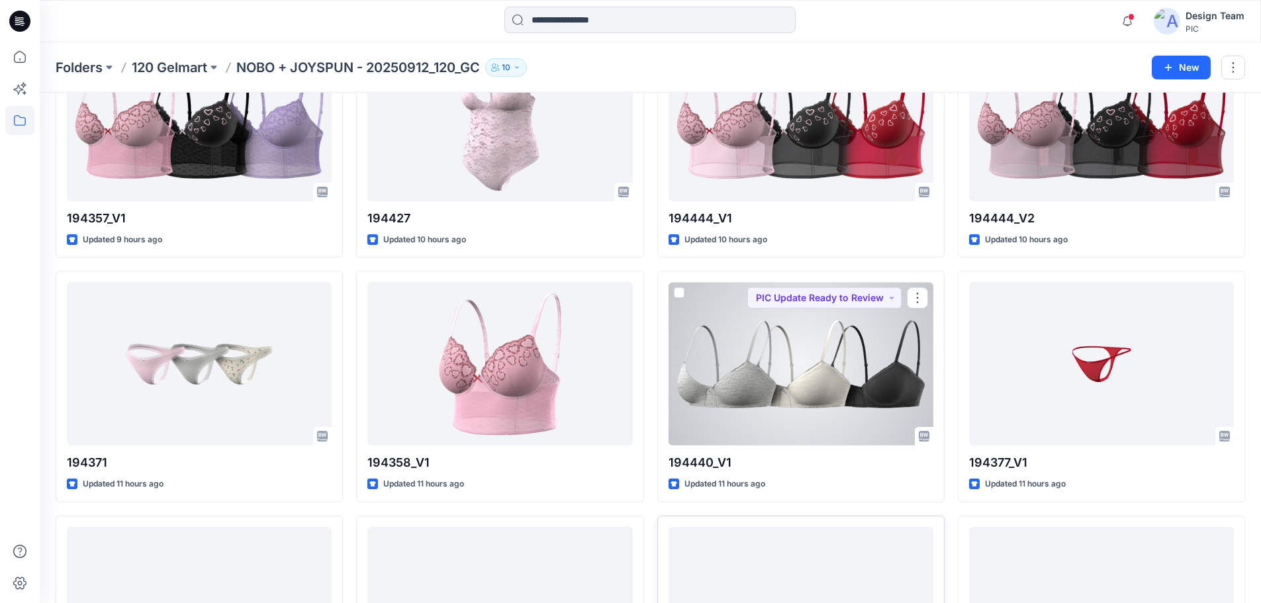
scroll to position [530, 0]
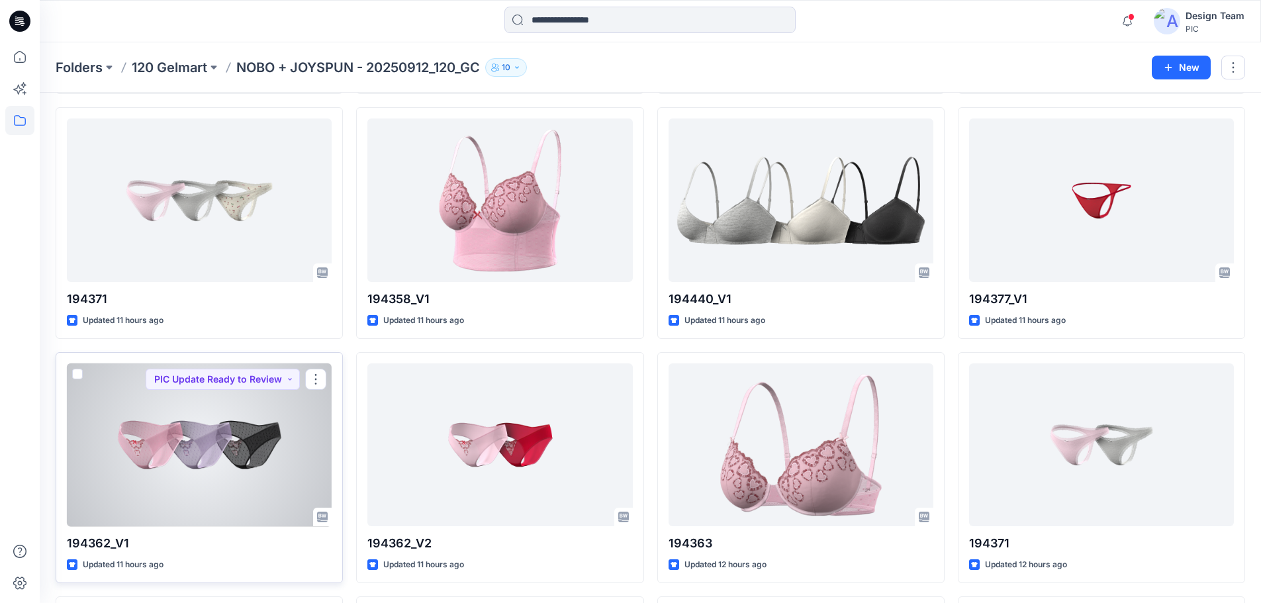
click at [269, 432] on div at bounding box center [199, 446] width 265 height 164
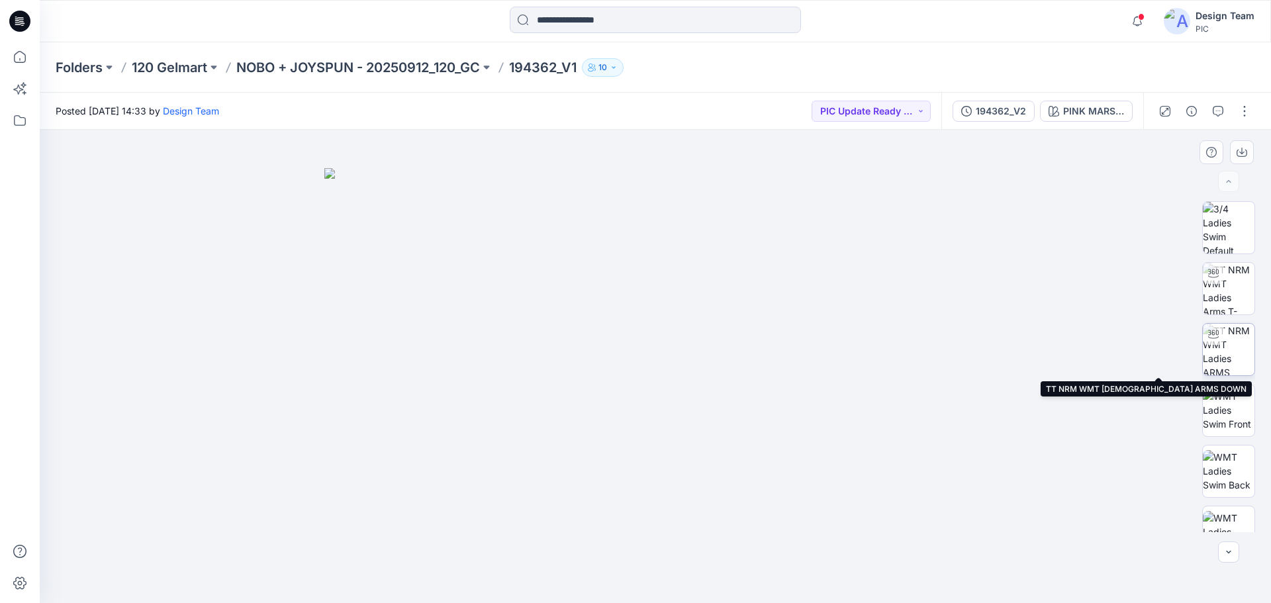
click at [1234, 354] on img at bounding box center [1229, 350] width 52 height 52
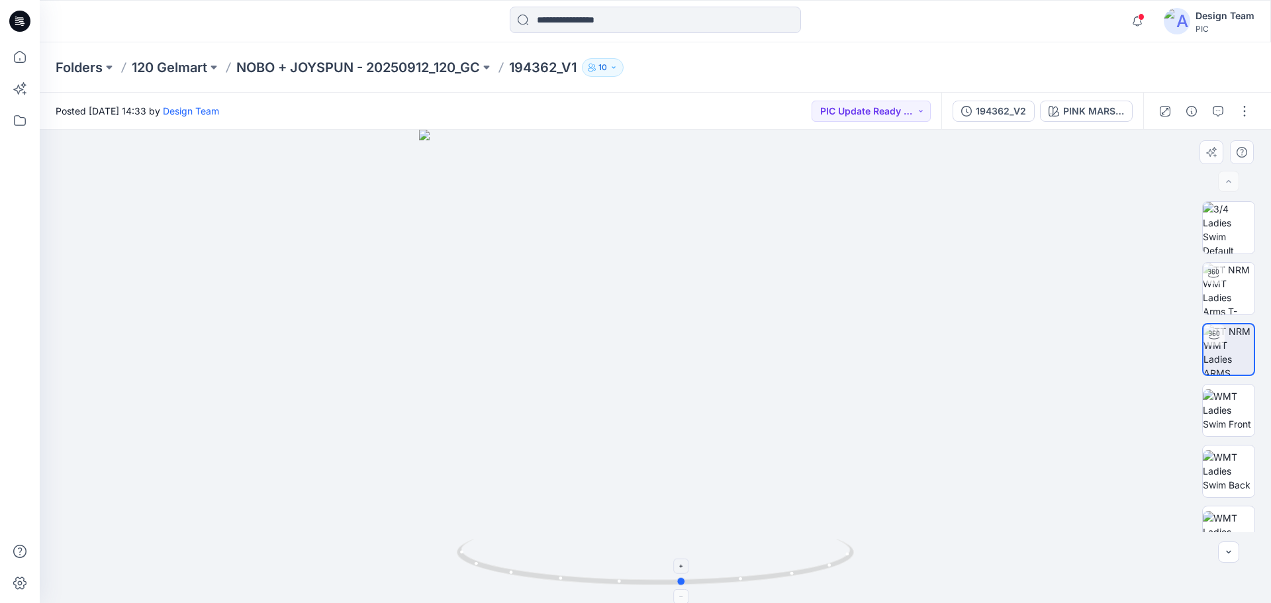
drag, startPoint x: 756, startPoint y: 581, endPoint x: 783, endPoint y: 580, distance: 27.2
click at [783, 580] on icon at bounding box center [657, 564] width 401 height 50
click at [1220, 410] on img at bounding box center [1229, 410] width 52 height 42
drag, startPoint x: 648, startPoint y: 571, endPoint x: 640, endPoint y: 420, distance: 151.2
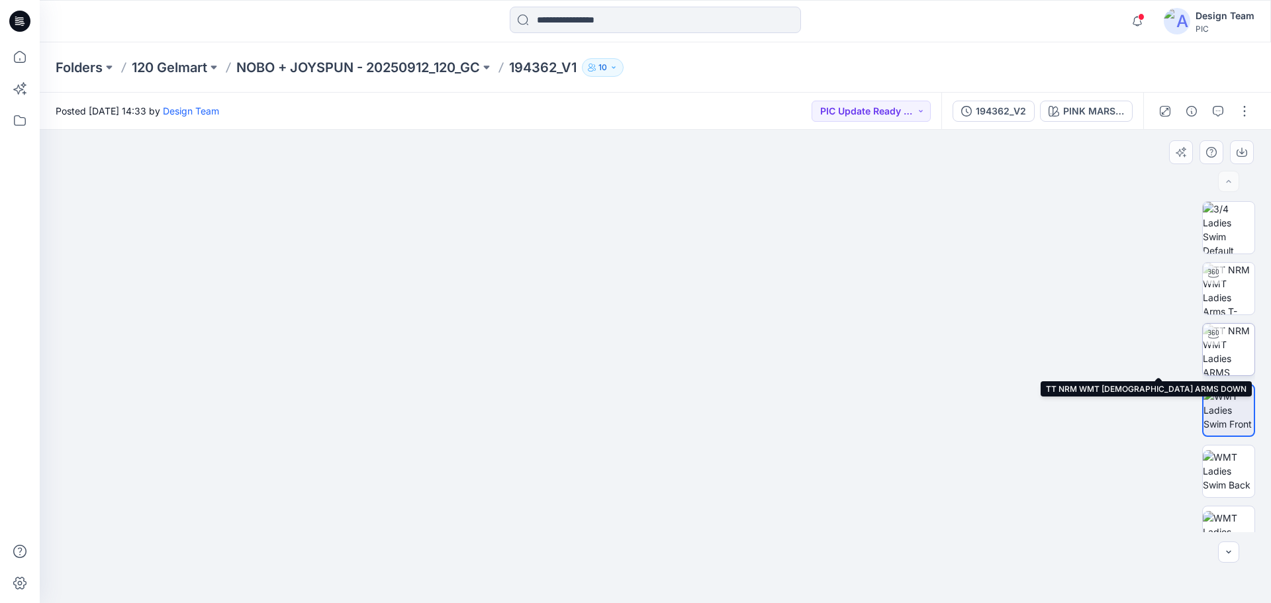
click at [1222, 353] on img at bounding box center [1229, 350] width 52 height 52
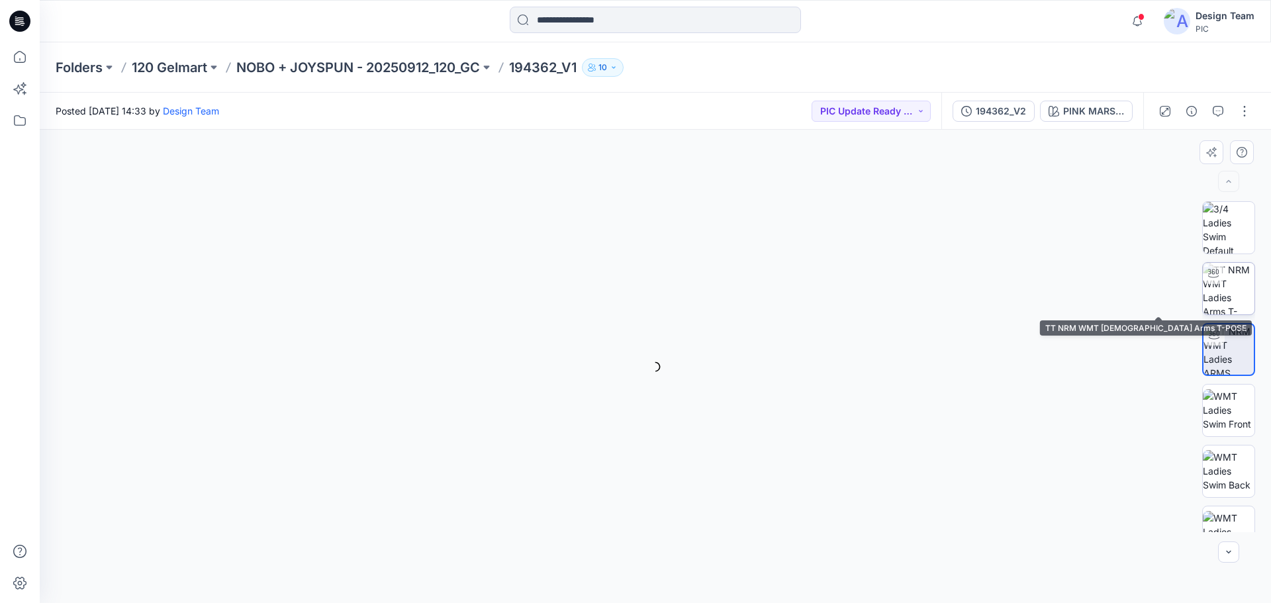
click at [1232, 297] on img at bounding box center [1229, 289] width 52 height 52
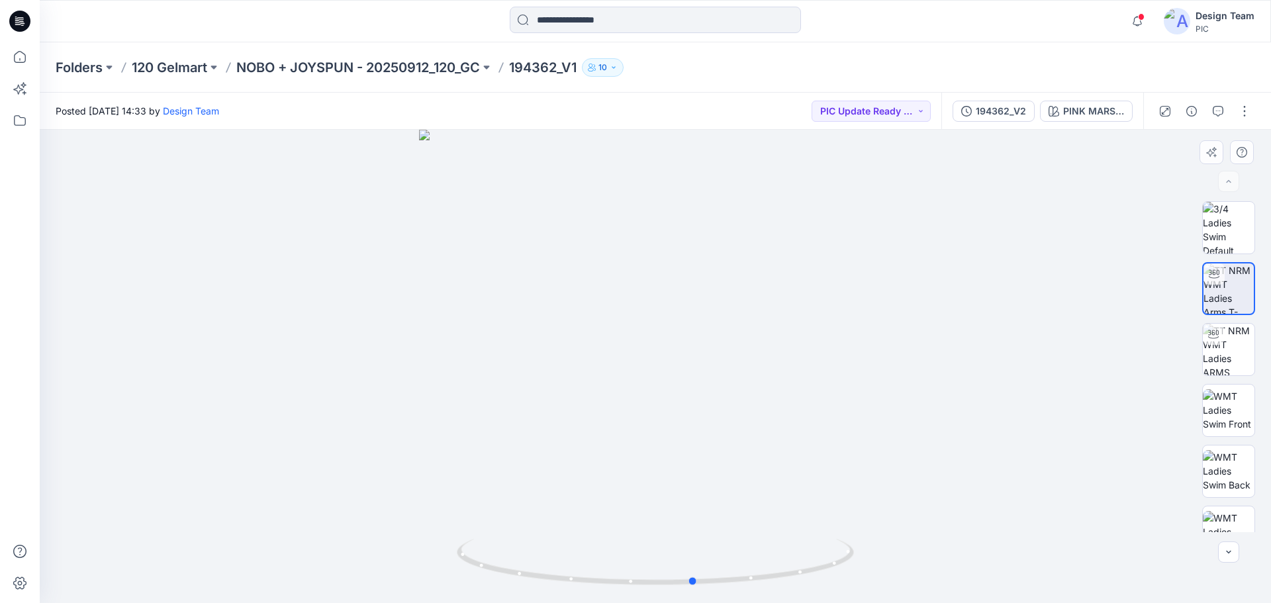
drag, startPoint x: 807, startPoint y: 578, endPoint x: 449, endPoint y: 569, distance: 358.3
click at [449, 569] on div at bounding box center [656, 366] width 1232 height 473
drag, startPoint x: 729, startPoint y: 532, endPoint x: 716, endPoint y: 426, distance: 106.1
click at [716, 425] on img at bounding box center [656, 166] width 1074 height 875
drag, startPoint x: 733, startPoint y: 579, endPoint x: 692, endPoint y: 566, distance: 42.9
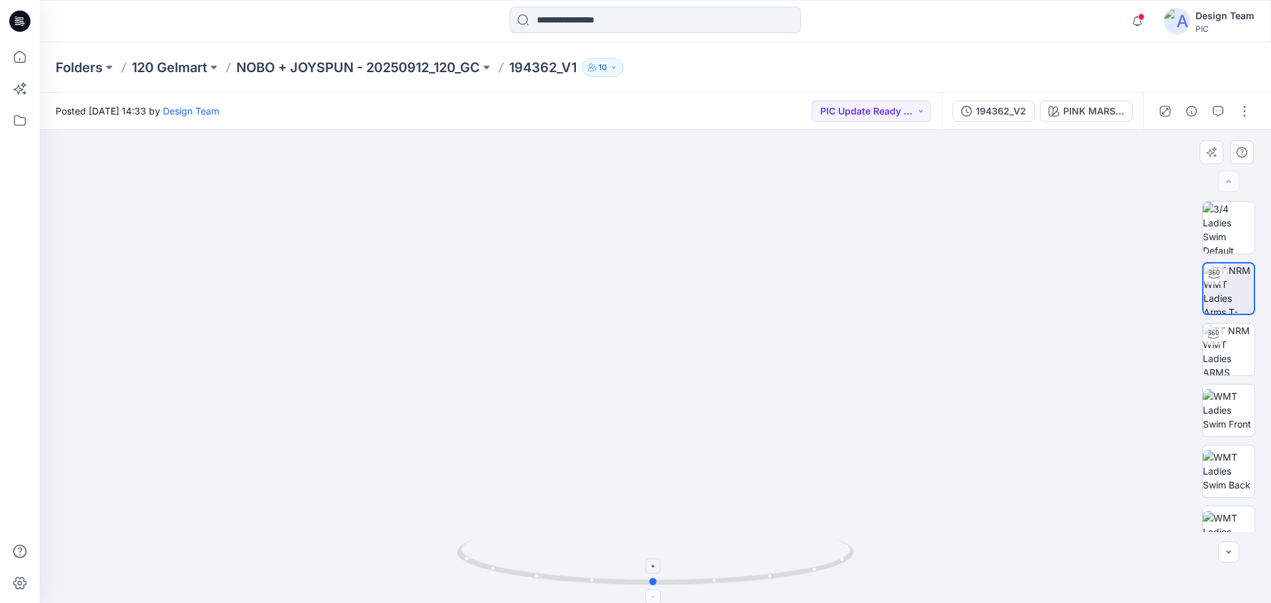
click at [692, 566] on icon at bounding box center [657, 564] width 401 height 50
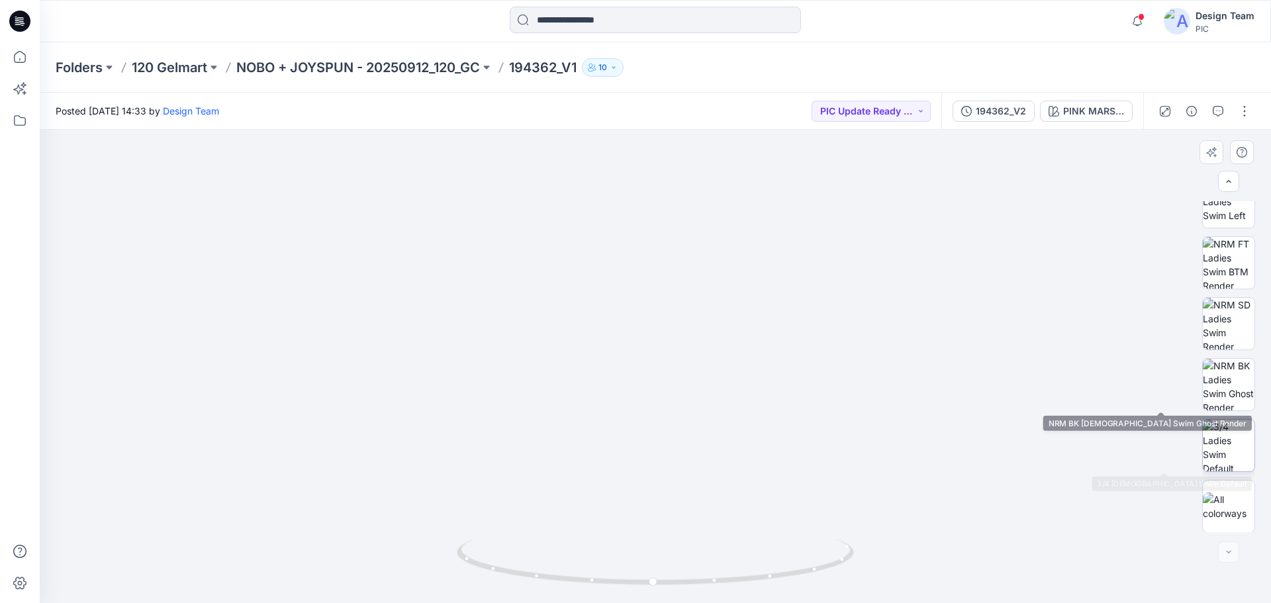
scroll to position [331, 0]
click at [1223, 398] on img at bounding box center [1229, 384] width 52 height 52
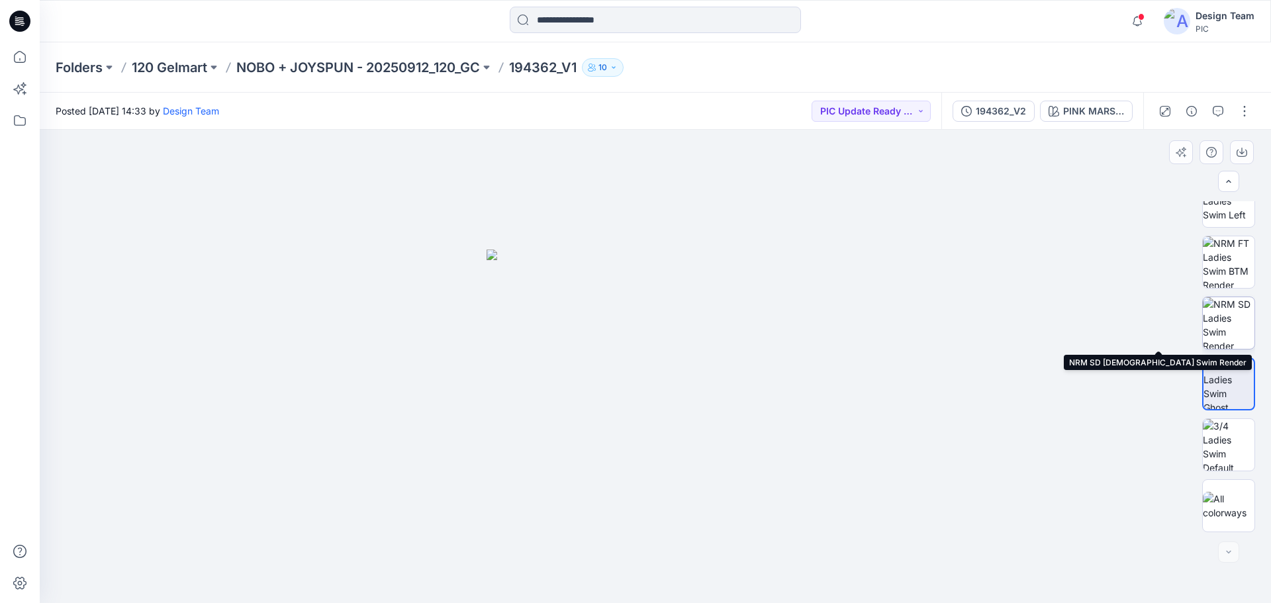
click at [1222, 327] on img at bounding box center [1229, 323] width 52 height 52
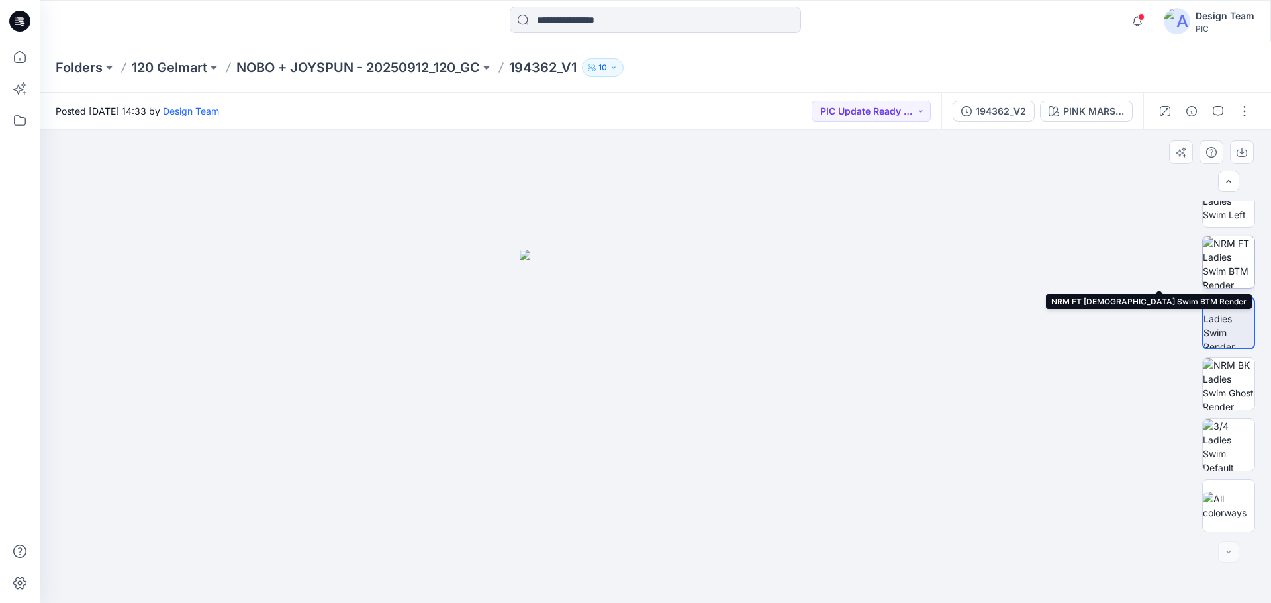
click at [1216, 266] on img at bounding box center [1229, 262] width 52 height 52
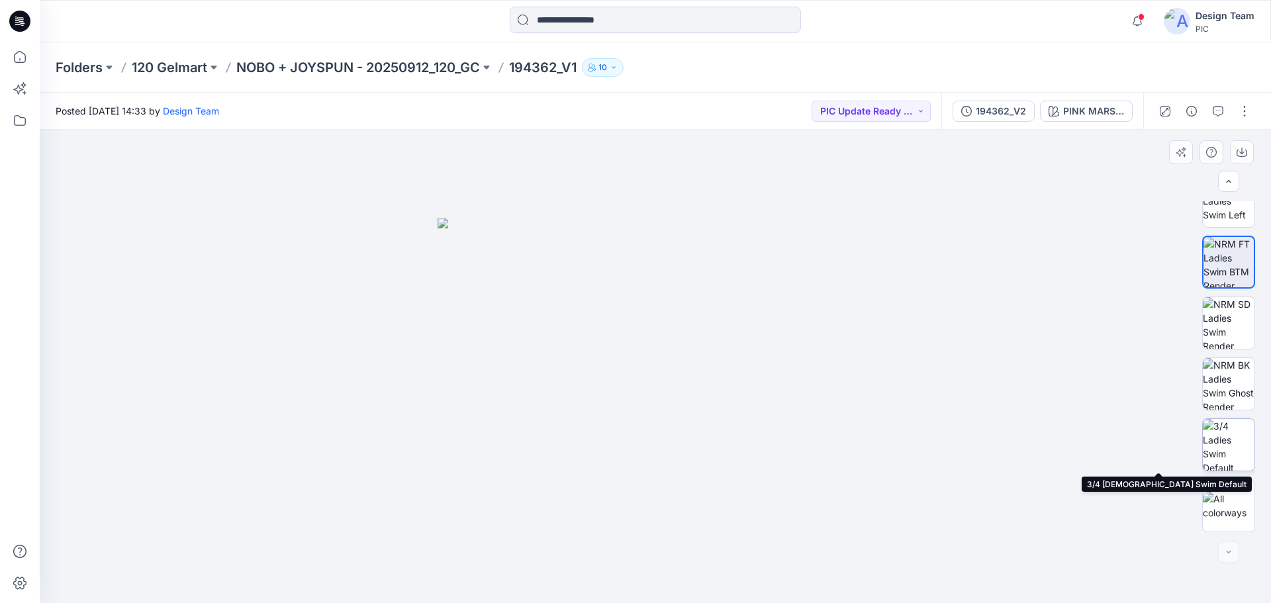
click at [1231, 438] on img at bounding box center [1229, 445] width 52 height 52
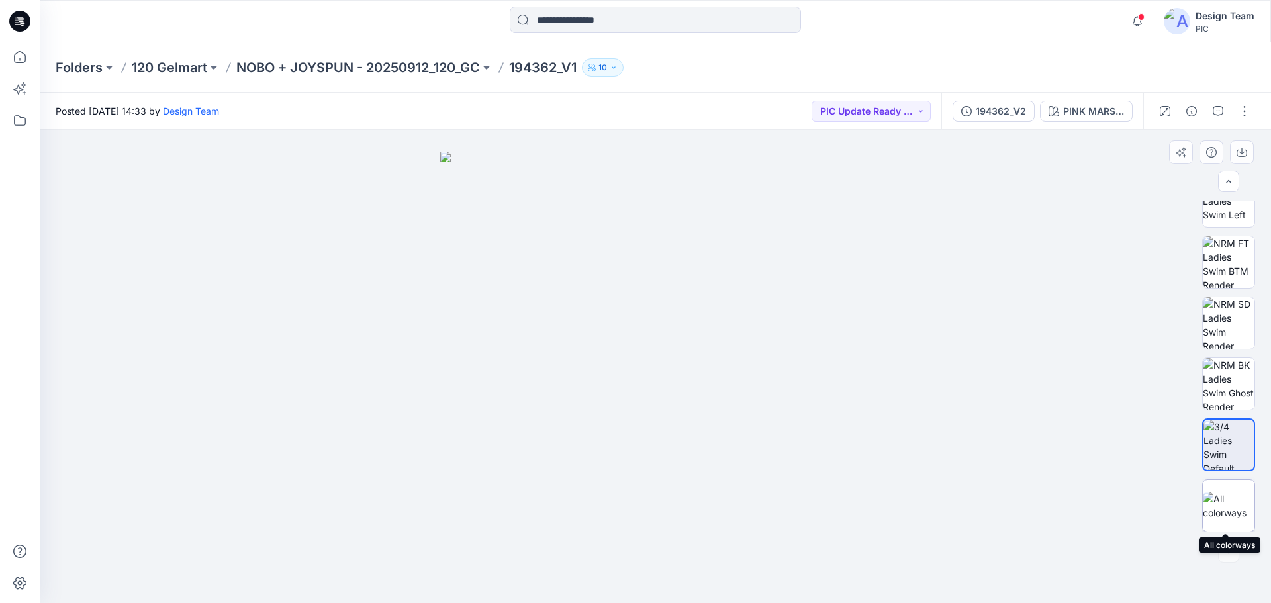
click at [1229, 495] on img at bounding box center [1229, 506] width 52 height 28
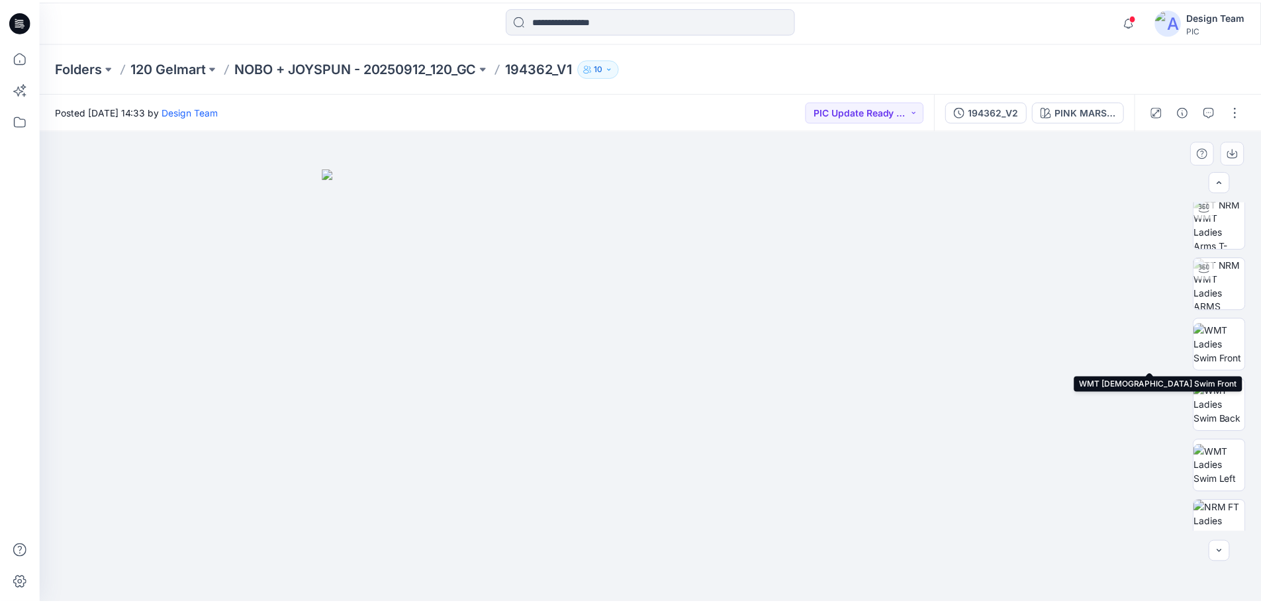
scroll to position [0, 0]
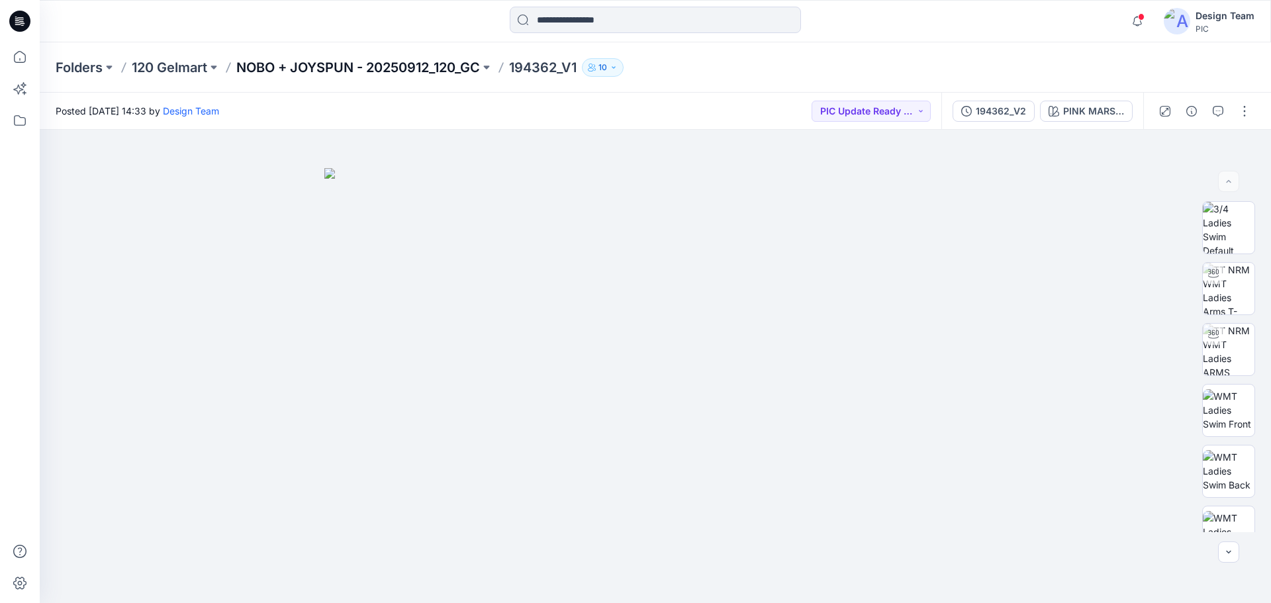
click at [389, 69] on p "NOBO + JOYSPUN - 20250912_120_GC" at bounding box center [358, 67] width 244 height 19
